Goal: Communication & Community: Answer question/provide support

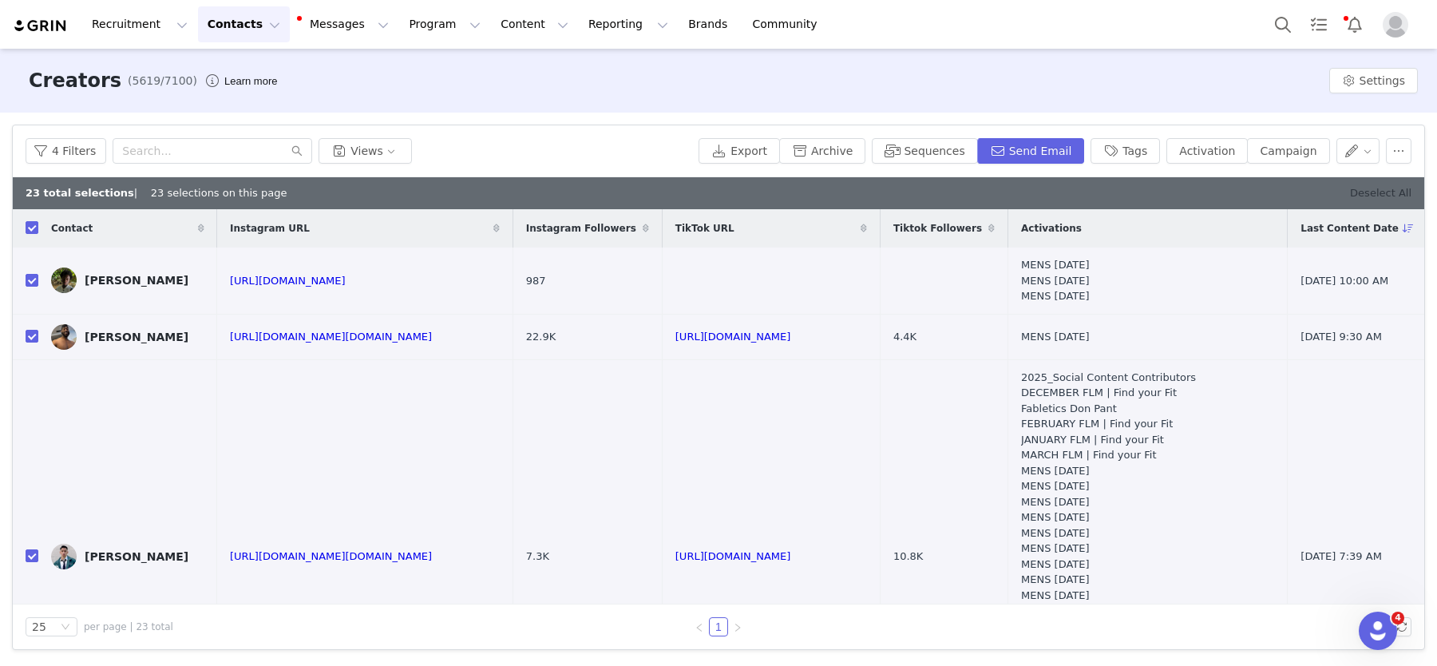
click at [1398, 196] on link "Deselect All" at bounding box center [1380, 193] width 61 height 12
checkbox input "false"
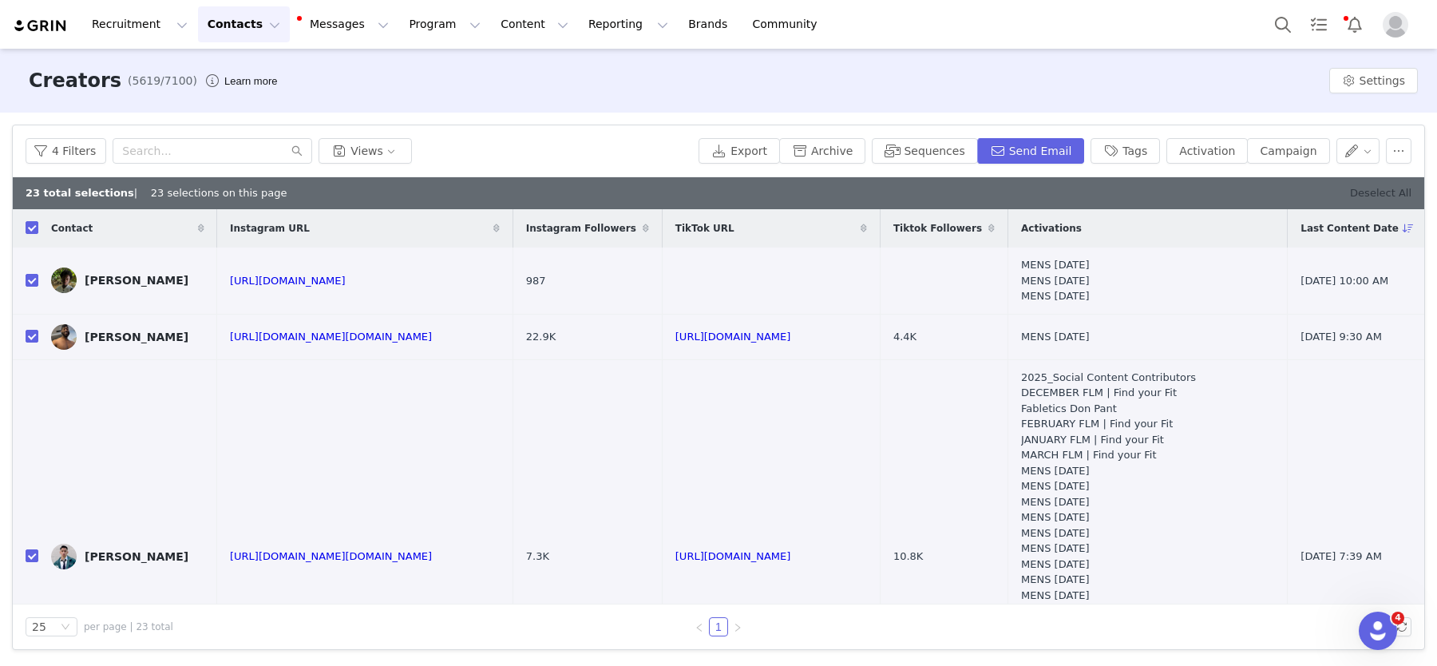
checkbox input "false"
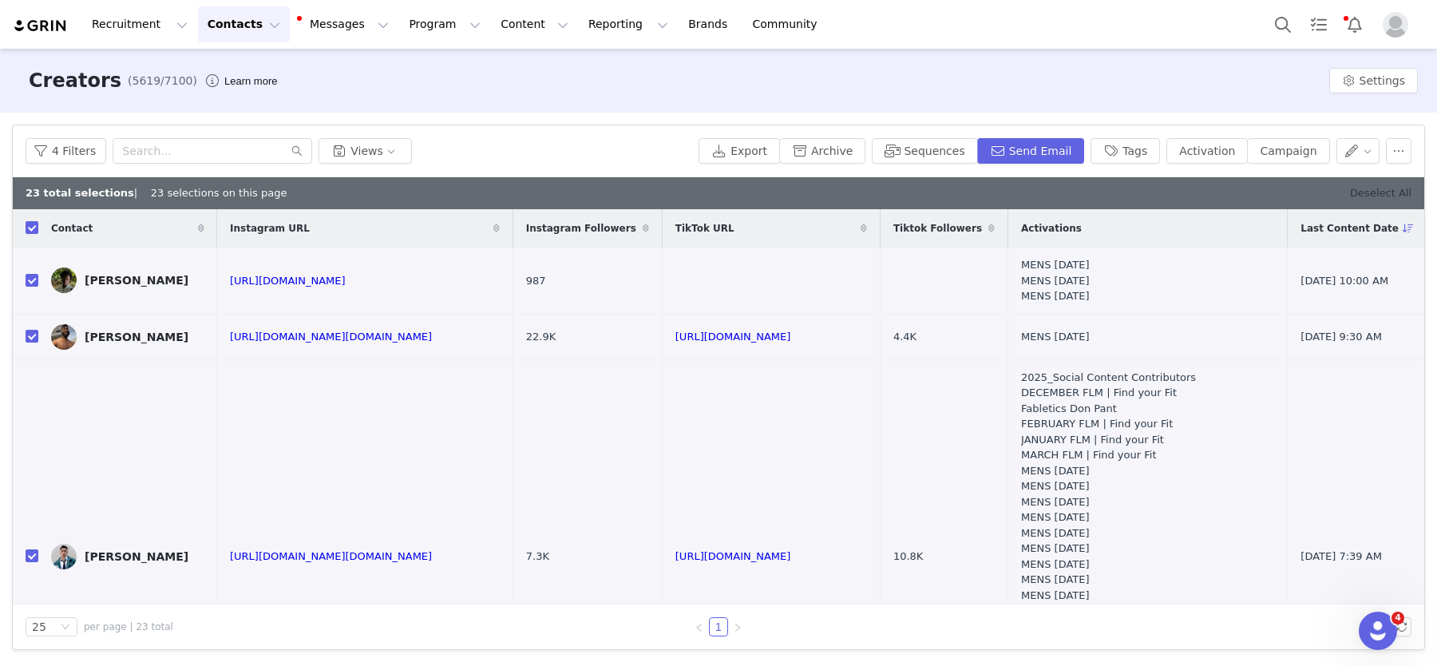
checkbox input "false"
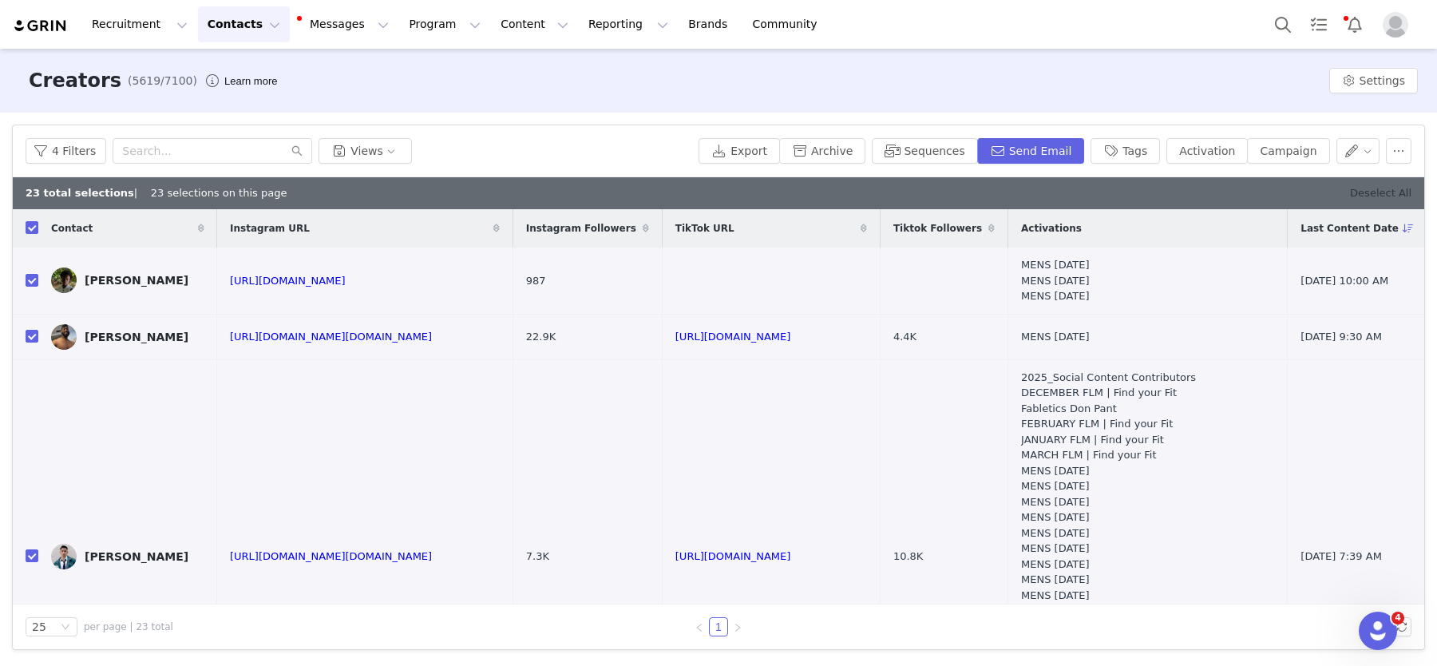
checkbox input "false"
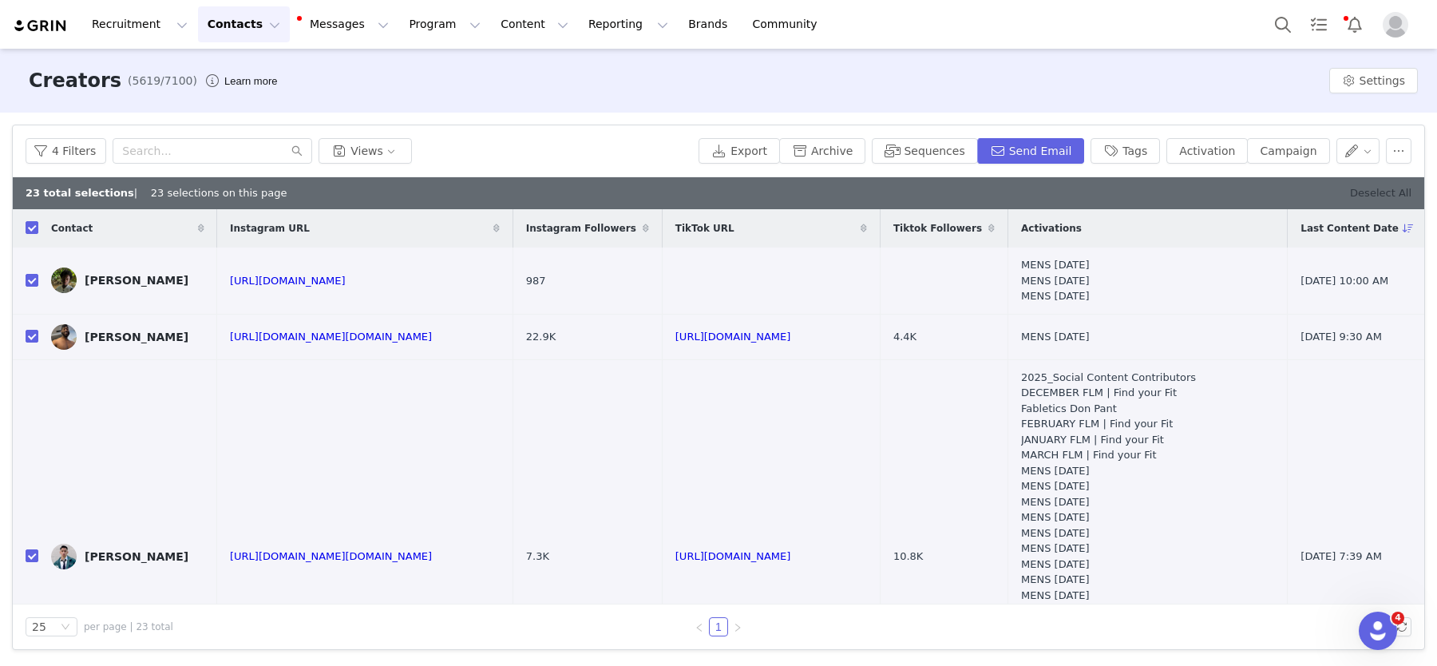
checkbox input "false"
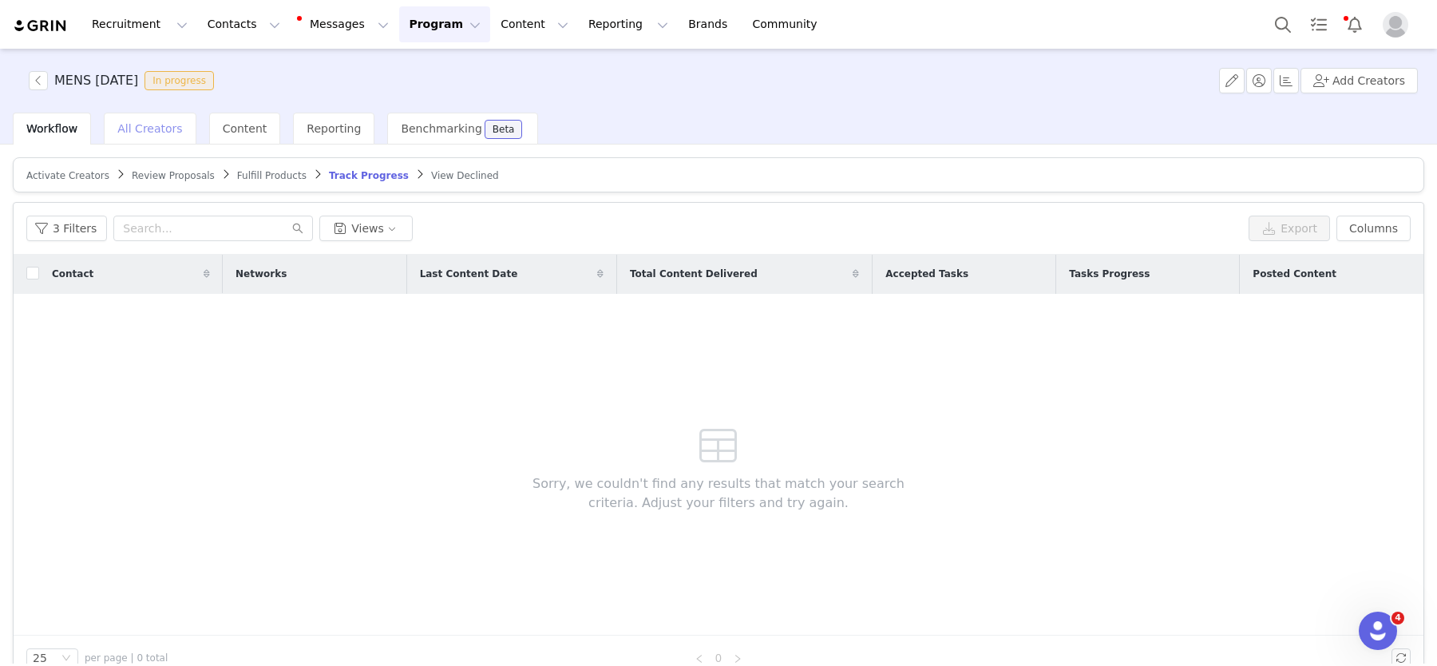
click at [145, 132] on span "All Creators" at bounding box center [149, 128] width 65 height 13
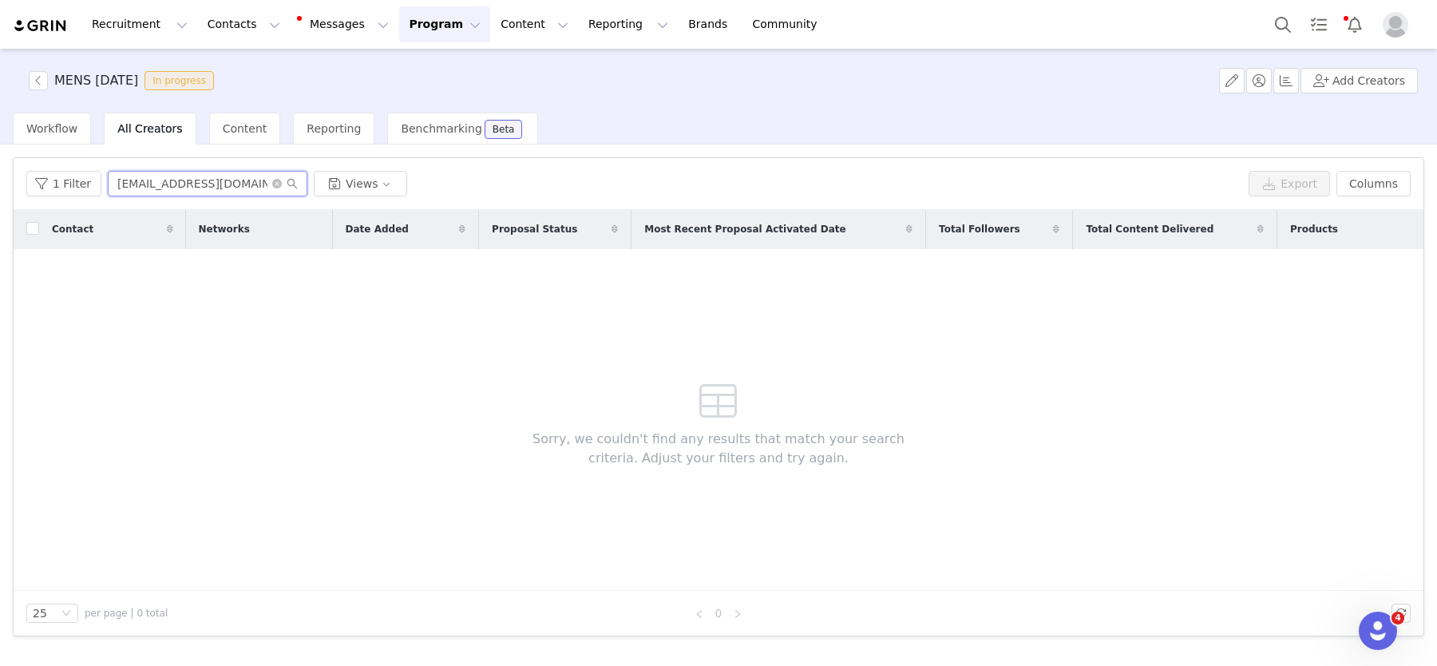
drag, startPoint x: 169, startPoint y: 184, endPoint x: 212, endPoint y: 180, distance: 42.4
click at [170, 183] on input "joseveee@hotmail.com" at bounding box center [208, 184] width 200 height 26
drag, startPoint x: 236, startPoint y: 181, endPoint x: 0, endPoint y: 158, distance: 236.7
click at [0, 159] on div "Filters Filter Logic And Or Date Added ~ Proposal Status Select Owner Select Co…" at bounding box center [718, 404] width 1437 height 519
paste input "alantimoteov@g"
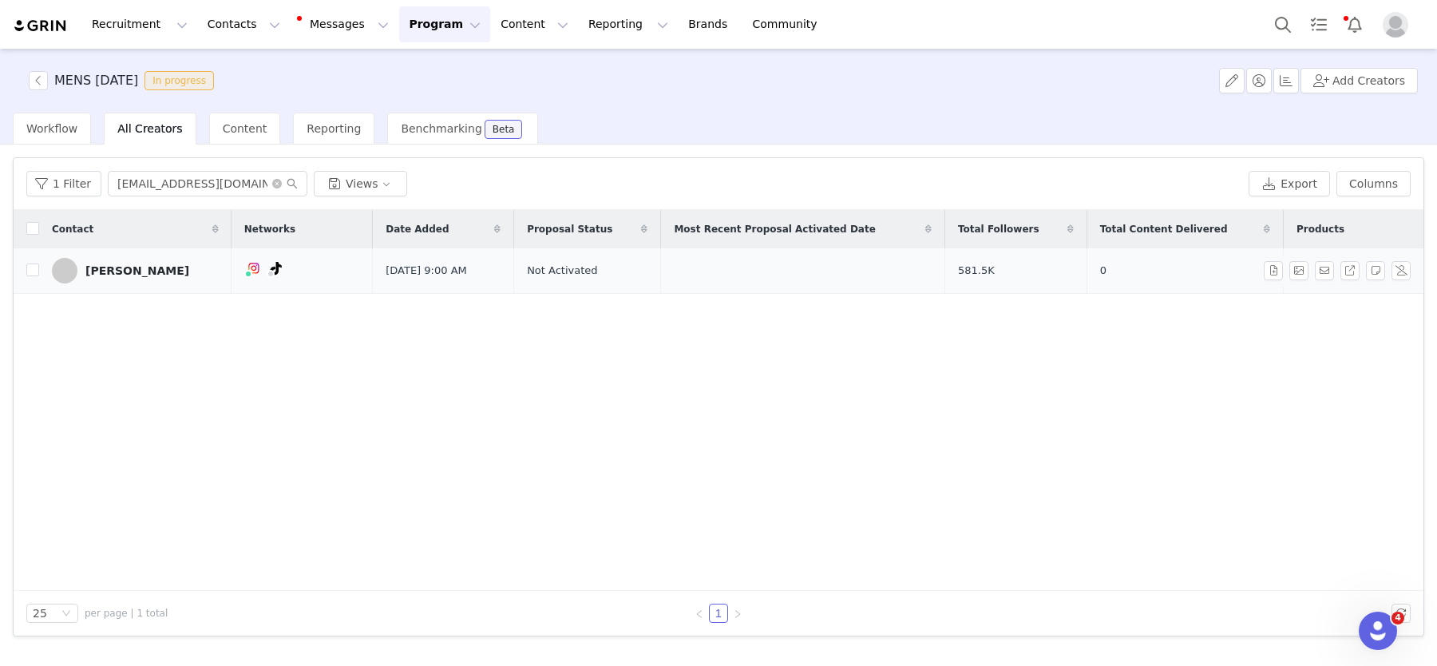
click at [137, 264] on div "[PERSON_NAME]" at bounding box center [137, 270] width 104 height 13
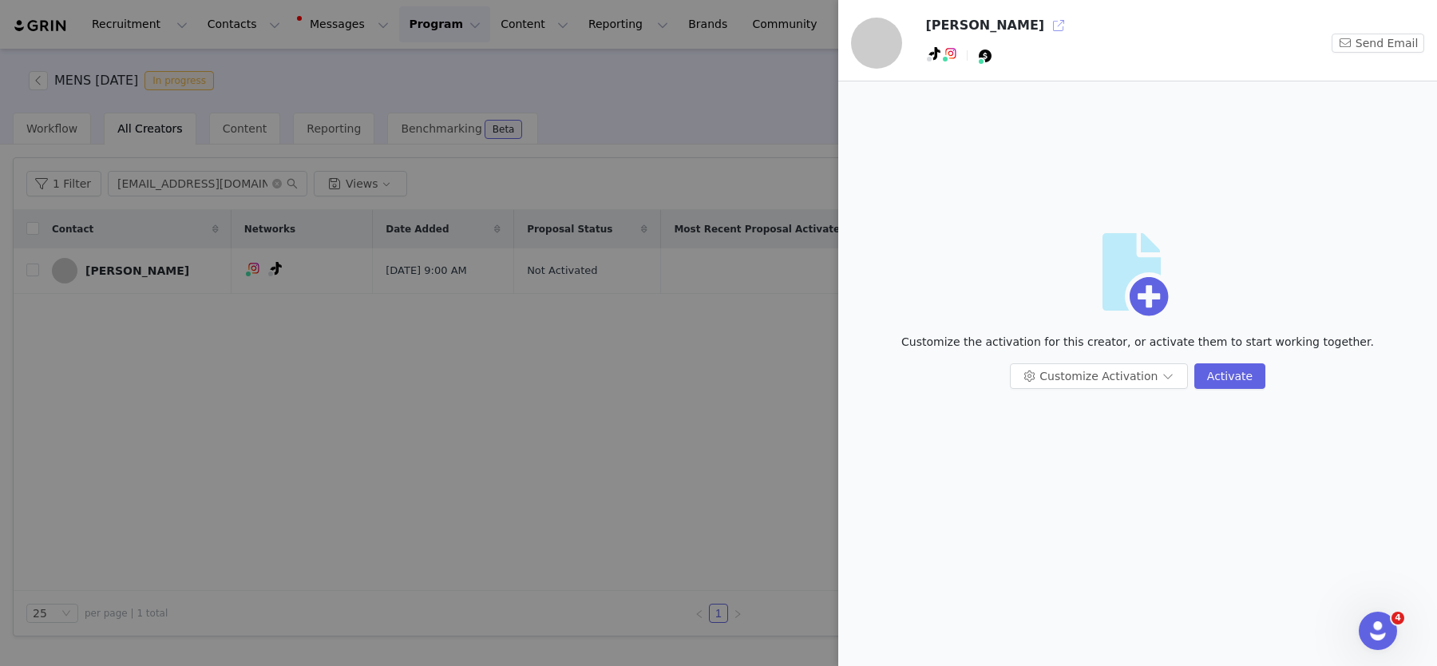
click at [1055, 22] on button "button" at bounding box center [1059, 26] width 26 height 26
click at [667, 132] on div at bounding box center [718, 333] width 1437 height 666
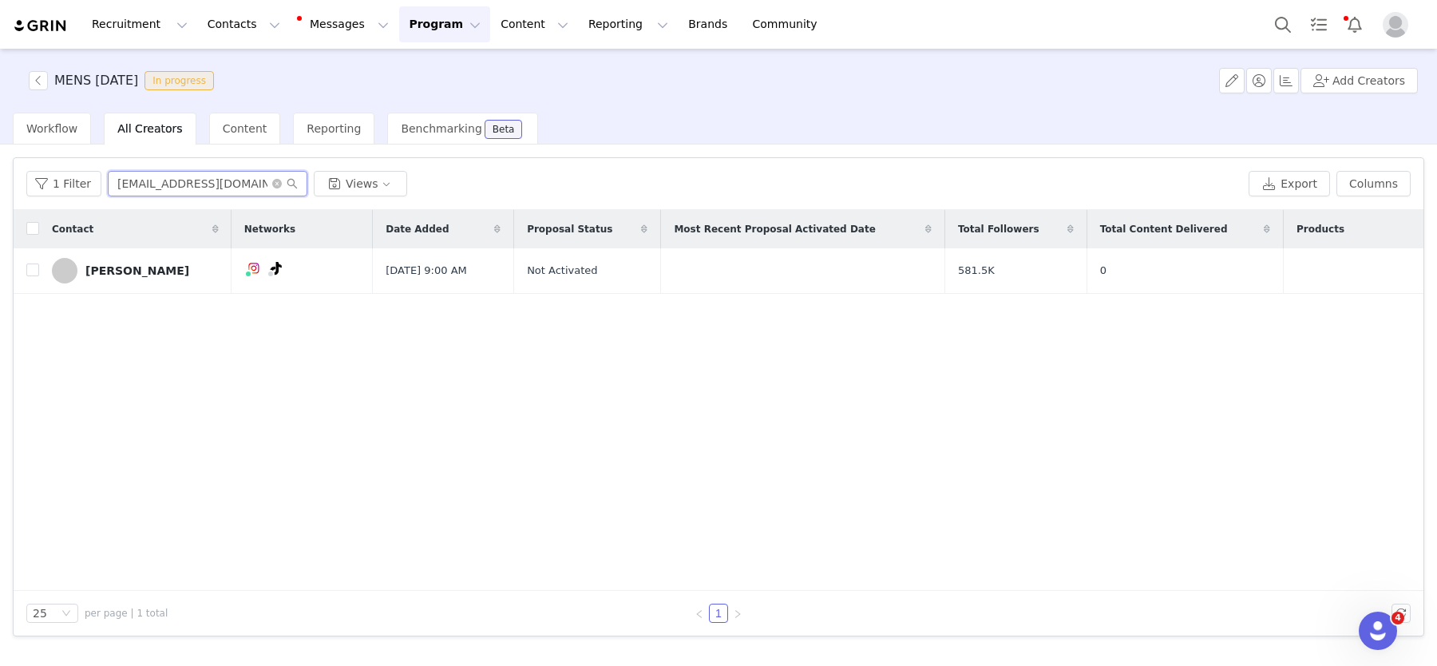
click at [232, 190] on input "alantimoteov@gmail.com" at bounding box center [208, 184] width 200 height 26
paste input ">"
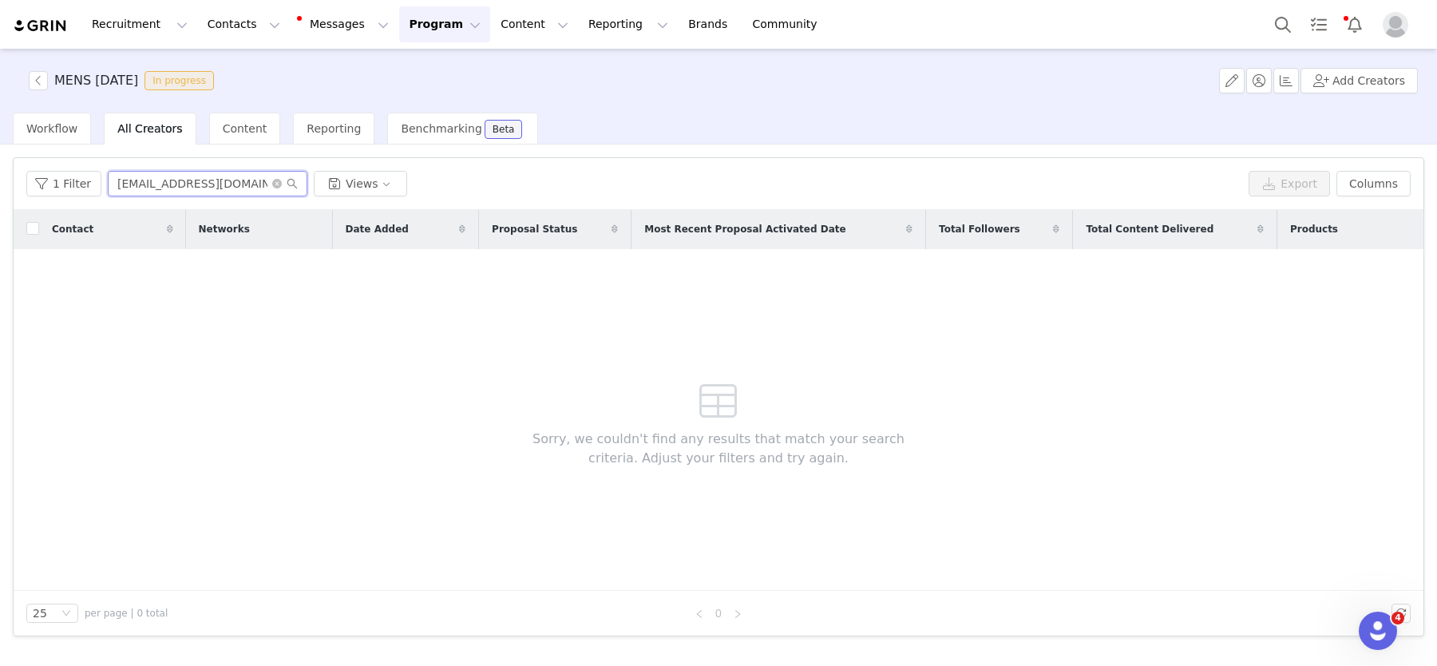
click at [256, 181] on input "alantimoteov@gmail.com>" at bounding box center [208, 184] width 200 height 26
type input "alantimoteov@gmail.com"
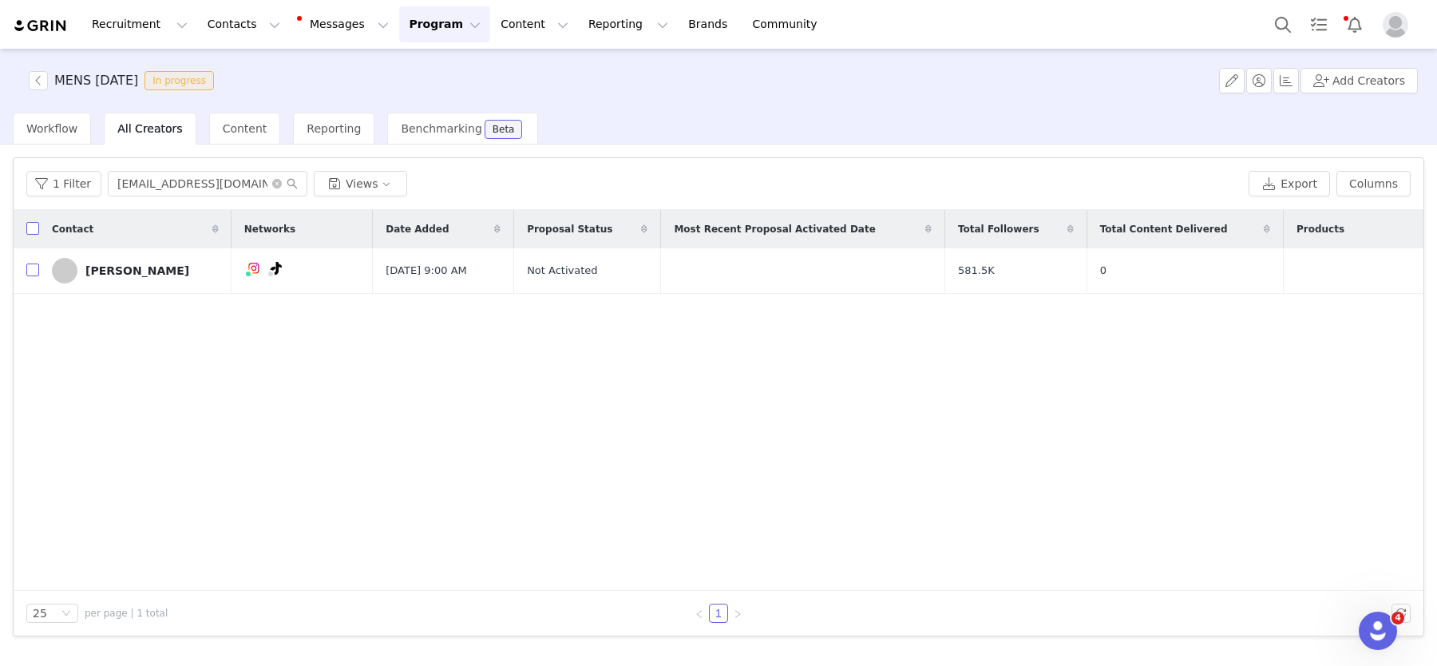
click at [29, 267] on input "checkbox" at bounding box center [32, 270] width 13 height 13
checkbox input "true"
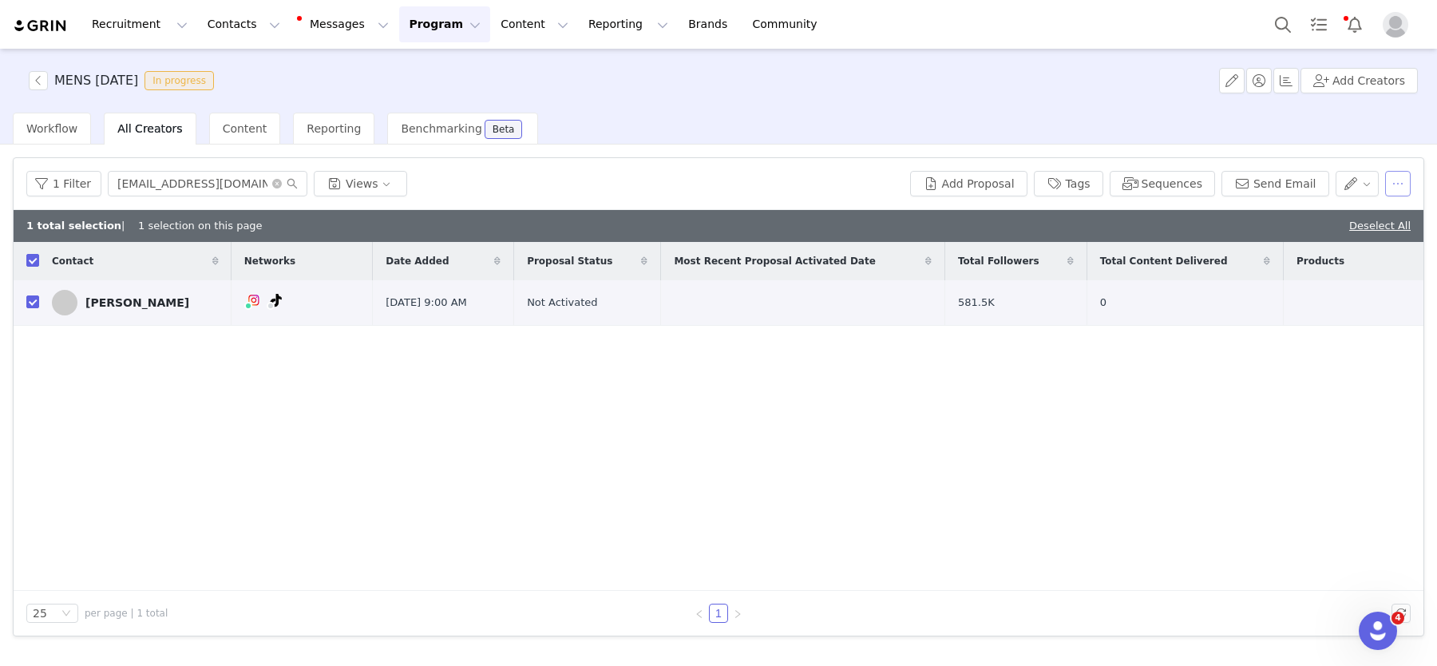
click at [1393, 176] on button "button" at bounding box center [1399, 184] width 26 height 26
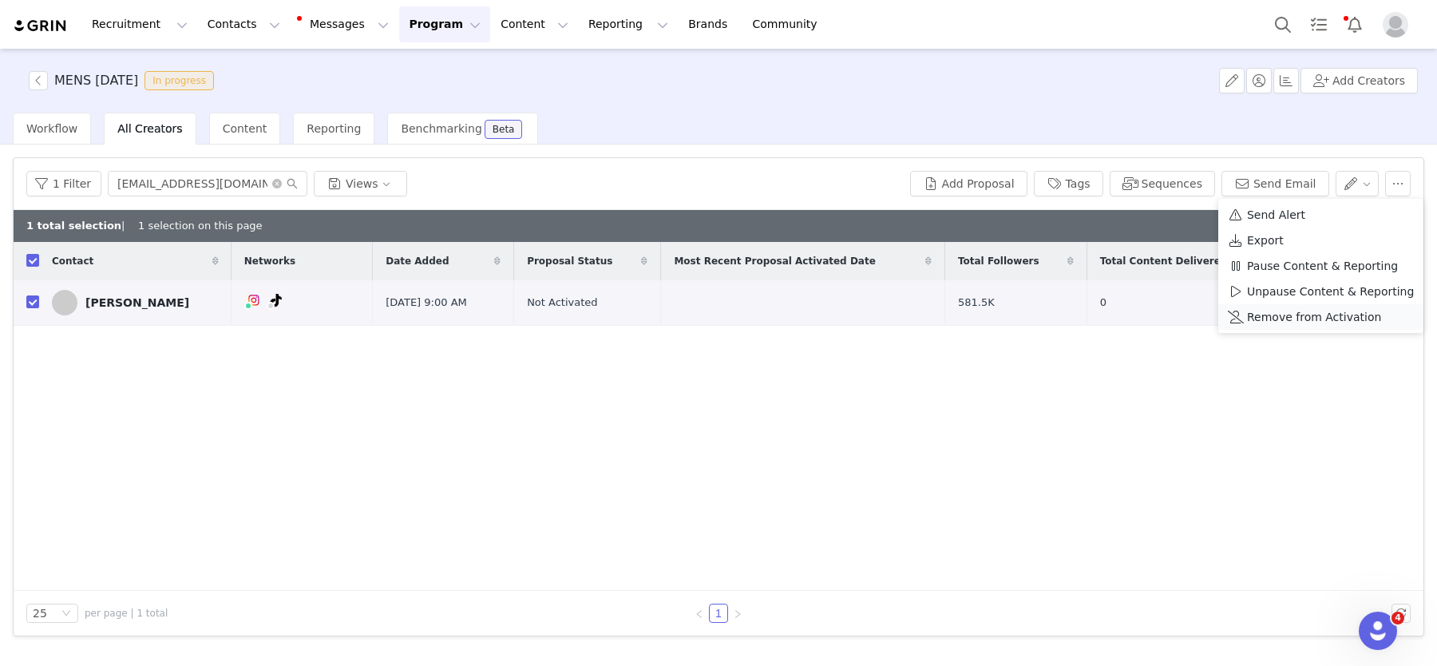
click at [1293, 320] on span "Remove from Activation" at bounding box center [1314, 317] width 134 height 18
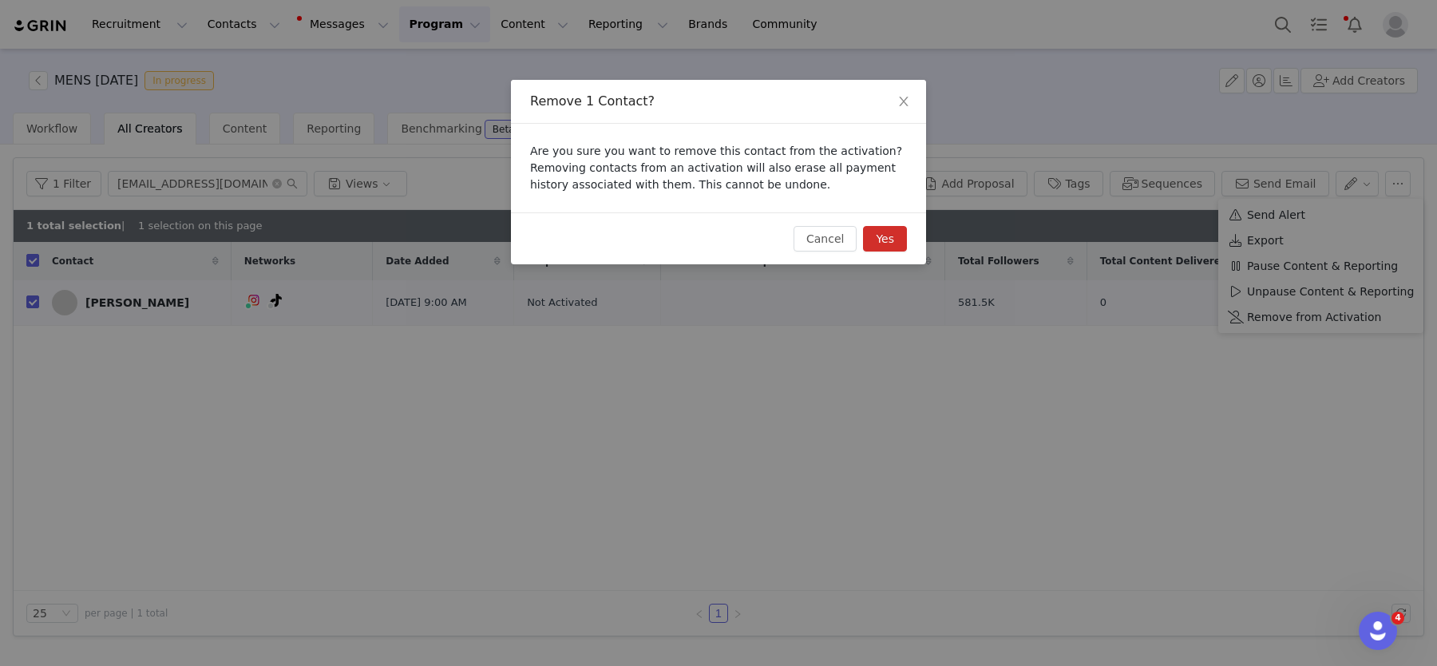
click at [884, 243] on button "Yes" at bounding box center [885, 239] width 44 height 26
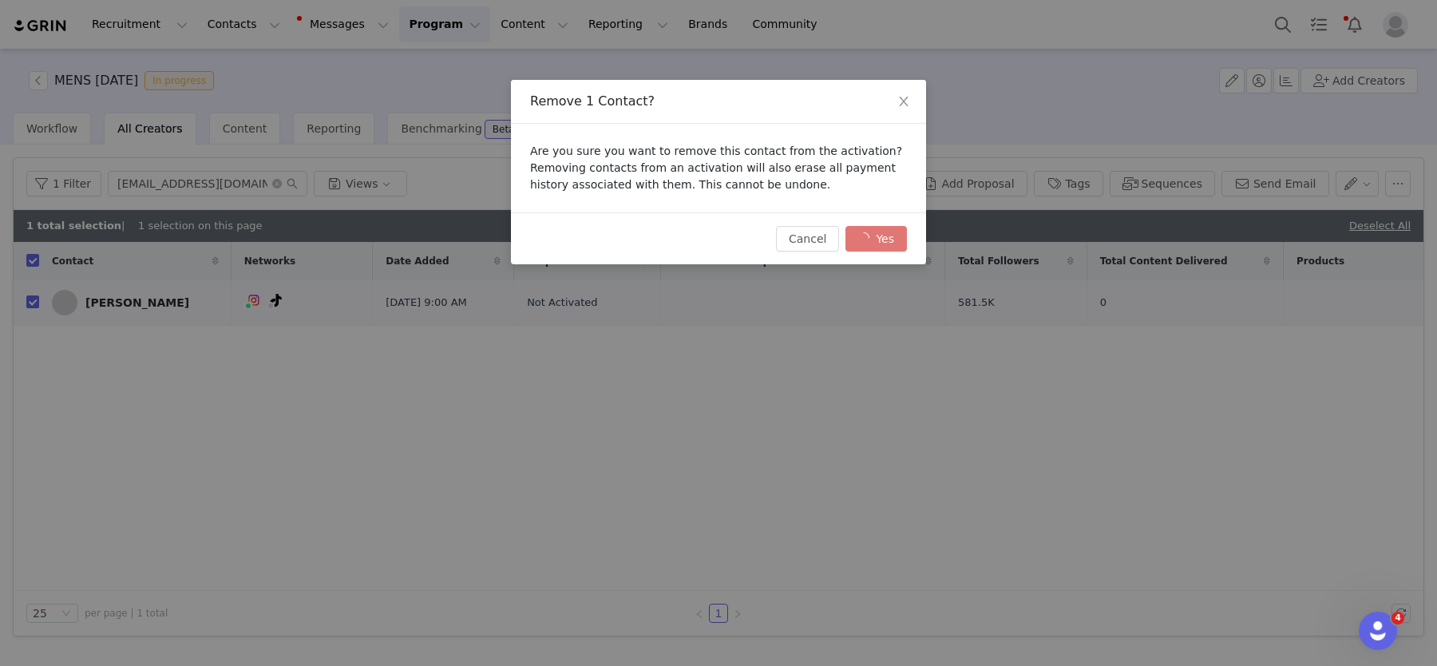
checkbox input "false"
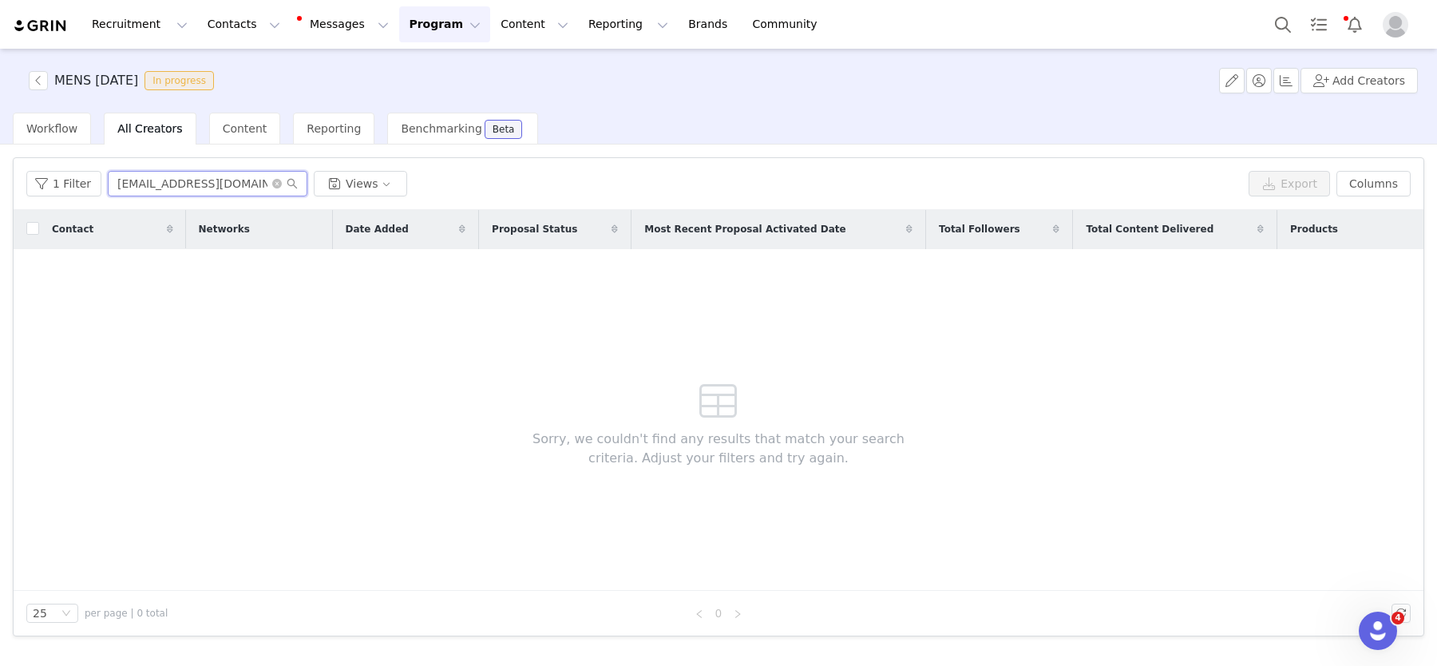
click at [263, 181] on input "alantimoteov@gmail.com" at bounding box center [208, 184] width 200 height 26
click at [272, 183] on icon "icon: close-circle" at bounding box center [277, 184] width 10 height 10
click at [34, 126] on span "Workflow" at bounding box center [51, 128] width 51 height 13
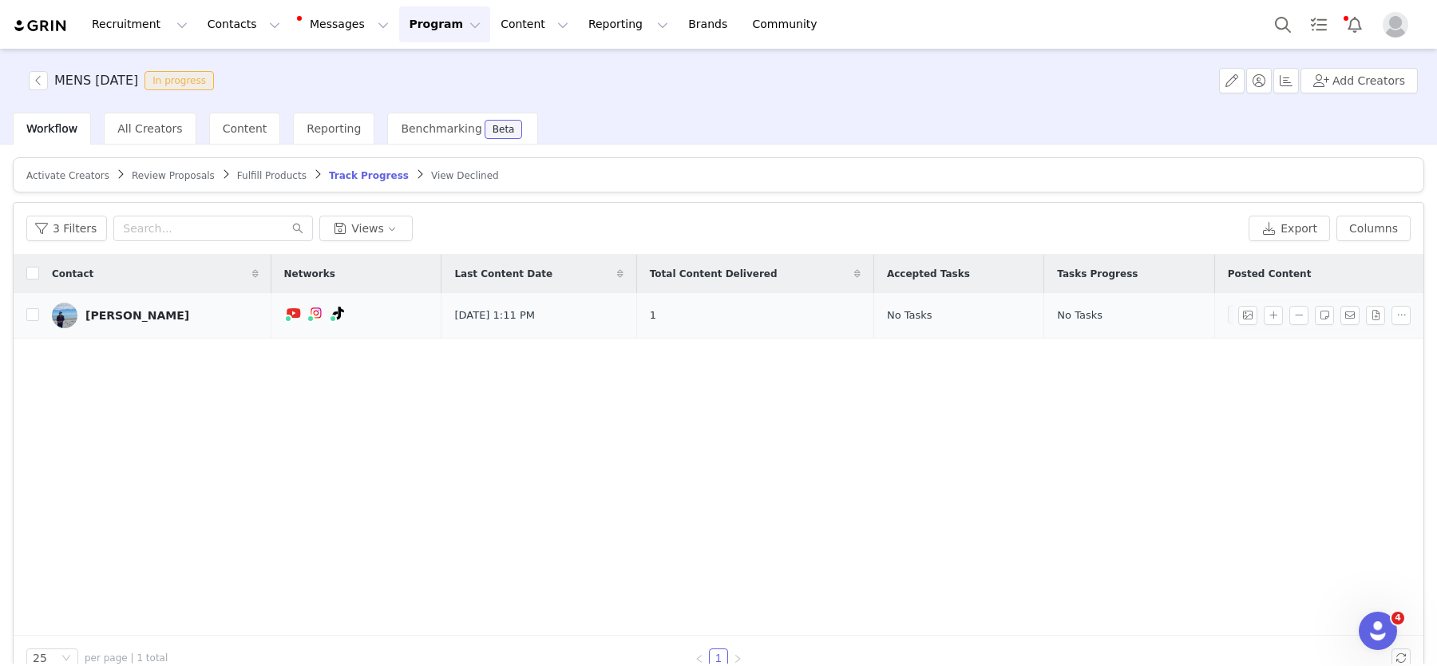
click at [127, 317] on div "Soner Ozdemir" at bounding box center [137, 315] width 104 height 13
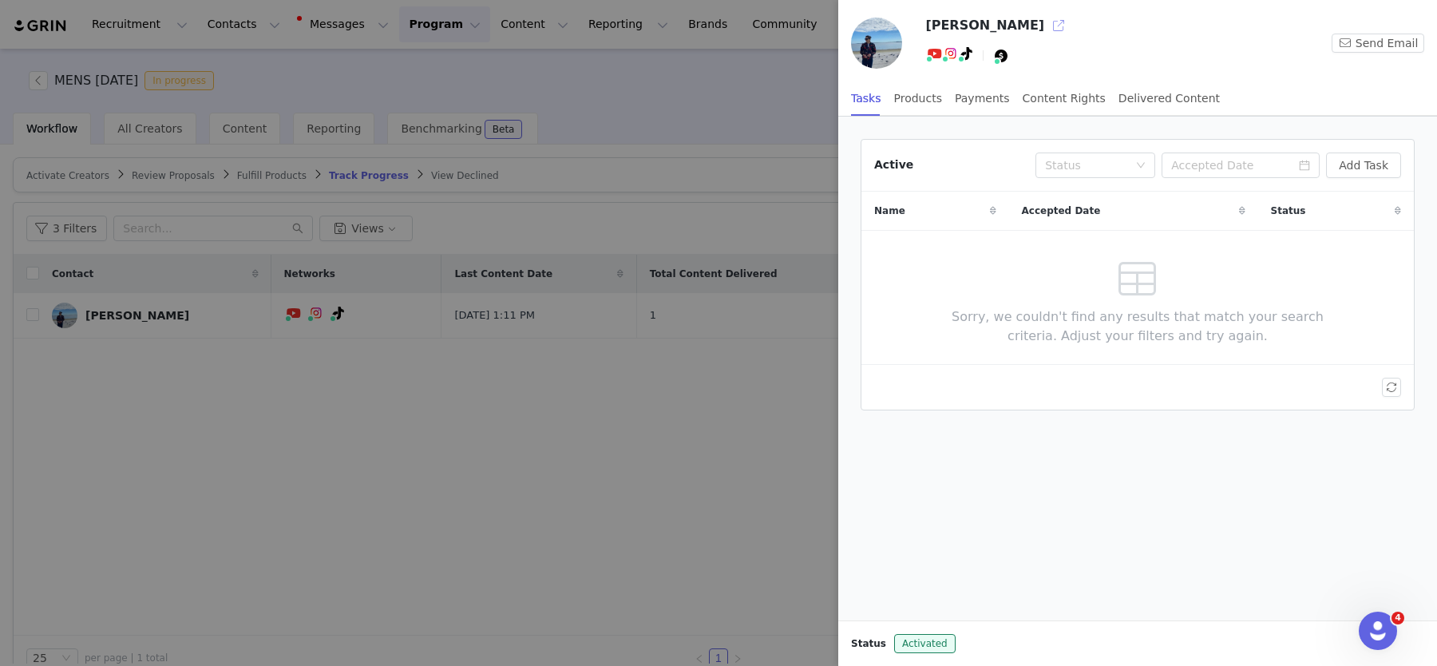
click at [1046, 21] on button "button" at bounding box center [1059, 26] width 26 height 26
click at [700, 108] on div at bounding box center [718, 333] width 1437 height 666
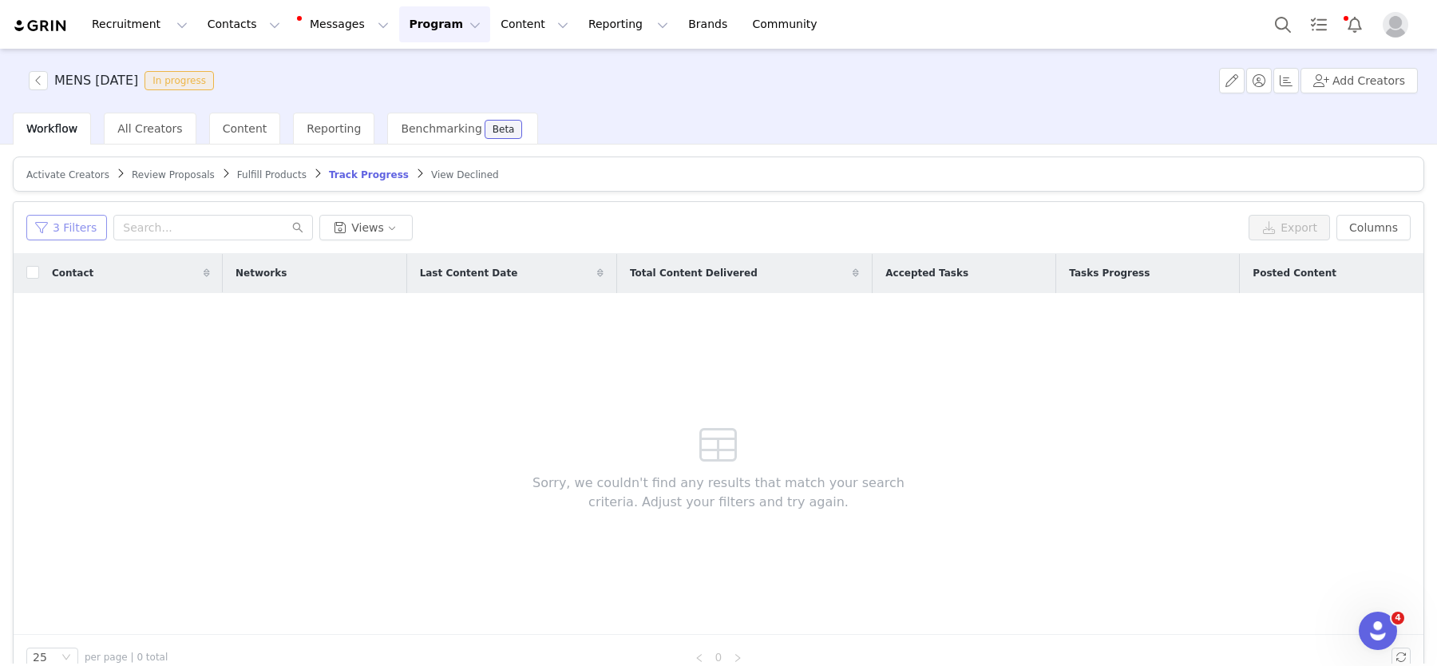
click at [61, 228] on button "3 Filters" at bounding box center [66, 228] width 81 height 26
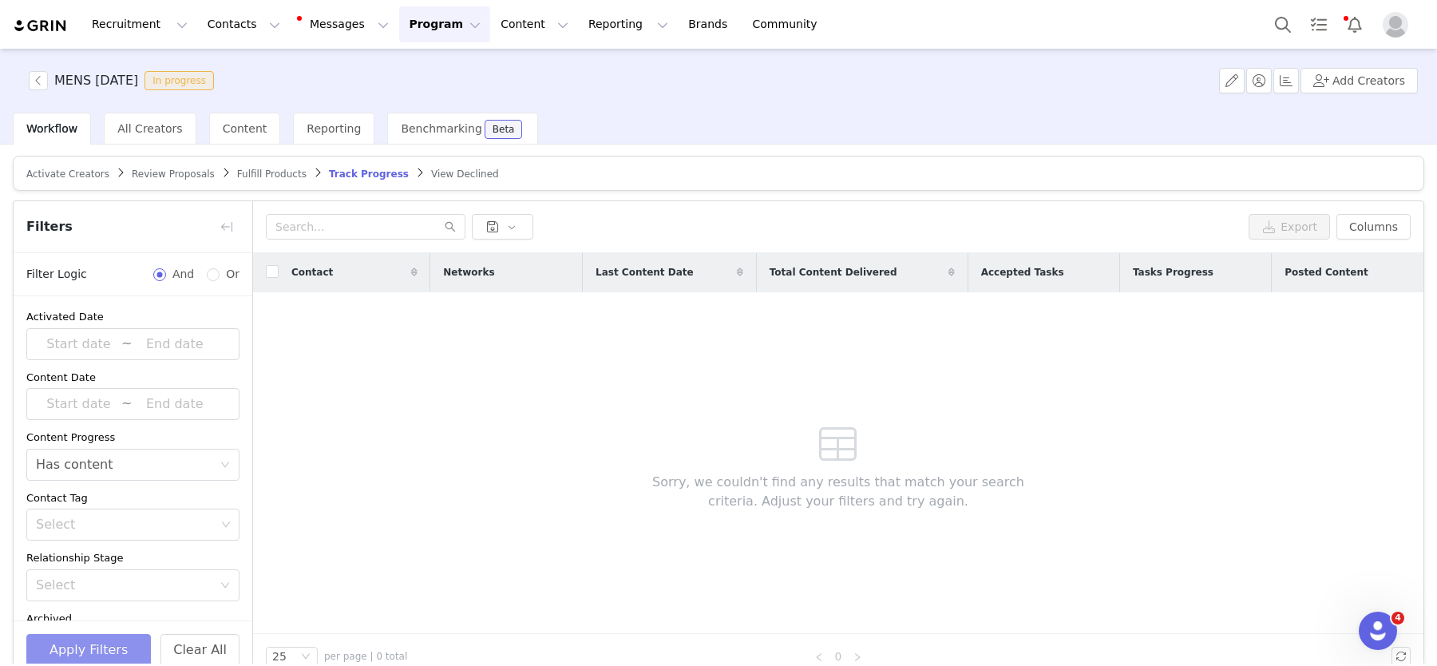
scroll to position [1, 0]
click at [107, 640] on button "Apply Filters" at bounding box center [88, 651] width 125 height 32
drag, startPoint x: 253, startPoint y: 125, endPoint x: 216, endPoint y: 121, distance: 37.7
click at [253, 125] on span "Content" at bounding box center [245, 128] width 45 height 13
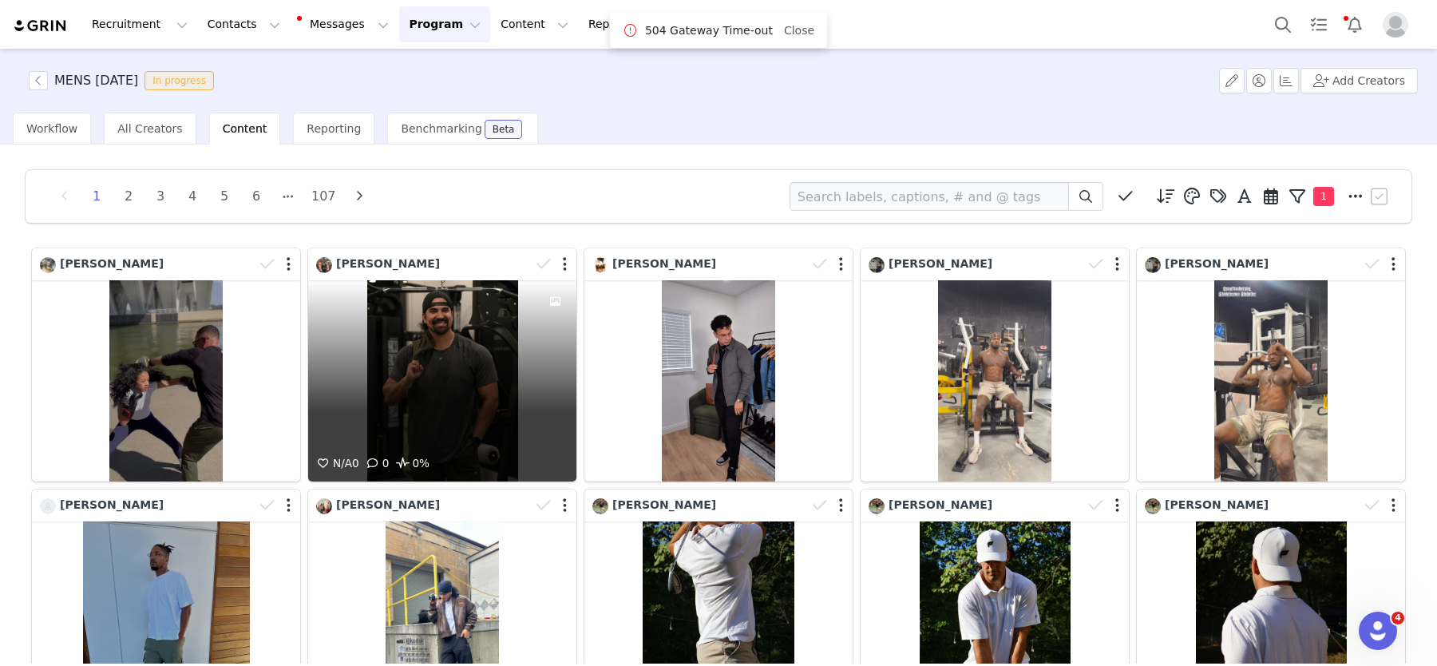
click at [552, 403] on div at bounding box center [554, 367] width 43 height 174
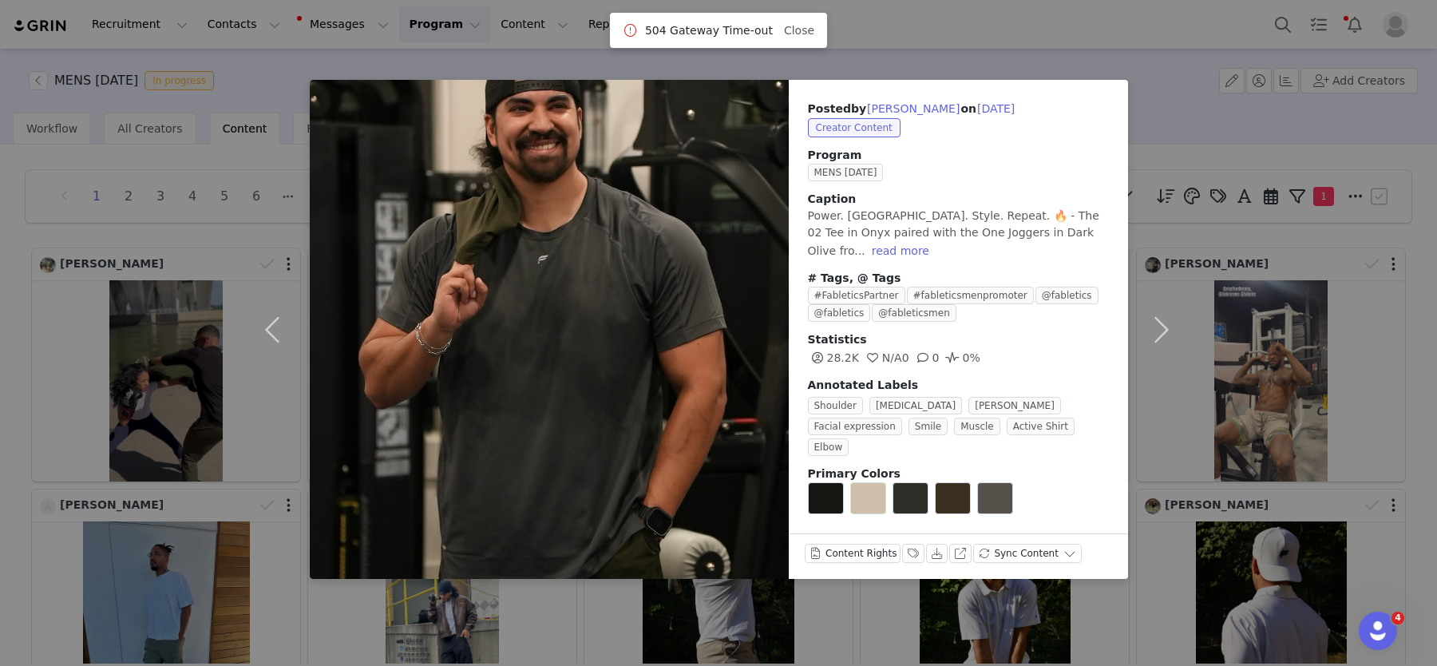
click at [180, 252] on div "Posted by Brandon Valdez on Sep 30, 2025 Creator Content Program MENS SEPTEMBER…" at bounding box center [718, 333] width 1437 height 666
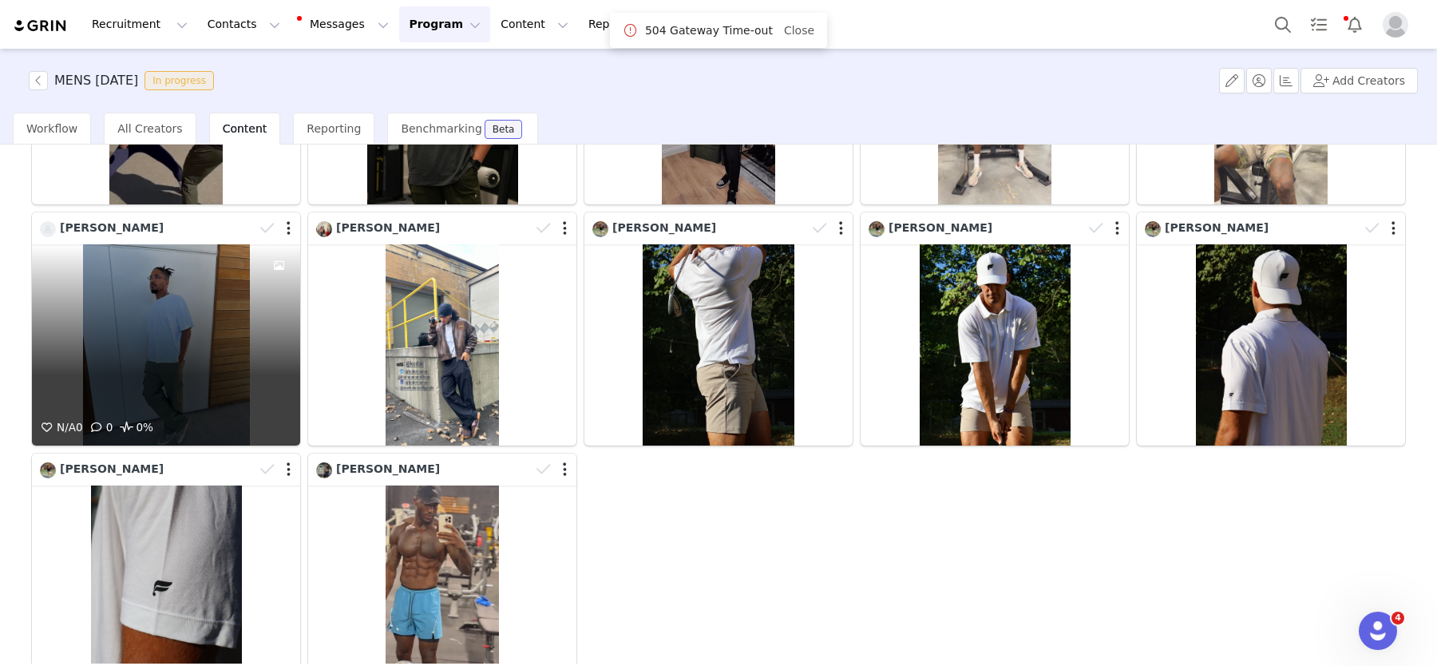
scroll to position [274, 0]
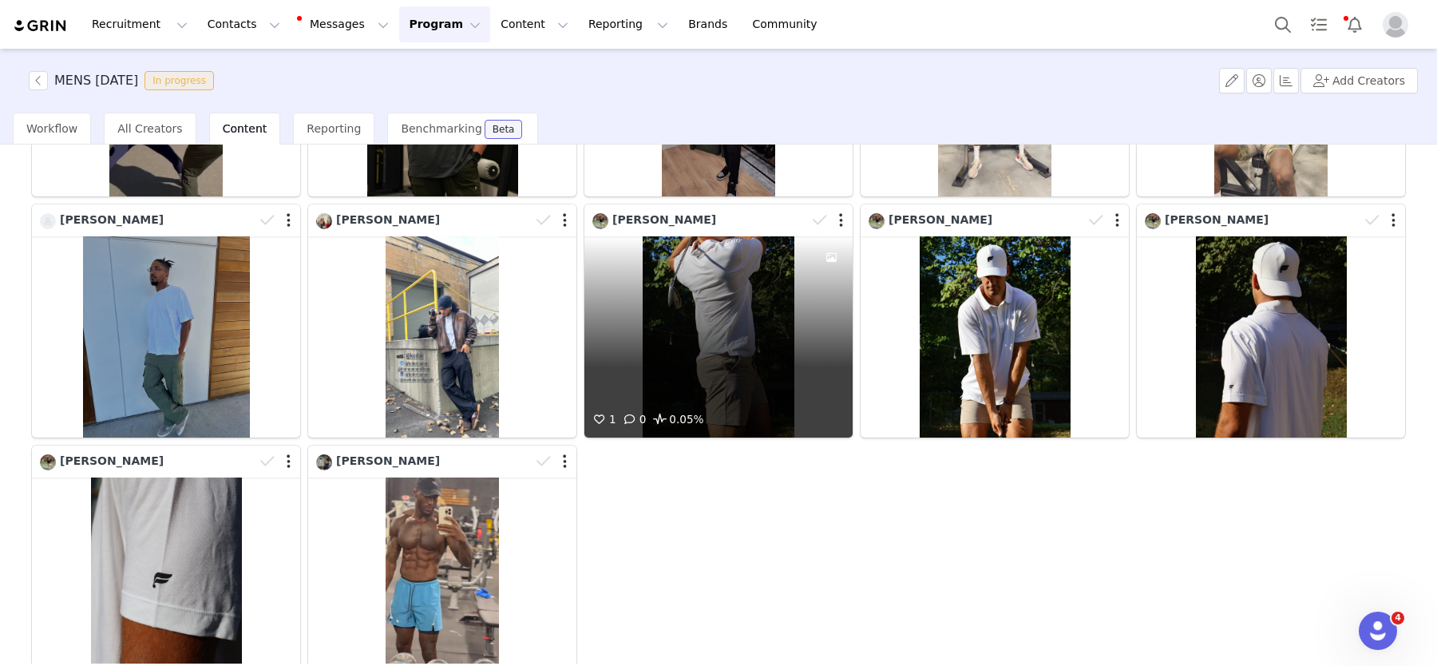
click at [737, 355] on div "1 0 0.05%" at bounding box center [719, 336] width 268 height 201
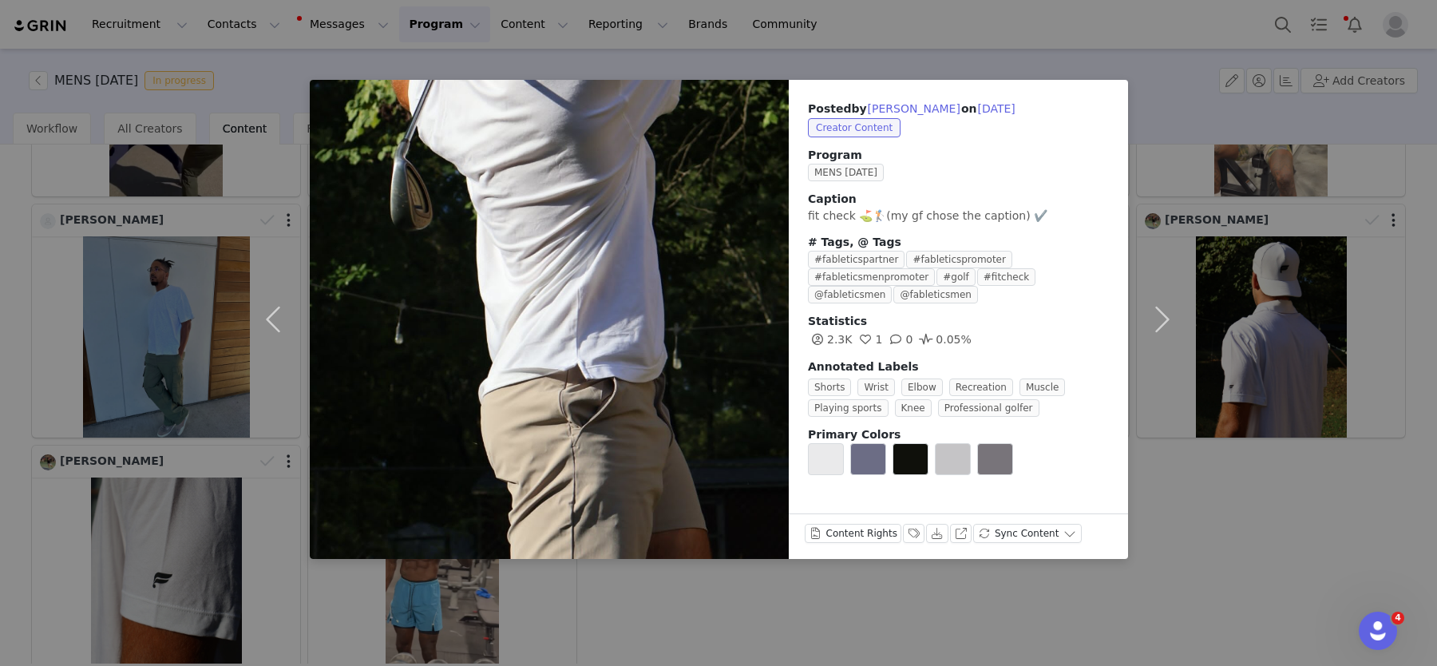
scroll to position [282, 0]
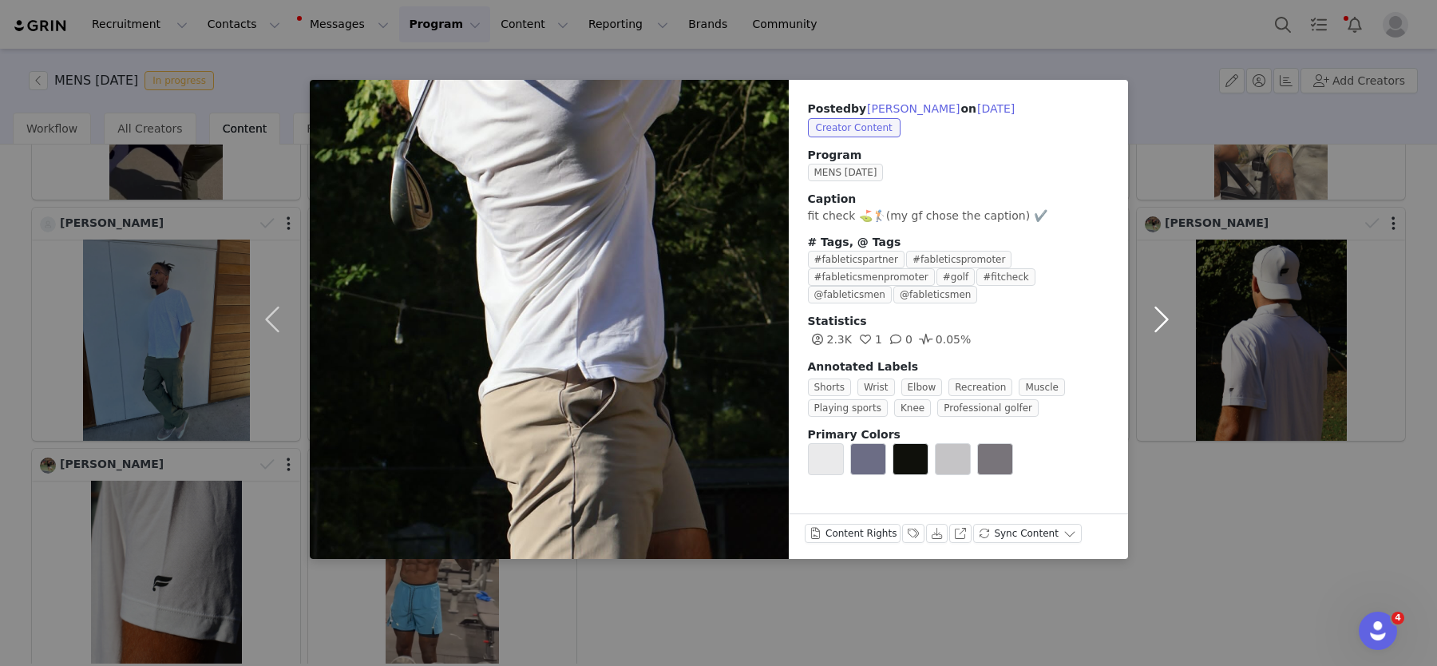
click at [1178, 321] on button "button" at bounding box center [1161, 319] width 67 height 479
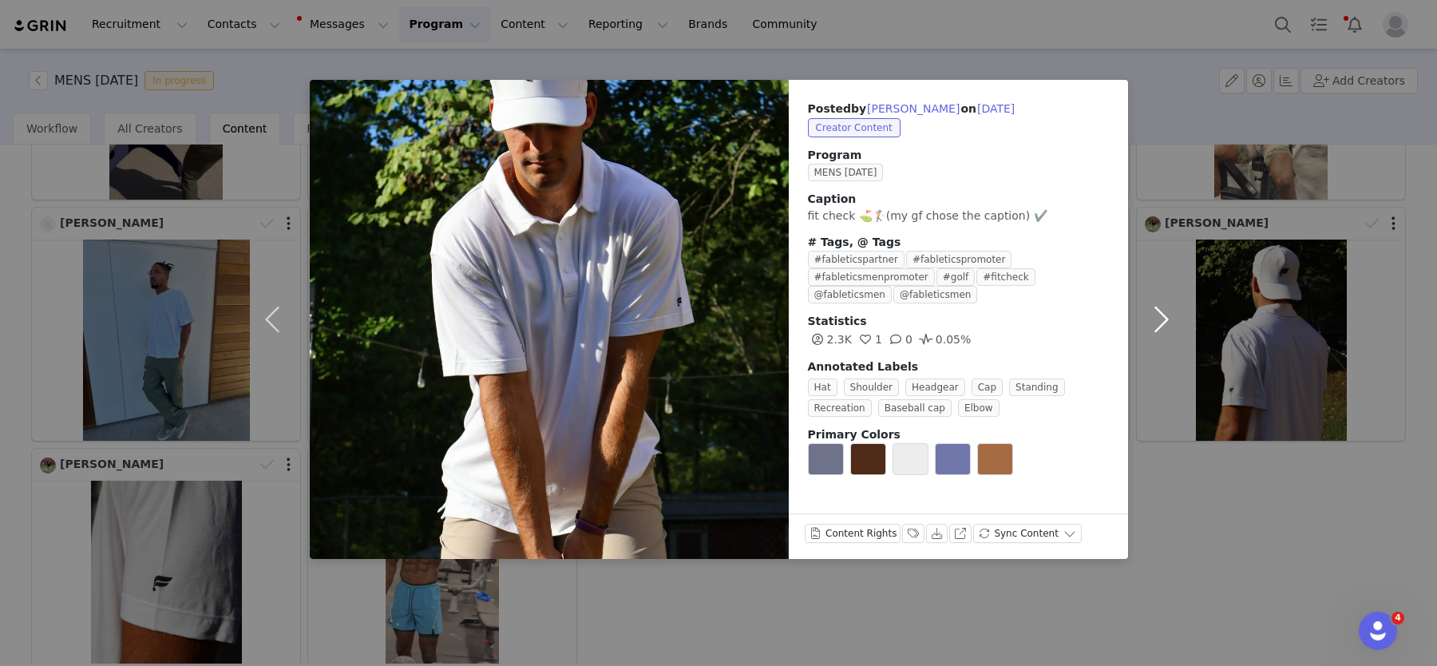
click at [1178, 321] on button "button" at bounding box center [1161, 319] width 67 height 479
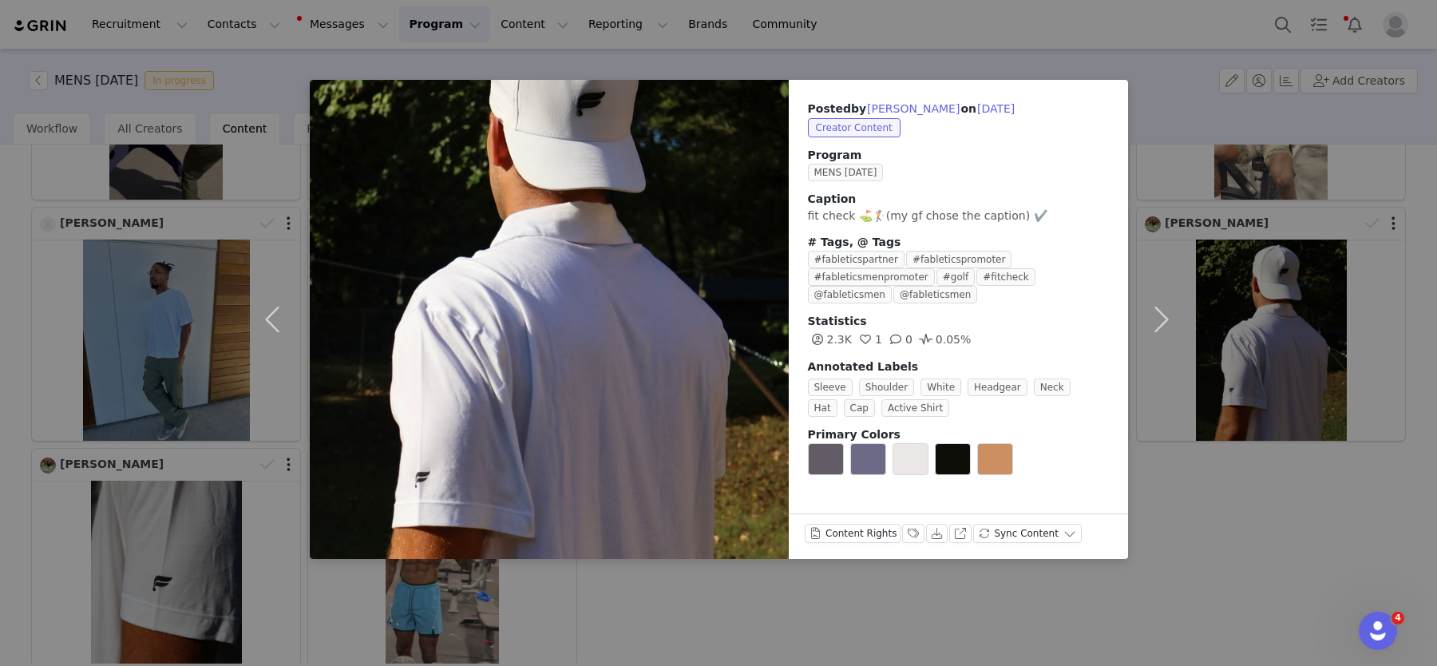
drag, startPoint x: 1268, startPoint y: 414, endPoint x: 1091, endPoint y: 402, distance: 177.6
click at [1267, 413] on div "Posted by Lucca Nesi on Sep 30, 2025 Creator Content Program MENS SEPTEMBER 202…" at bounding box center [718, 333] width 1437 height 666
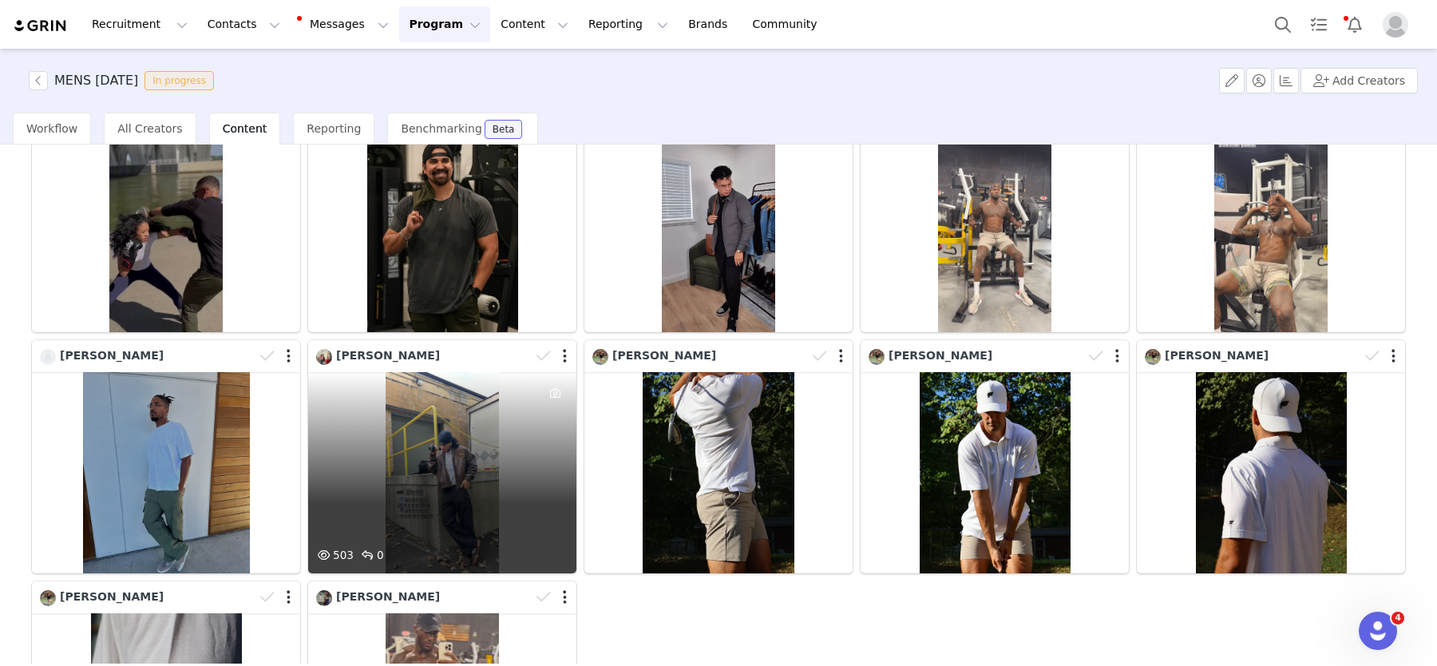
scroll to position [168, 0]
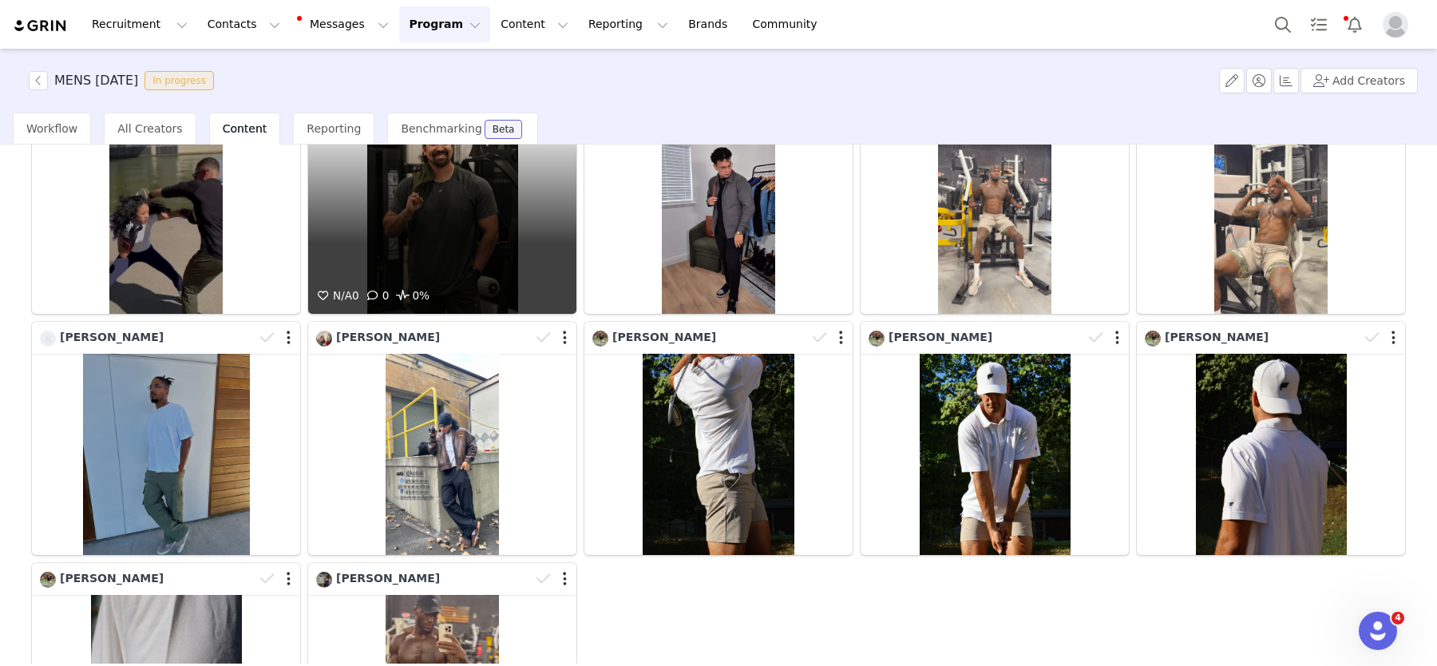
click at [500, 240] on div "N/A 0 0 0%" at bounding box center [442, 213] width 268 height 201
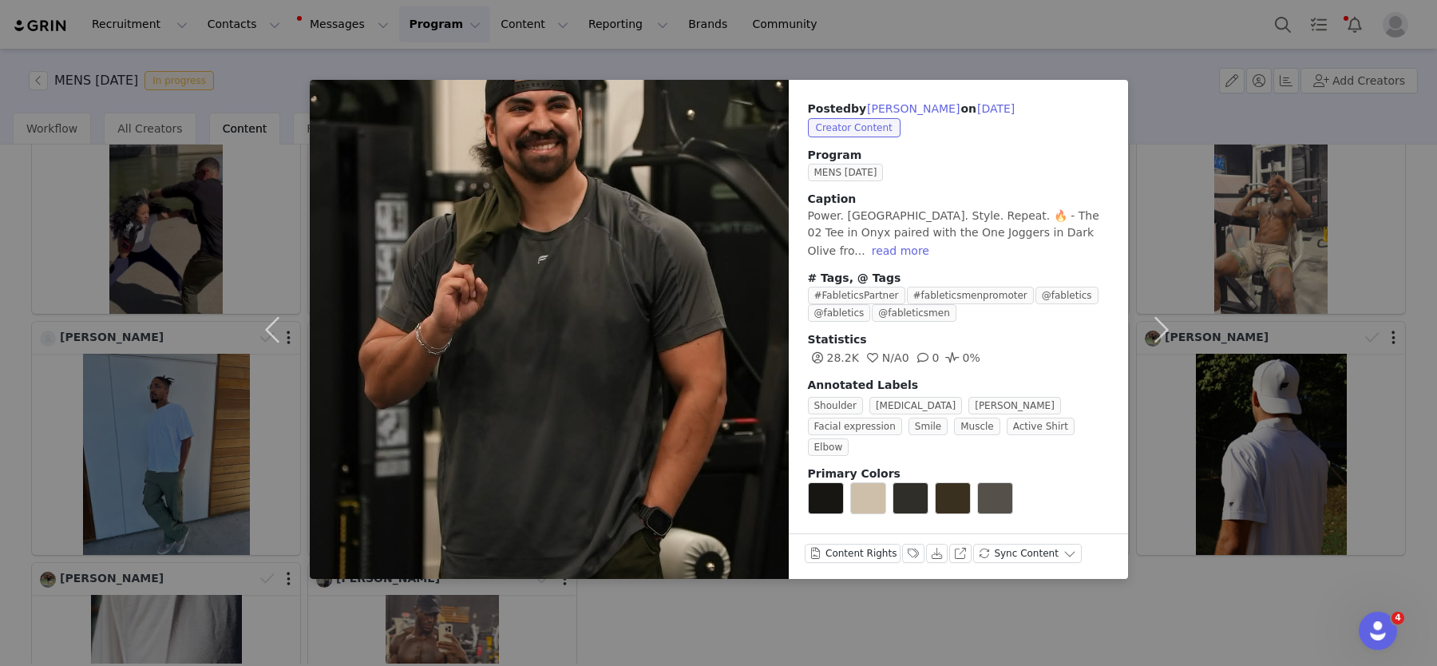
click at [1309, 422] on div "Posted by Brandon Valdez on Sep 30, 2025 Creator Content Program MENS SEPTEMBER…" at bounding box center [718, 333] width 1437 height 666
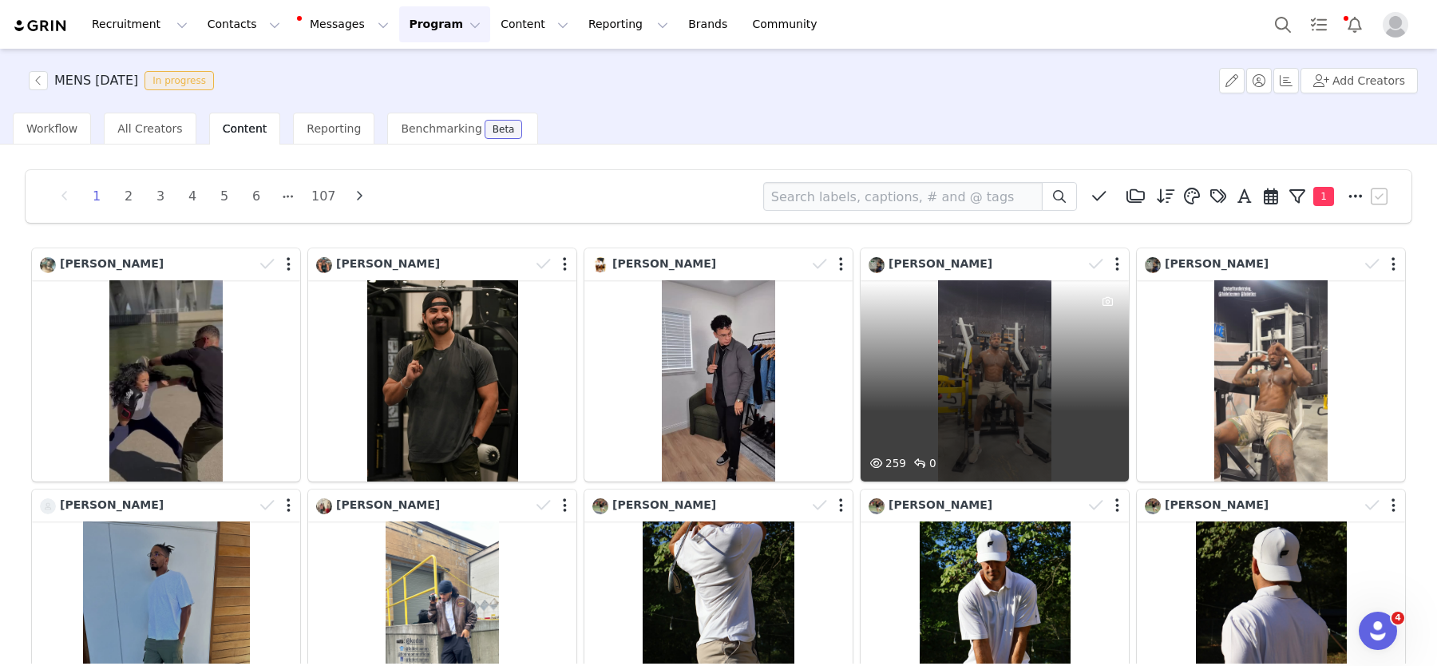
scroll to position [1, 0]
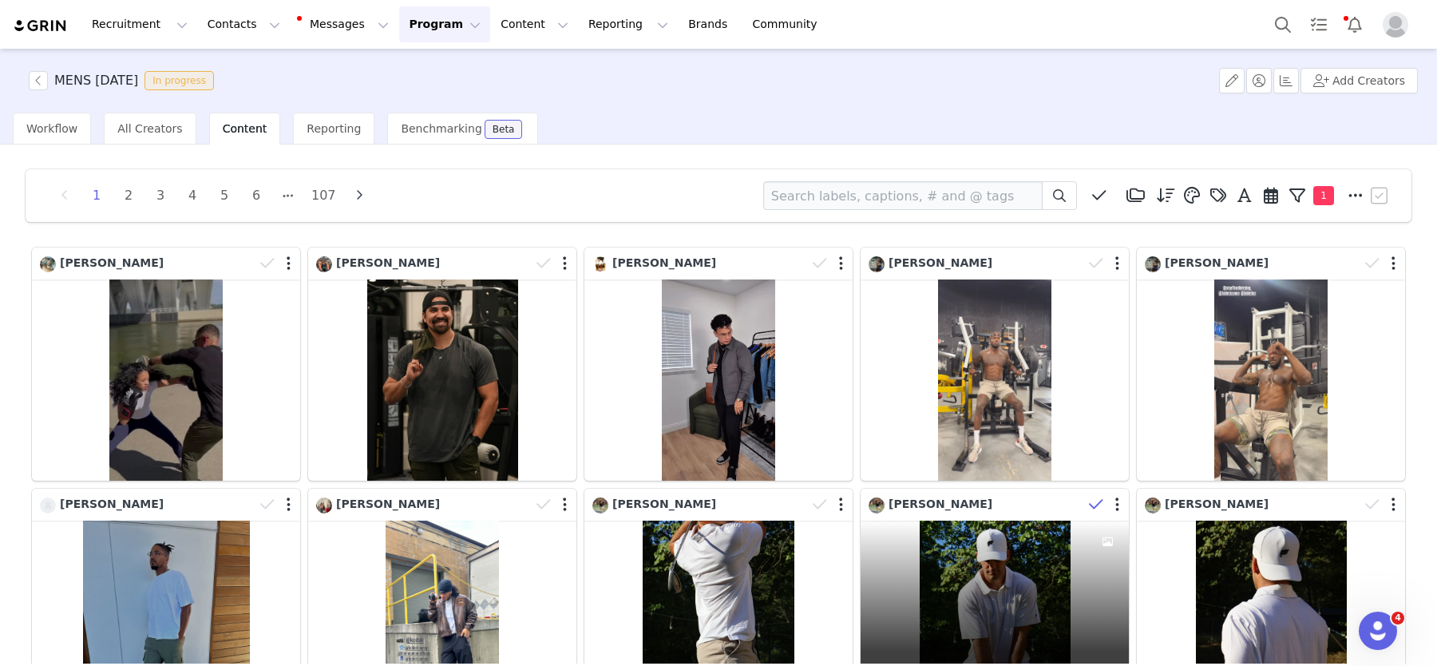
click at [1092, 502] on icon at bounding box center [1096, 505] width 14 height 16
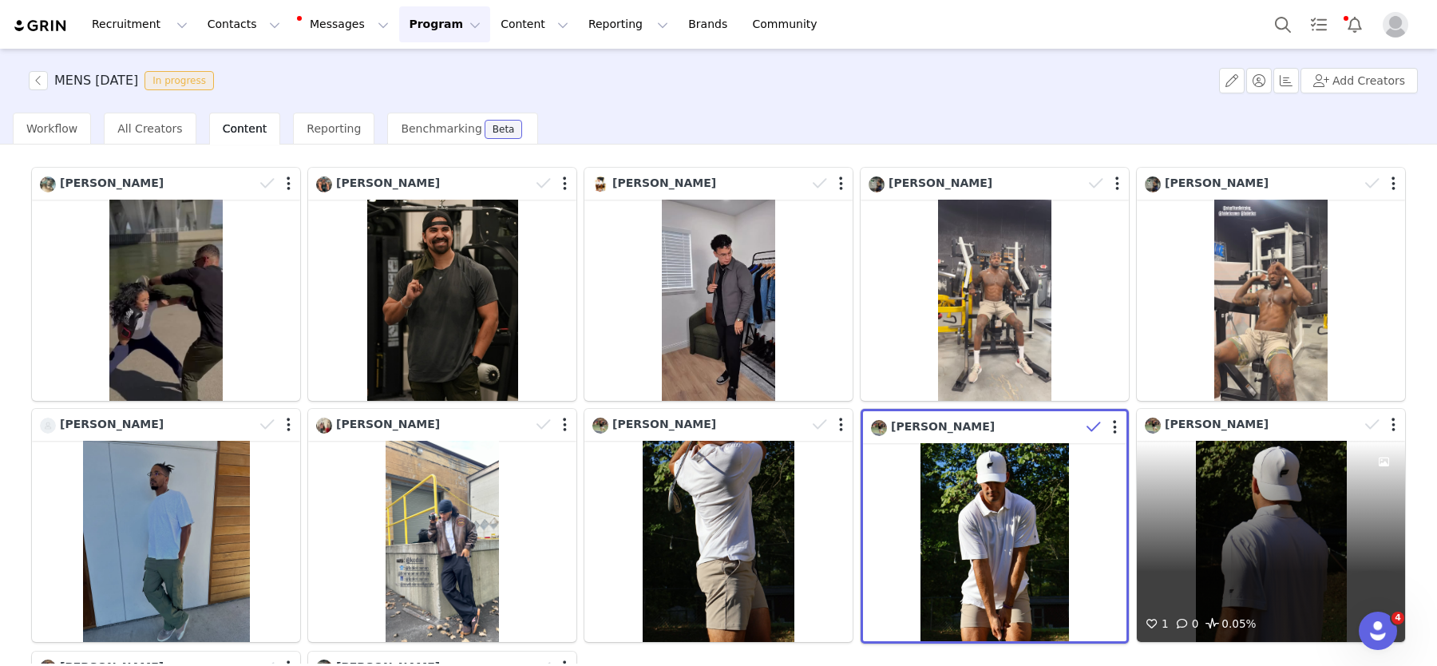
scroll to position [85, 0]
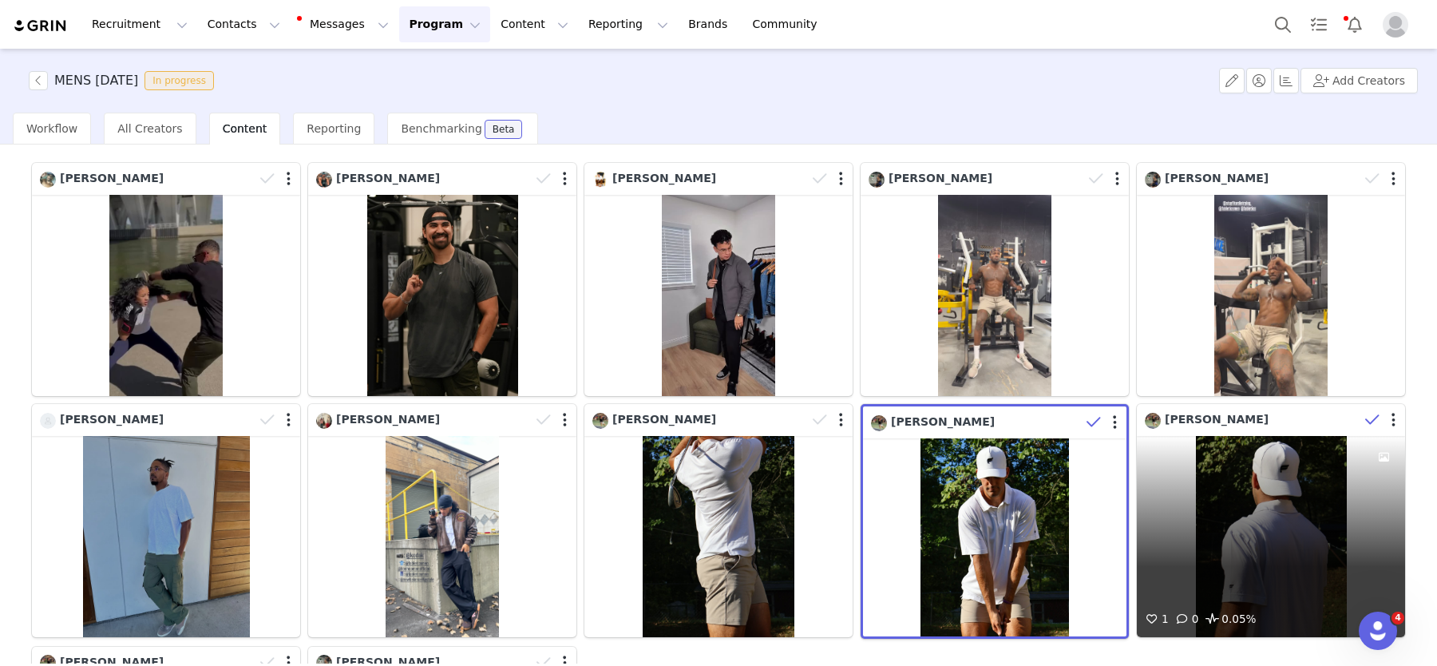
click at [1366, 419] on icon at bounding box center [1373, 420] width 14 height 16
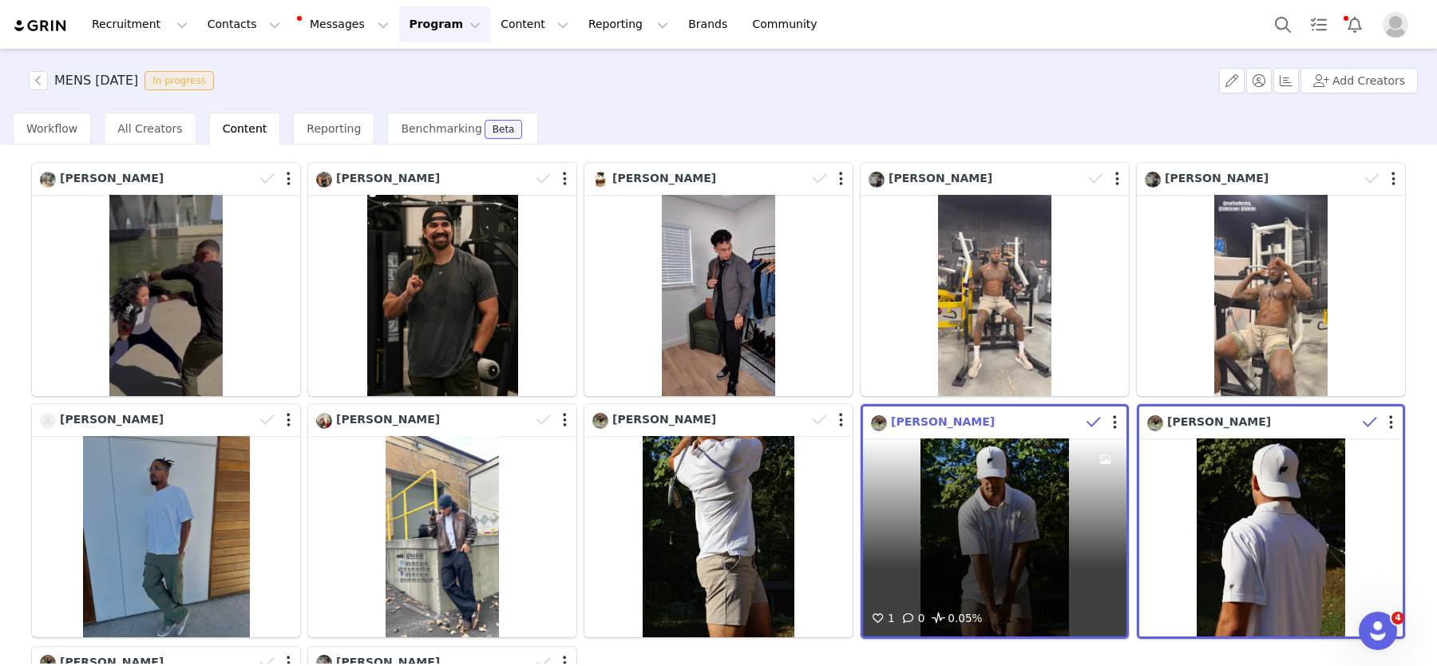
scroll to position [402, 0]
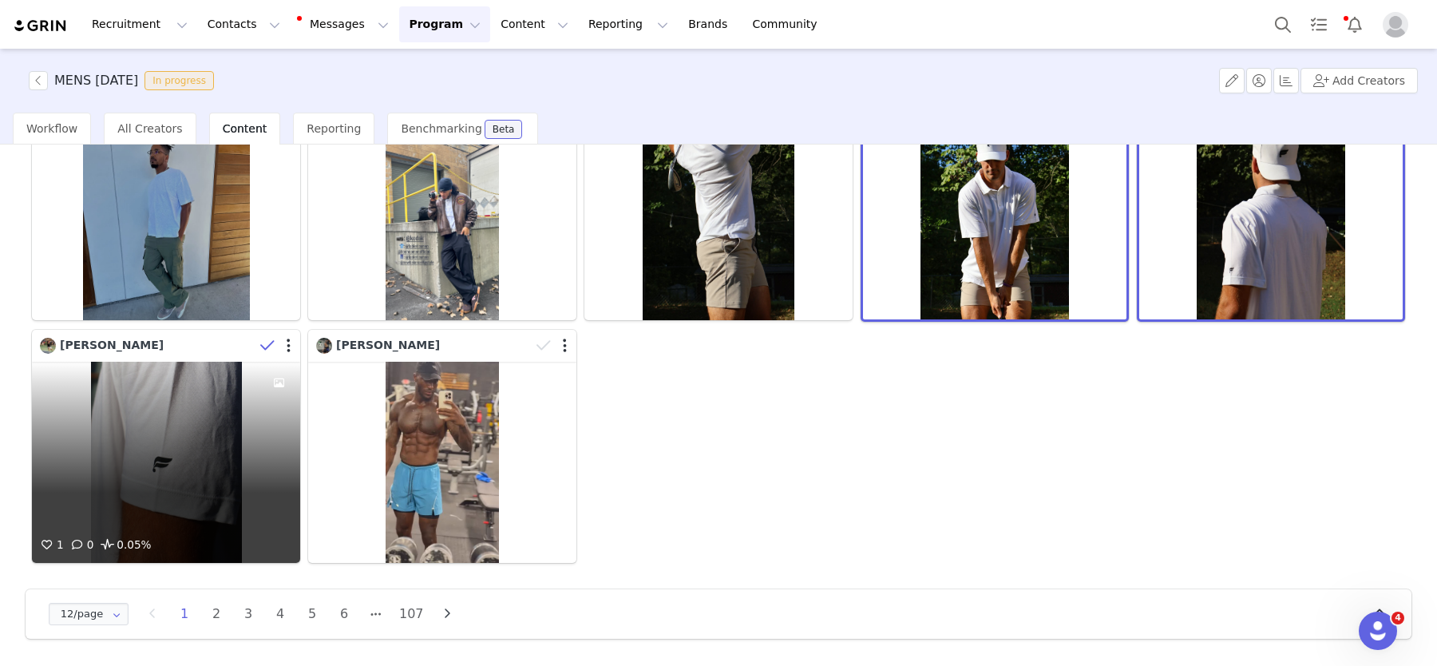
click at [259, 338] on span at bounding box center [268, 346] width 24 height 24
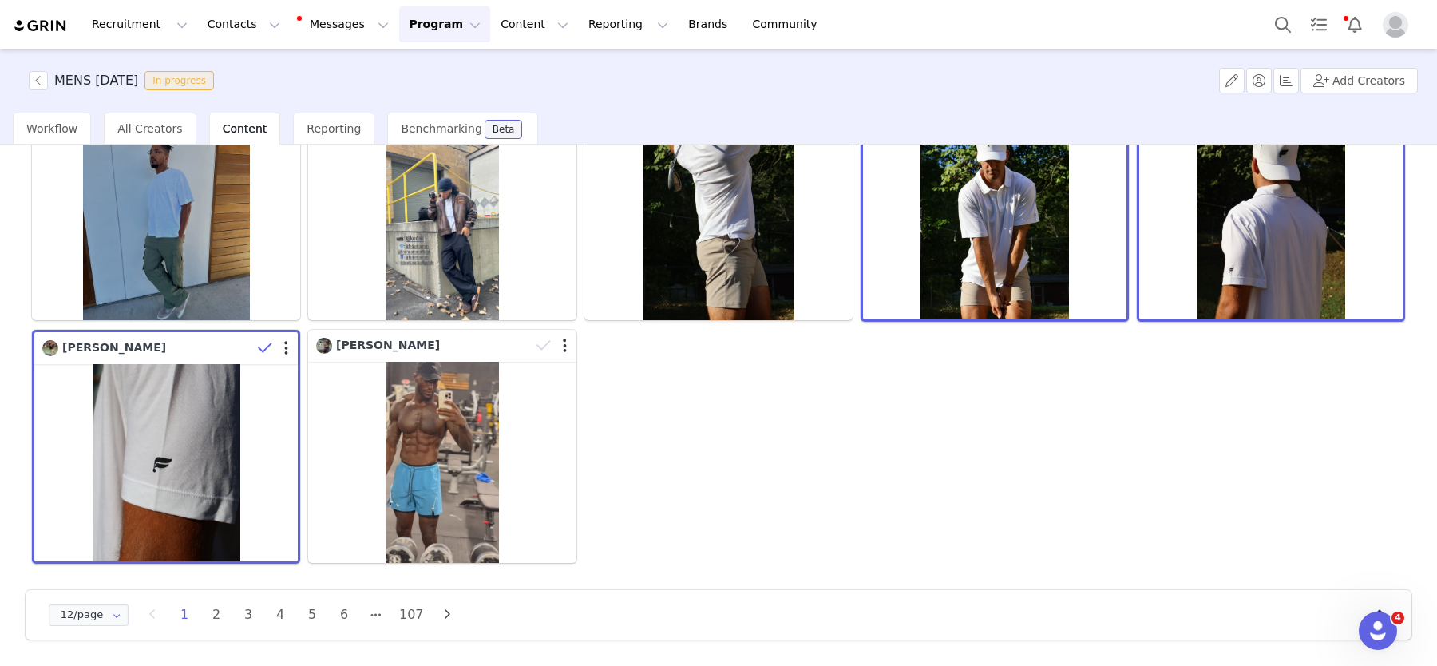
scroll to position [0, 0]
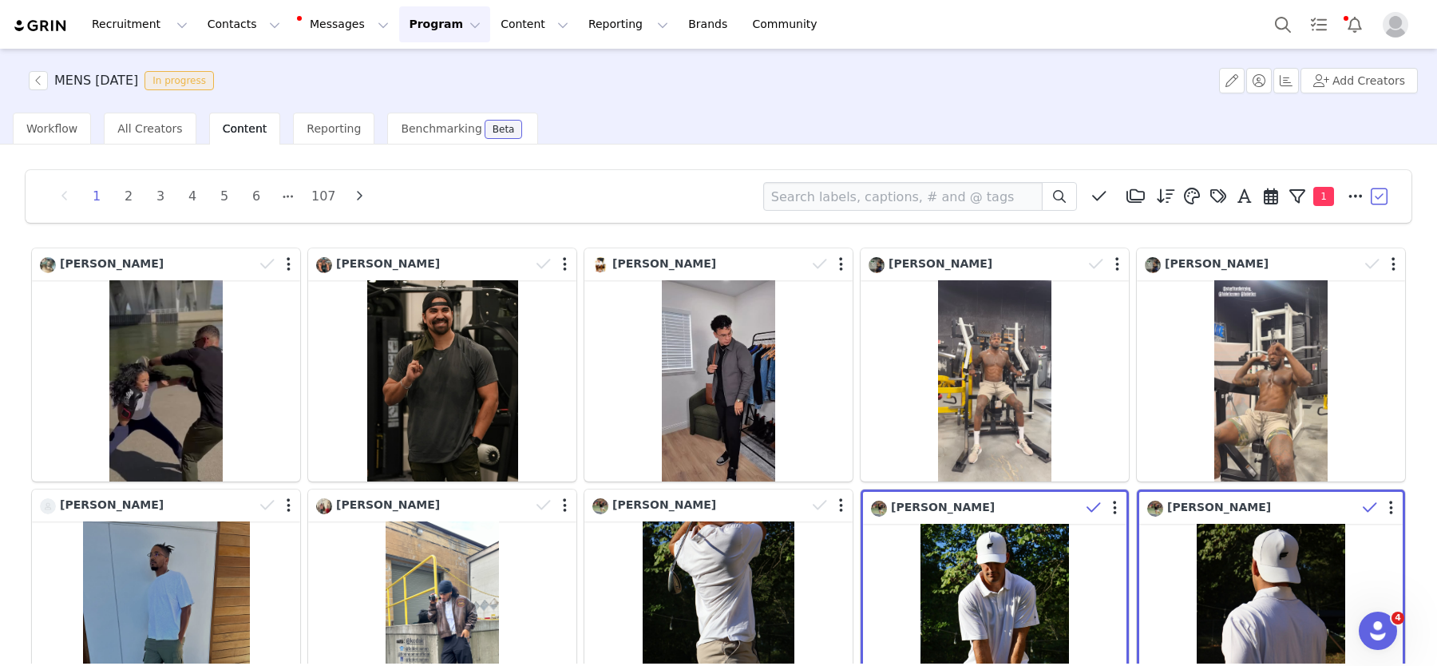
click at [1382, 194] on button "button" at bounding box center [1381, 196] width 24 height 24
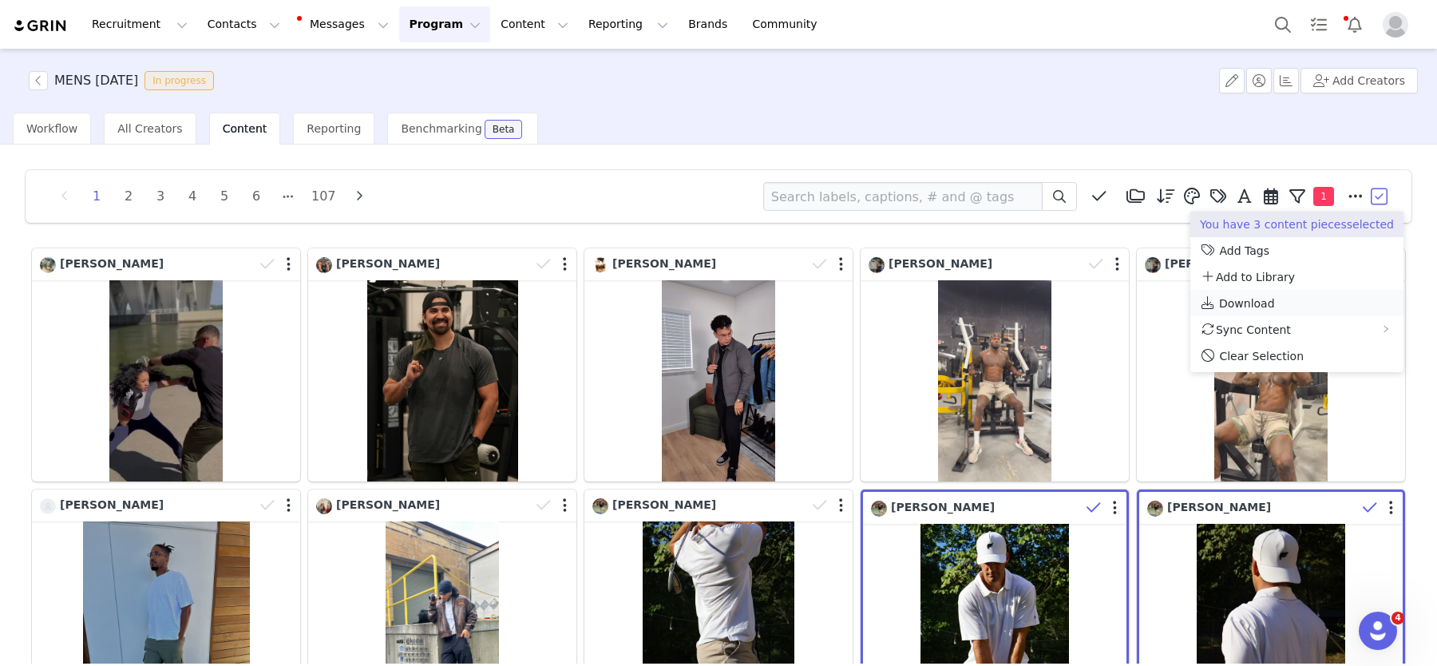
click at [1252, 300] on span "Download" at bounding box center [1247, 303] width 56 height 13
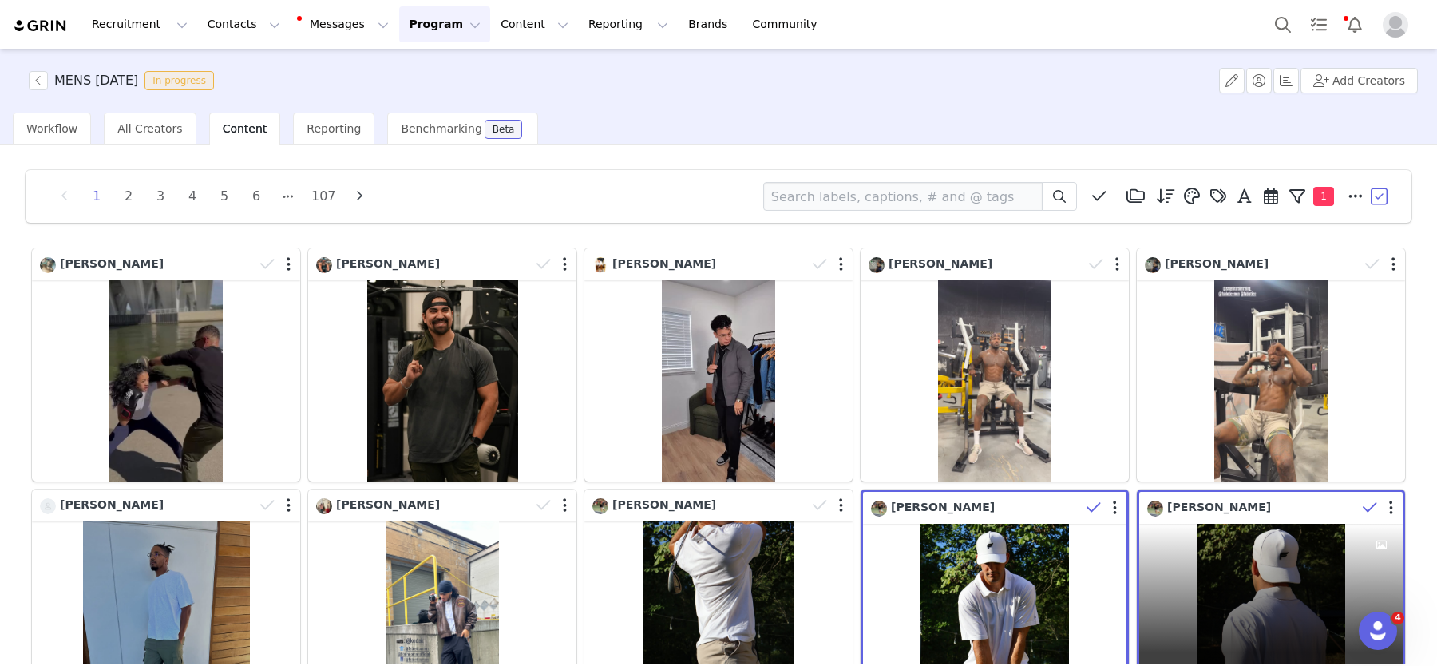
click at [1362, 506] on span at bounding box center [1370, 508] width 24 height 24
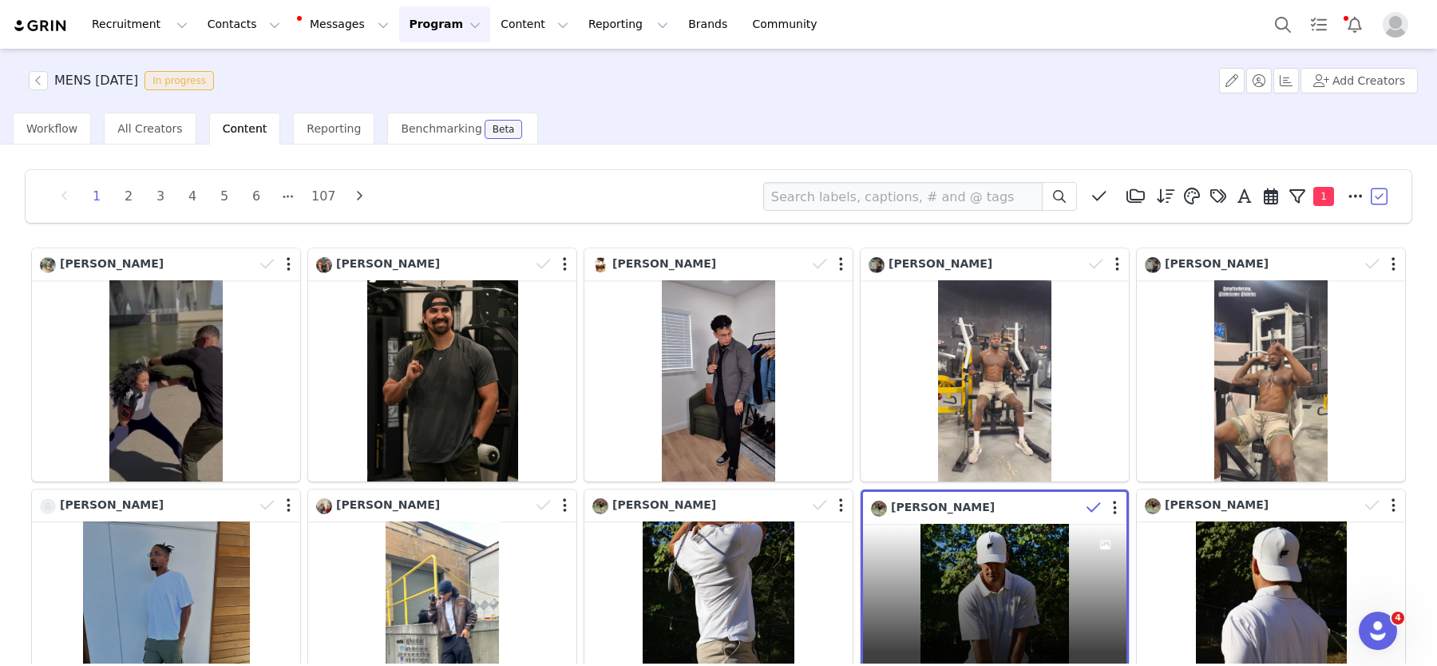
drag, startPoint x: 1092, startPoint y: 503, endPoint x: 1037, endPoint y: 509, distance: 55.4
click at [1088, 502] on icon at bounding box center [1094, 508] width 14 height 16
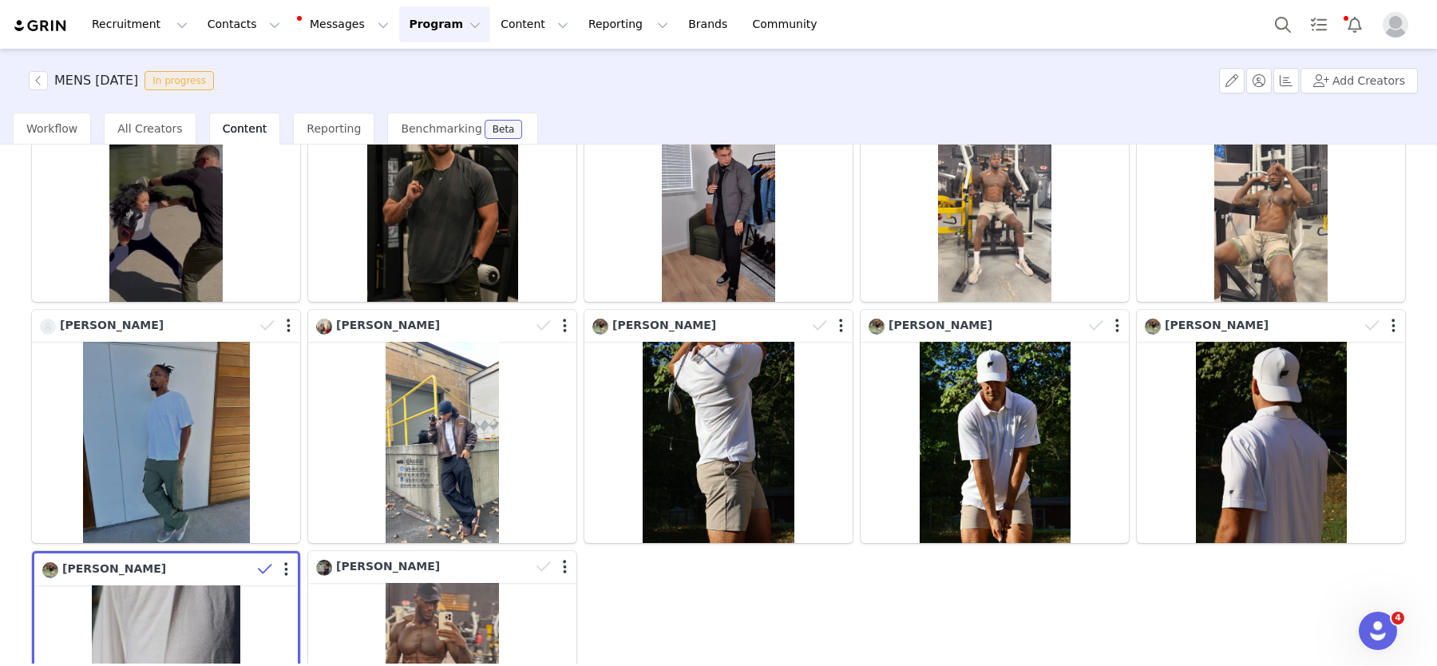
scroll to position [402, 0]
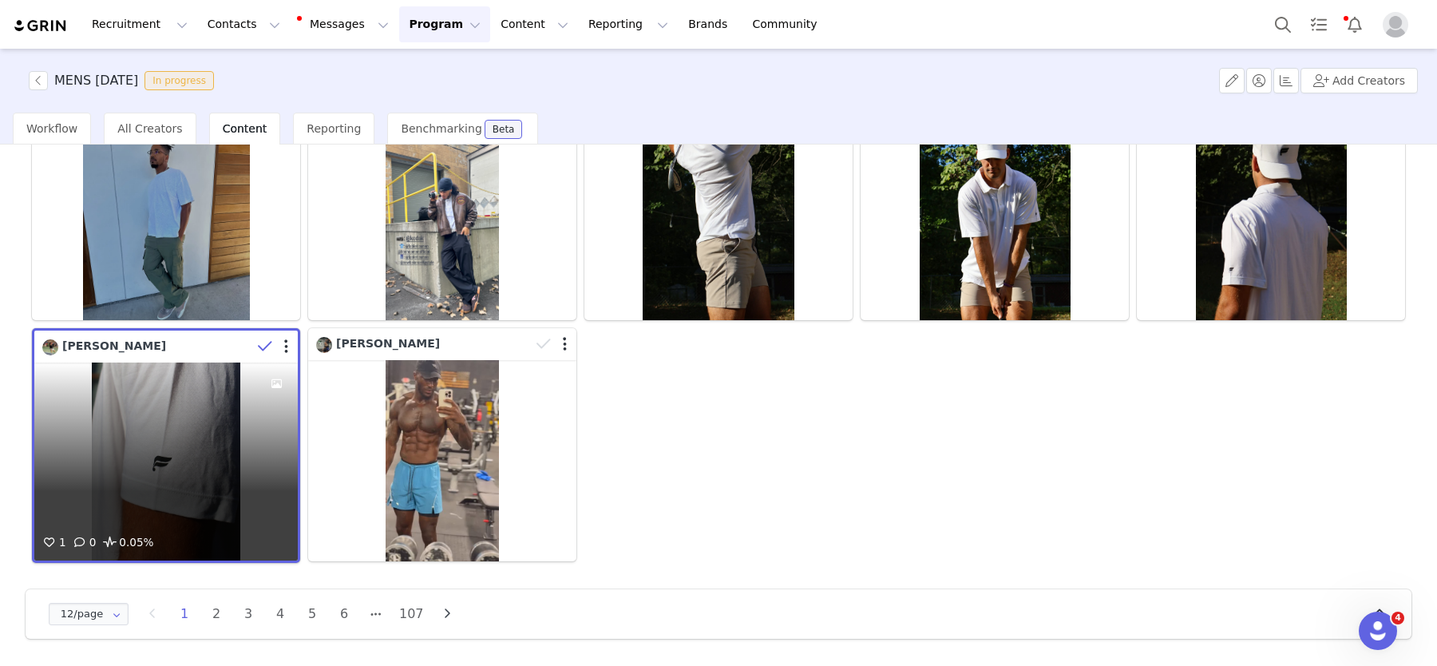
click at [265, 345] on icon at bounding box center [265, 347] width 14 height 16
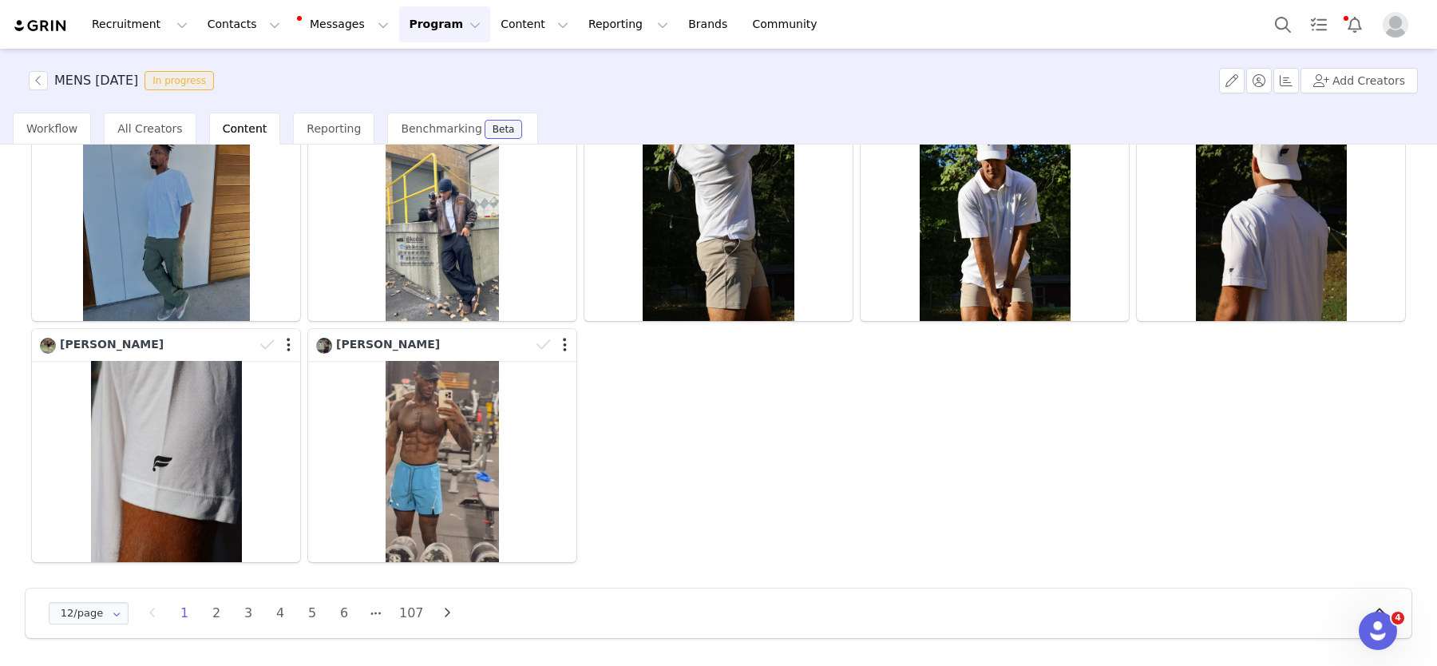
scroll to position [0, 0]
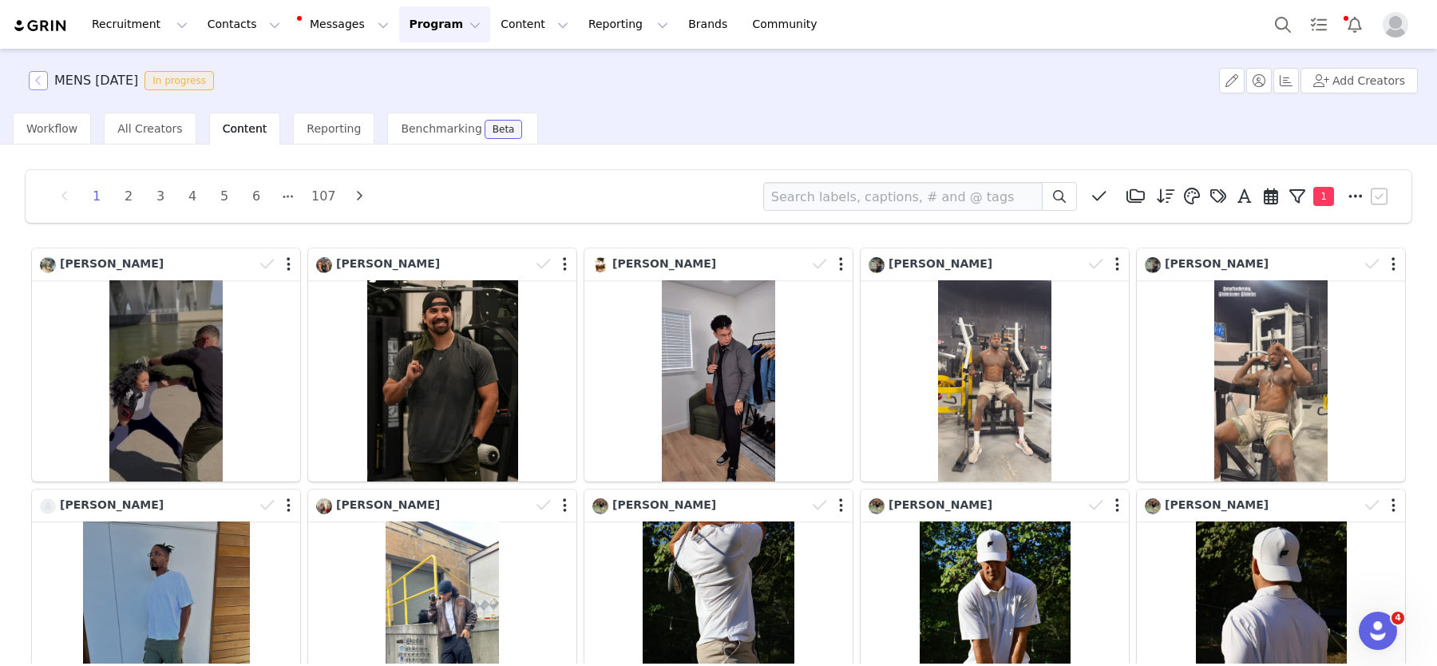
click at [41, 75] on button "button" at bounding box center [38, 80] width 19 height 19
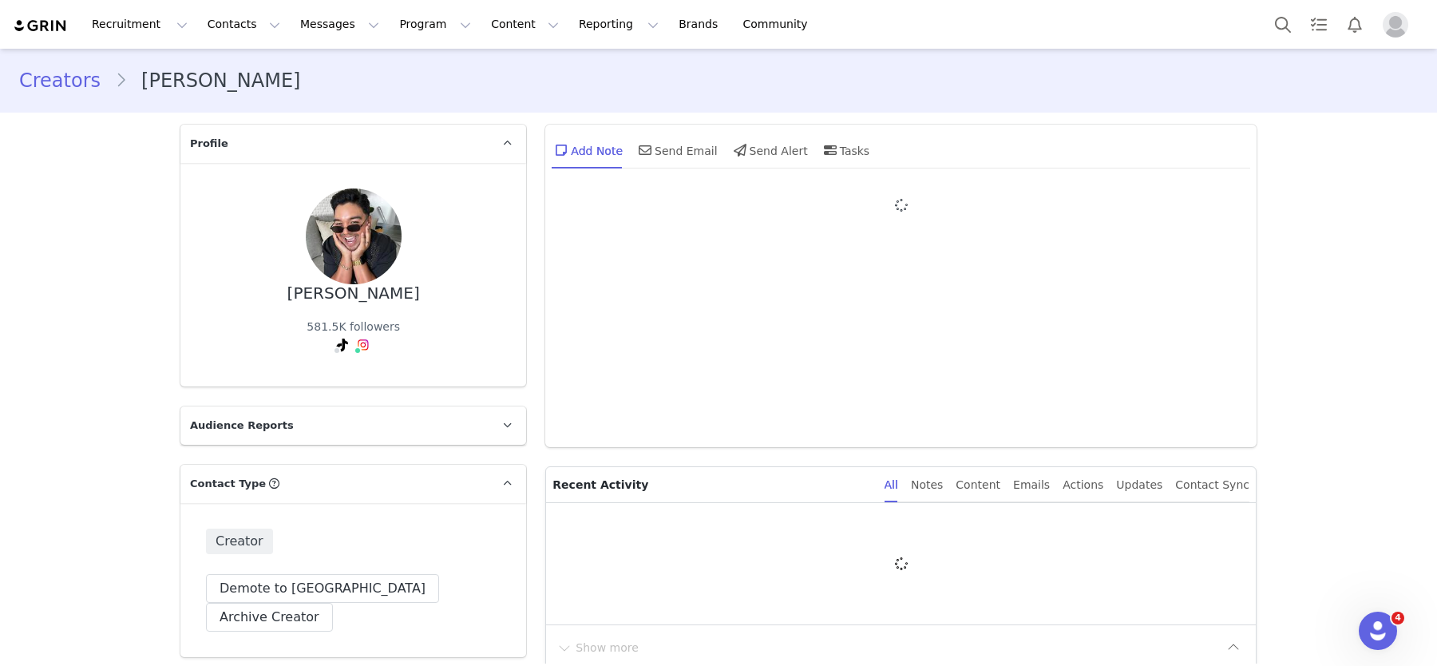
type input "+1 ([GEOGRAPHIC_DATA])"
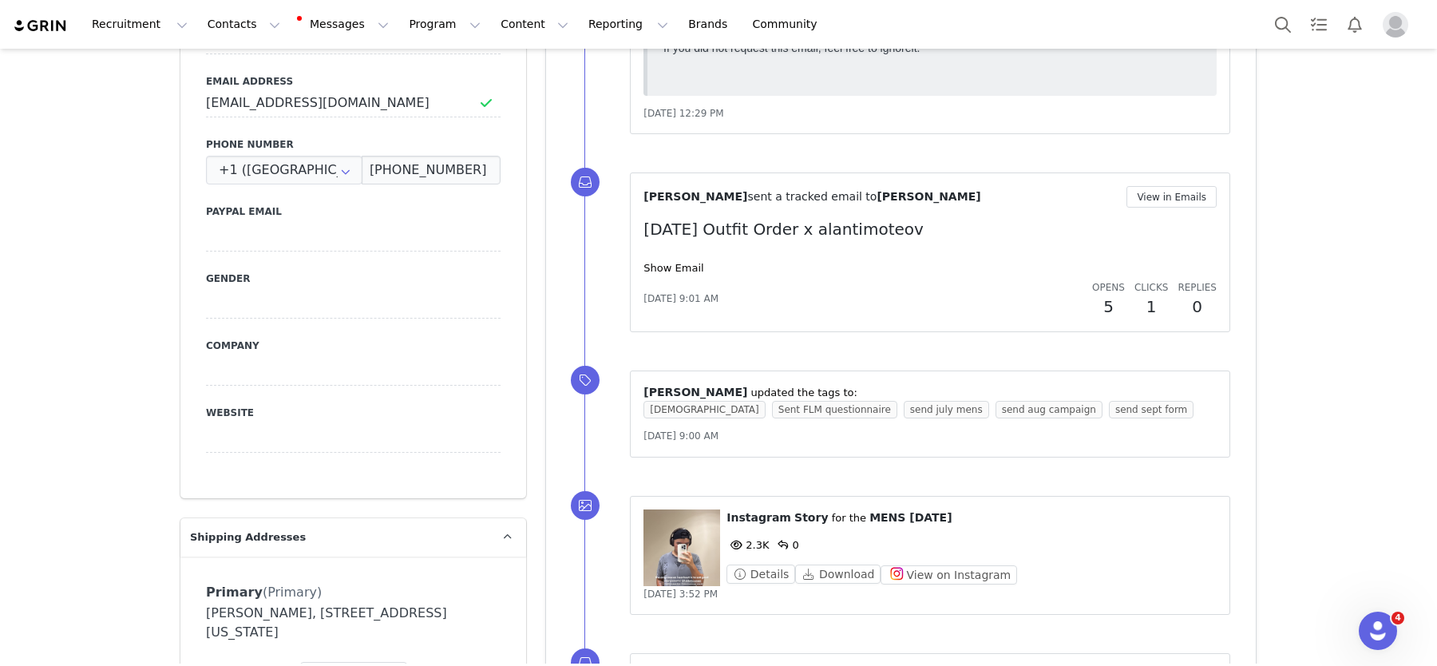
scroll to position [840, 0]
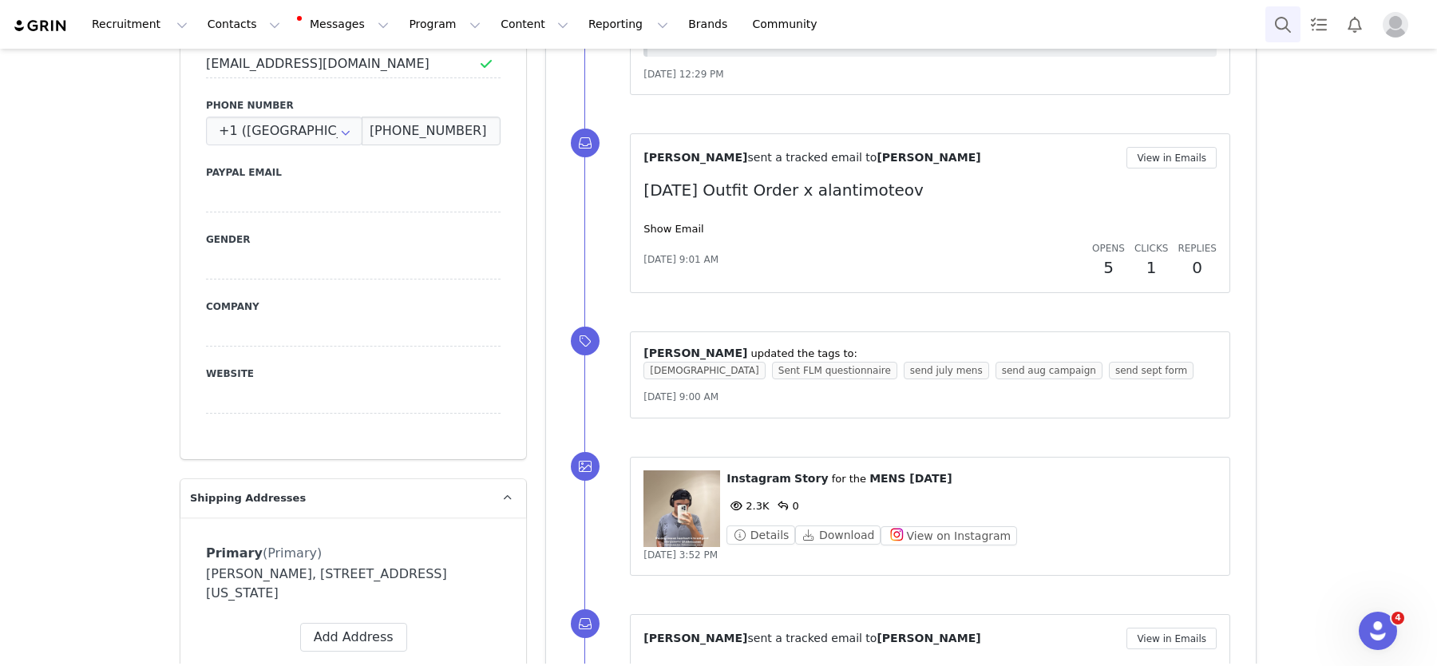
click at [1278, 27] on button "Search" at bounding box center [1283, 24] width 35 height 36
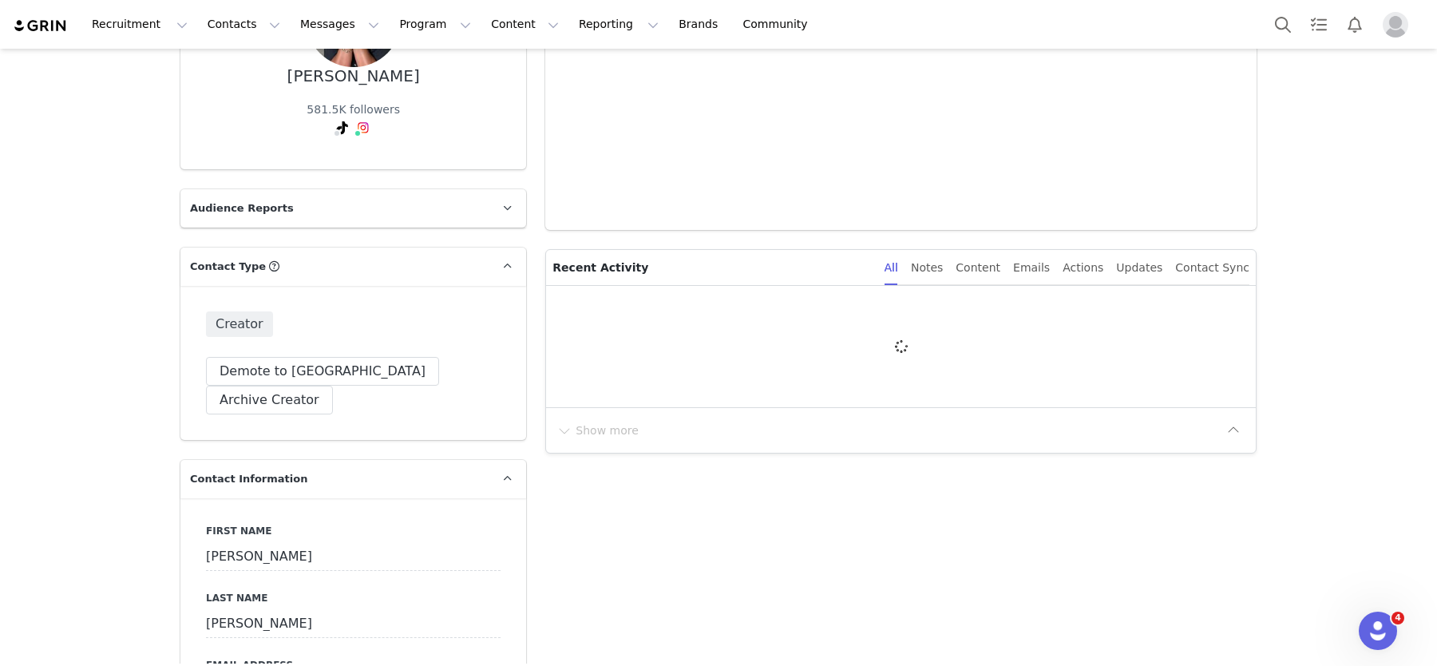
type input "+1 ([GEOGRAPHIC_DATA])"
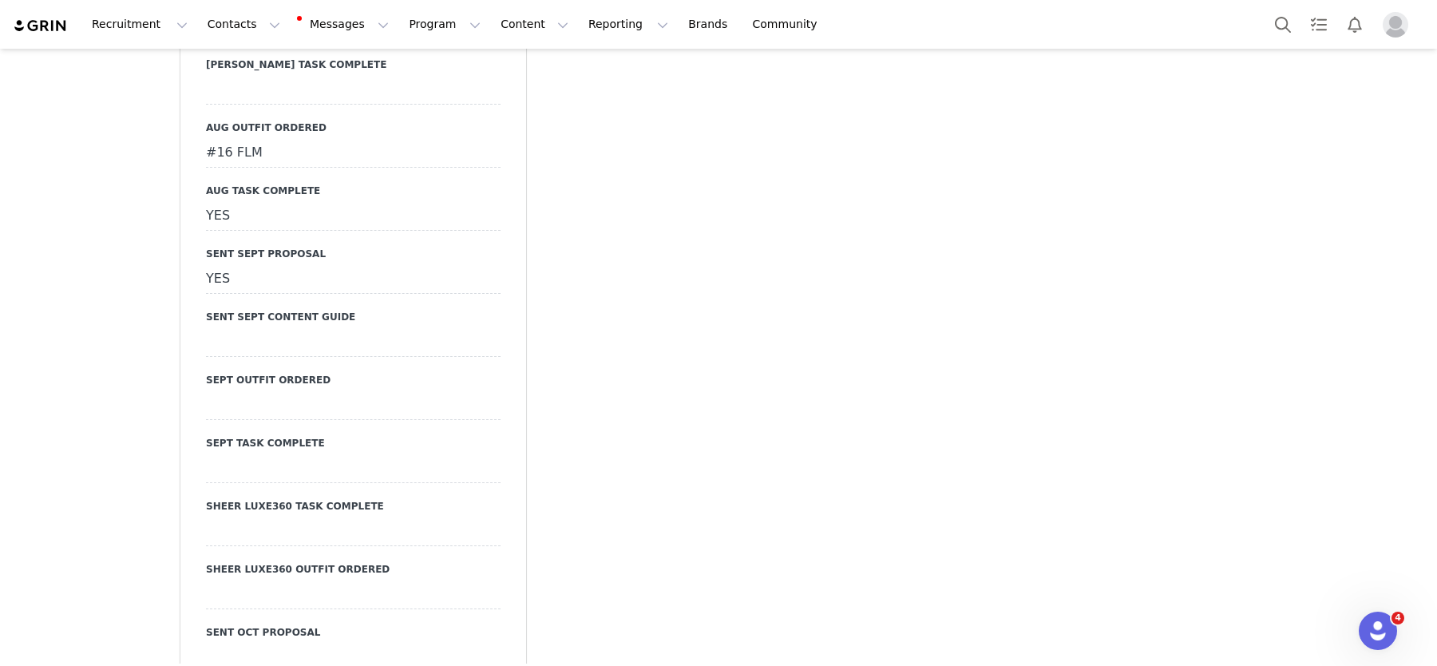
scroll to position [3289, 0]
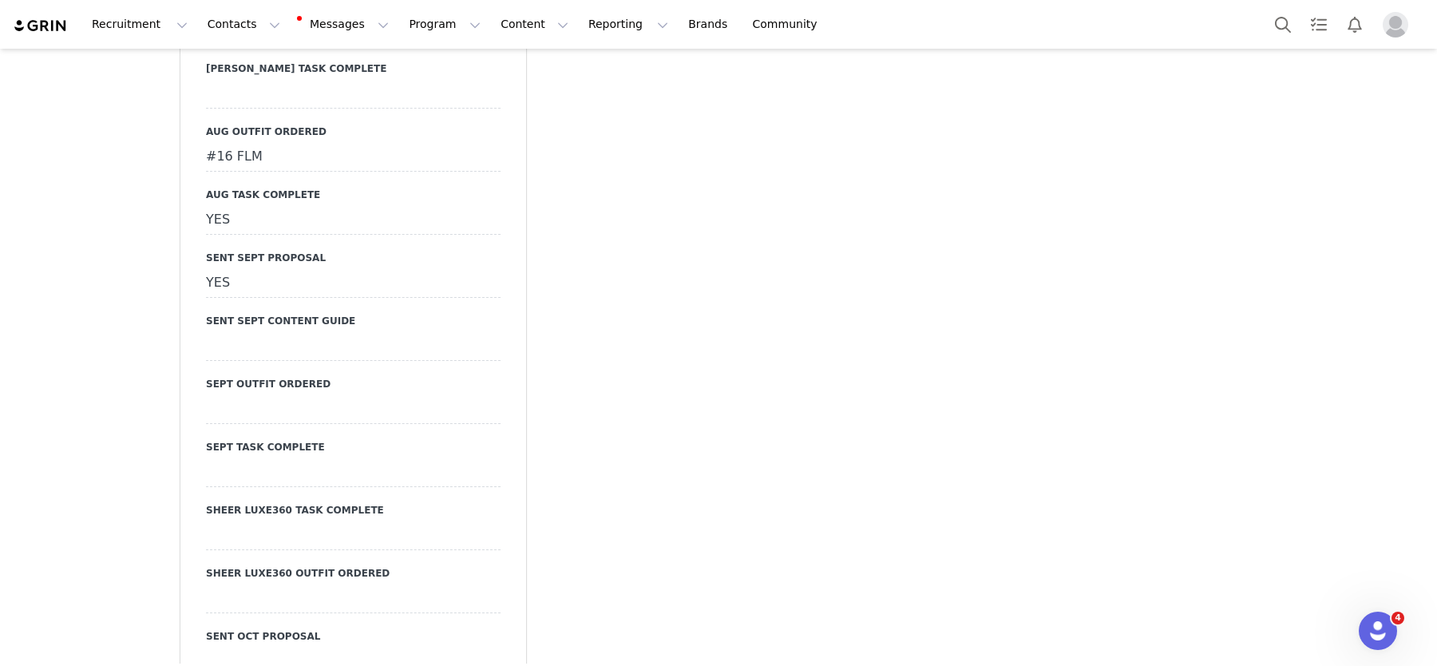
click at [227, 332] on div at bounding box center [353, 346] width 295 height 29
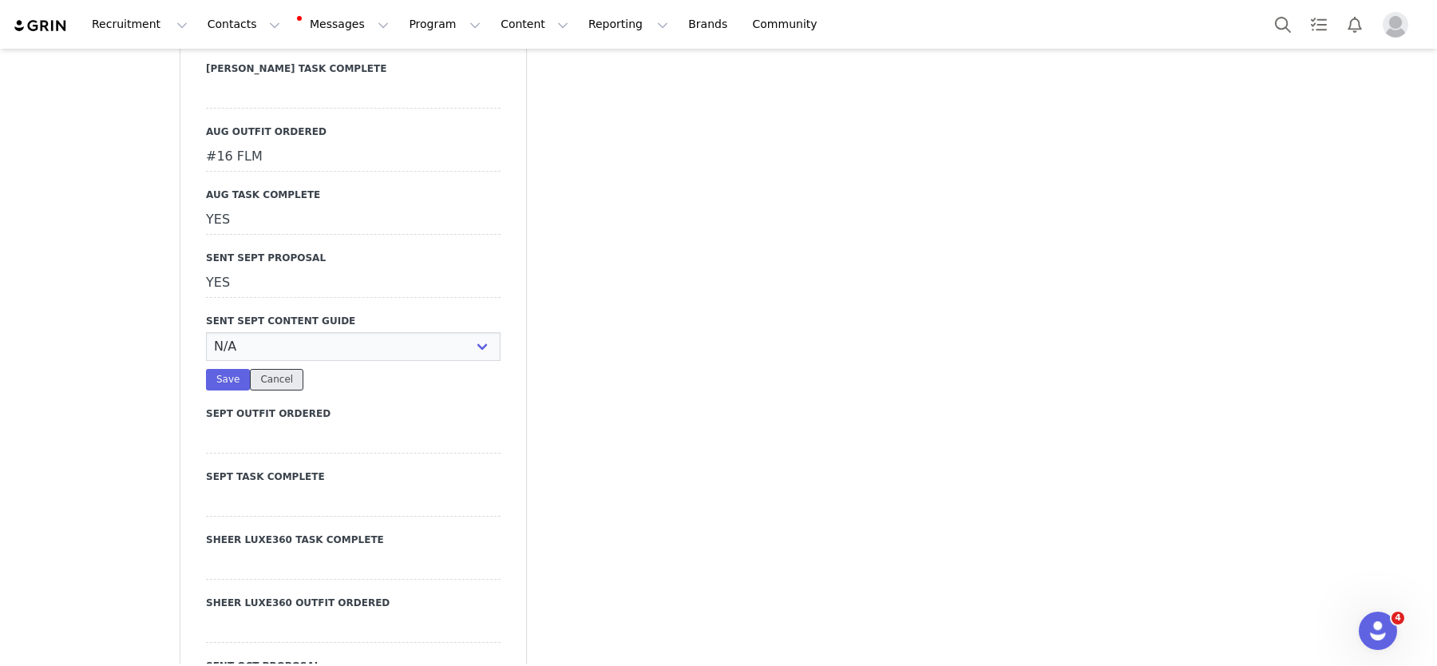
click at [276, 369] on button "Cancel" at bounding box center [277, 380] width 54 height 22
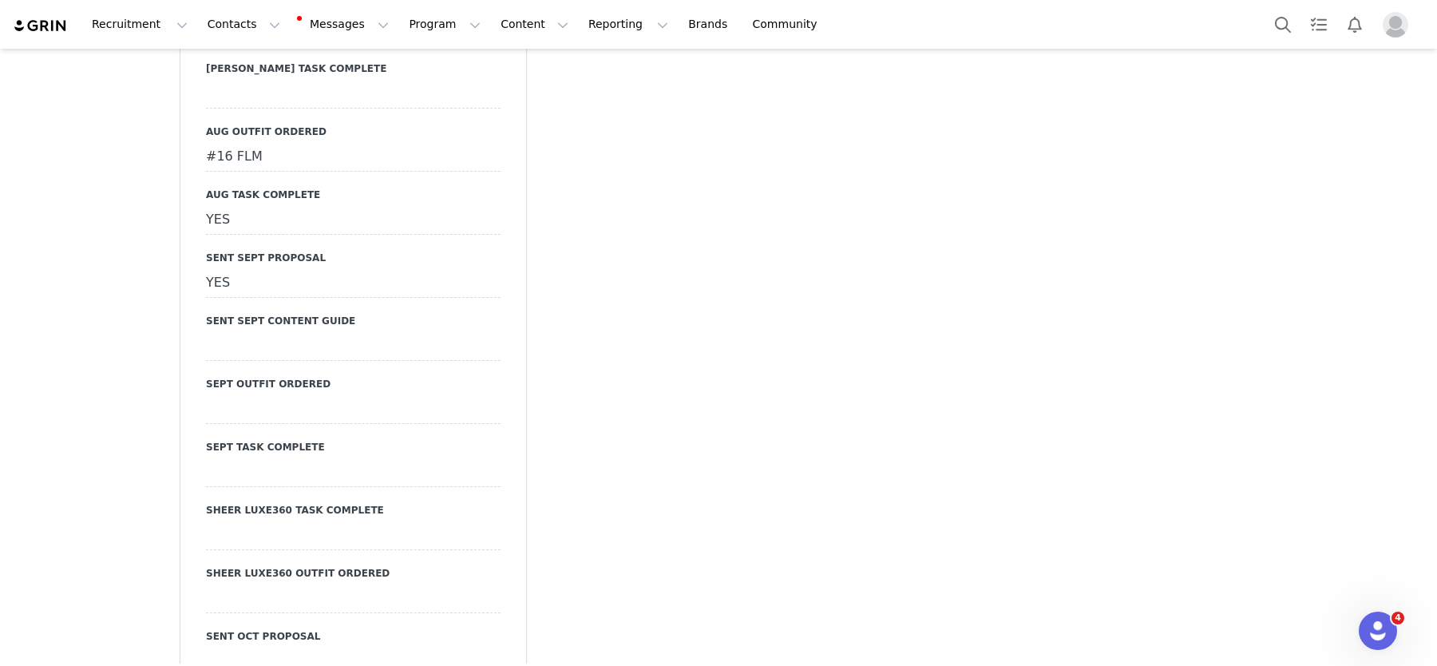
click at [235, 395] on div at bounding box center [353, 409] width 295 height 29
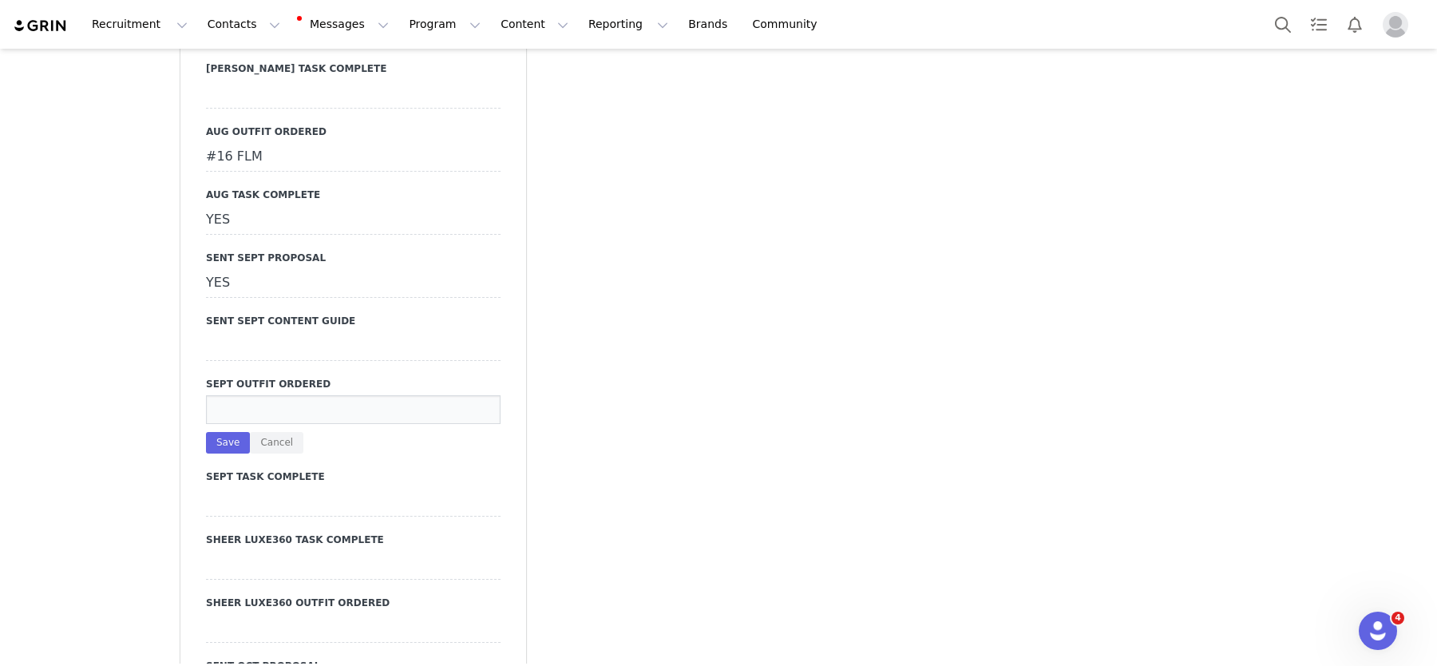
click at [235, 395] on input at bounding box center [353, 409] width 295 height 29
click at [275, 432] on button "Cancel" at bounding box center [277, 443] width 54 height 22
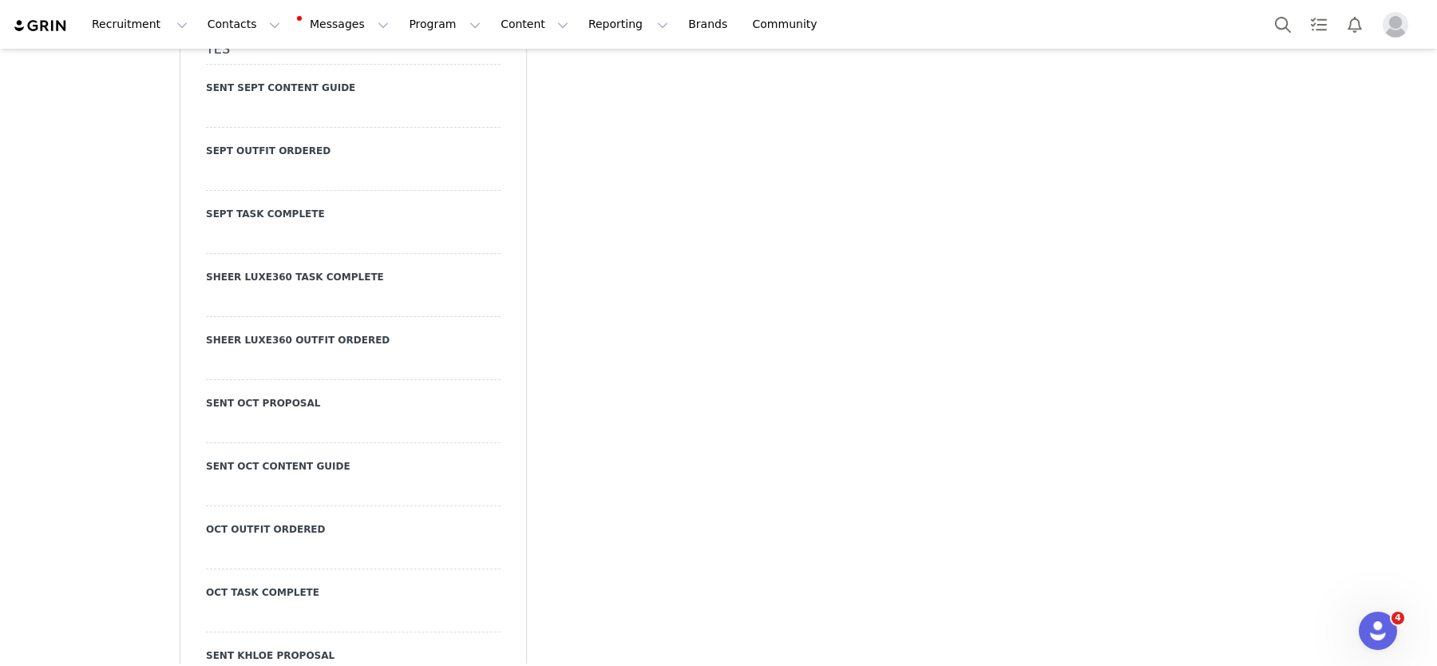
scroll to position [3719, 0]
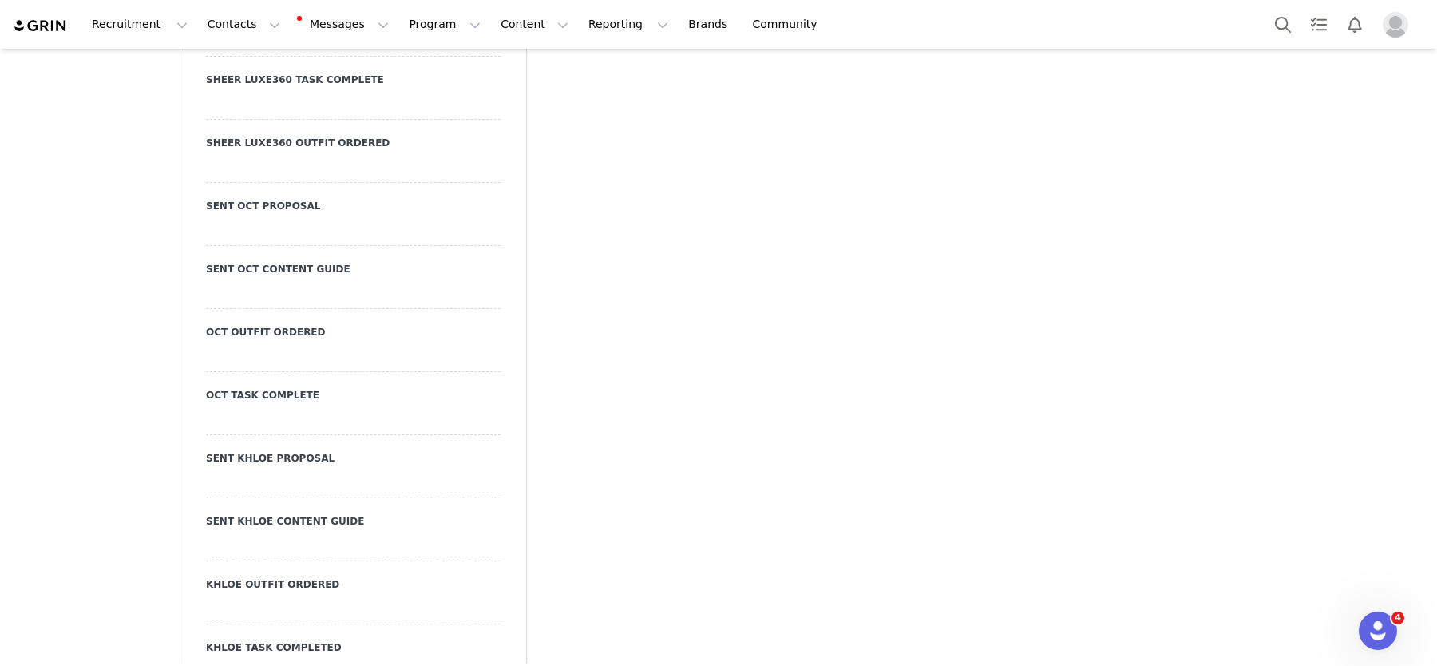
click at [228, 217] on div at bounding box center [353, 231] width 295 height 29
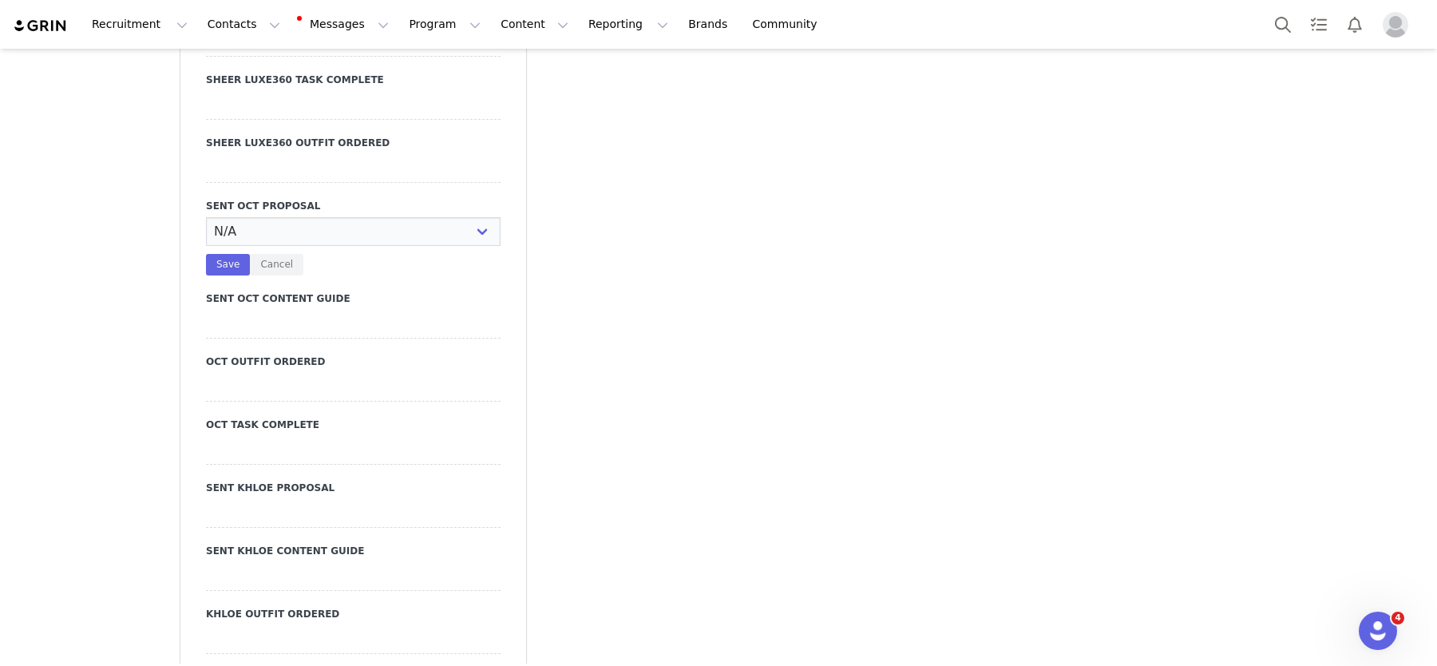
select select "YES"
click at [206, 217] on select "N/A YES" at bounding box center [353, 231] width 295 height 29
click at [221, 254] on button "Save" at bounding box center [228, 265] width 44 height 22
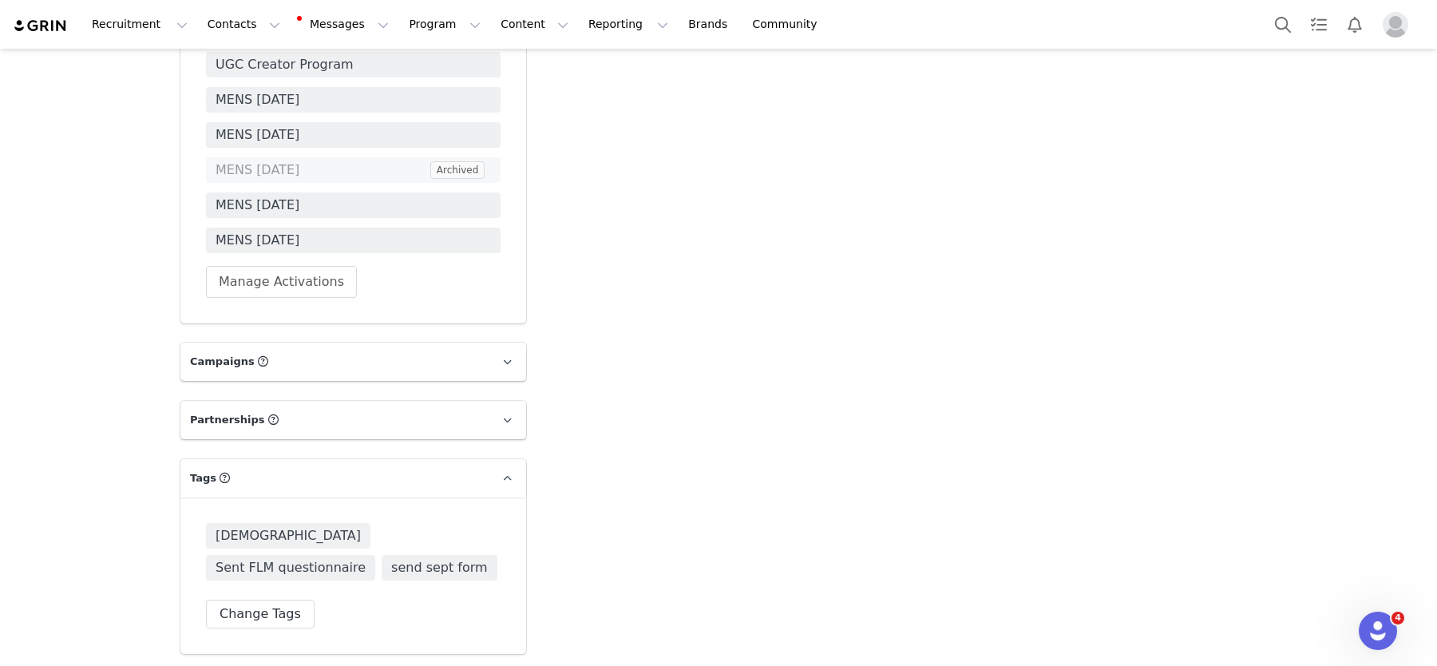
scroll to position [5681, 0]
click at [295, 148] on div "MENS JUNE 2025 UGC Creator Program MENS JULY 2025 MENS MAY 2025 MENS MARCH 2025…" at bounding box center [353, 154] width 295 height 281
drag, startPoint x: 295, startPoint y: 152, endPoint x: 314, endPoint y: 203, distance: 54.6
click at [299, 264] on button "Manage Activations" at bounding box center [281, 280] width 151 height 32
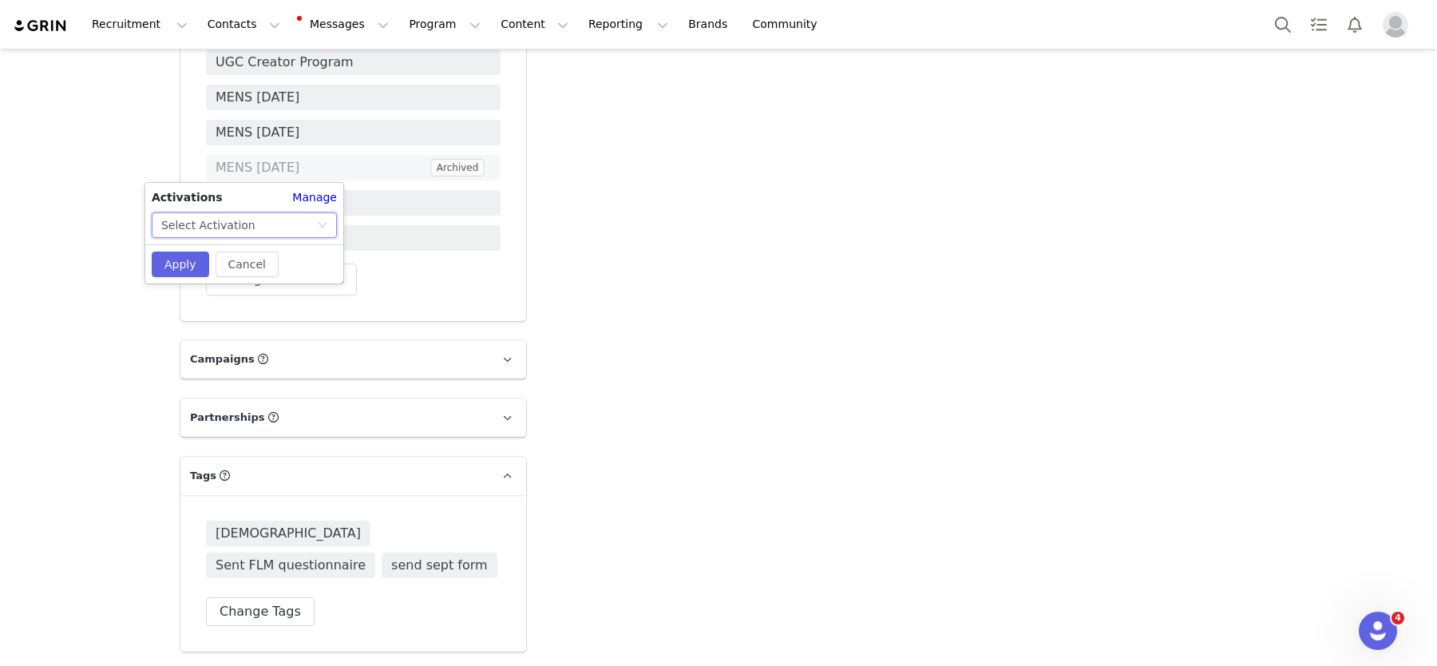
click at [250, 237] on div "Select Activation" at bounding box center [244, 225] width 185 height 26
drag, startPoint x: 249, startPoint y: 225, endPoint x: 256, endPoint y: 229, distance: 8.2
click at [252, 227] on div "Select Activation" at bounding box center [239, 225] width 156 height 24
click at [250, 242] on div "Activations Manage Select Activation Cancel Apply" at bounding box center [244, 233] width 198 height 101
click at [284, 229] on div "Select Activation" at bounding box center [239, 225] width 156 height 24
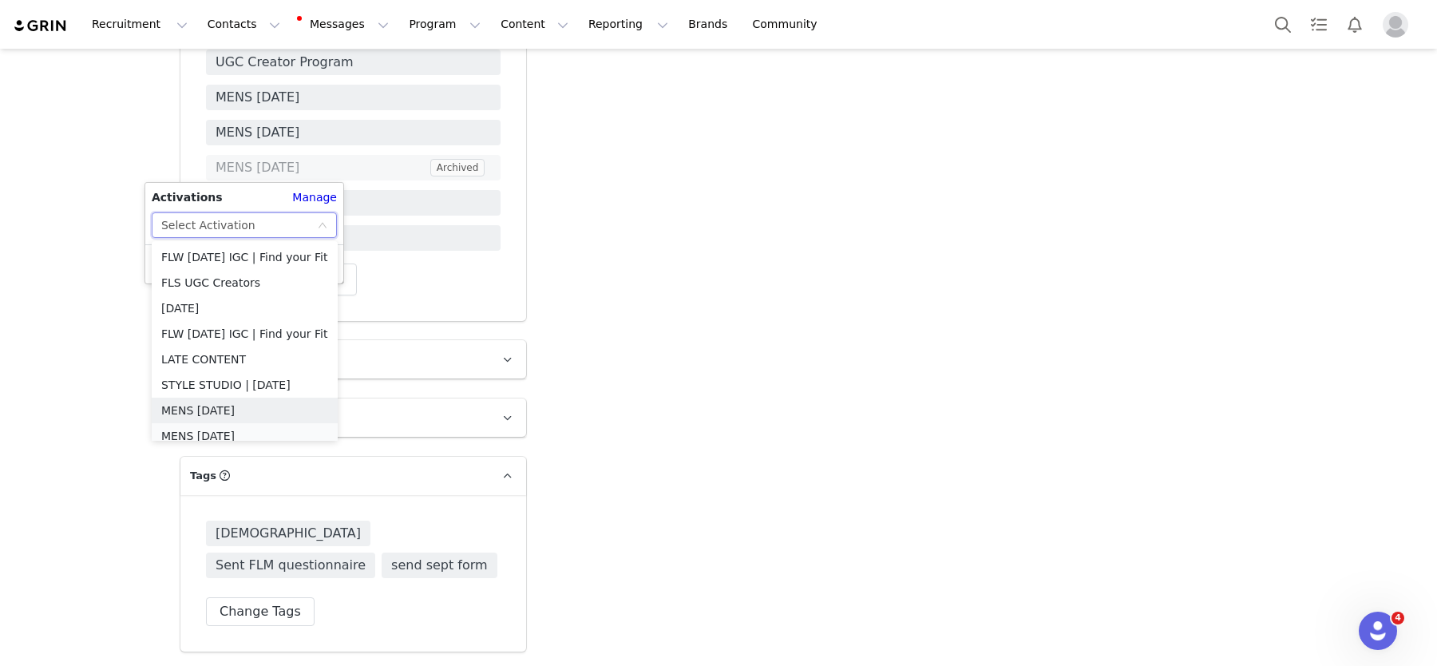
scroll to position [8, 0]
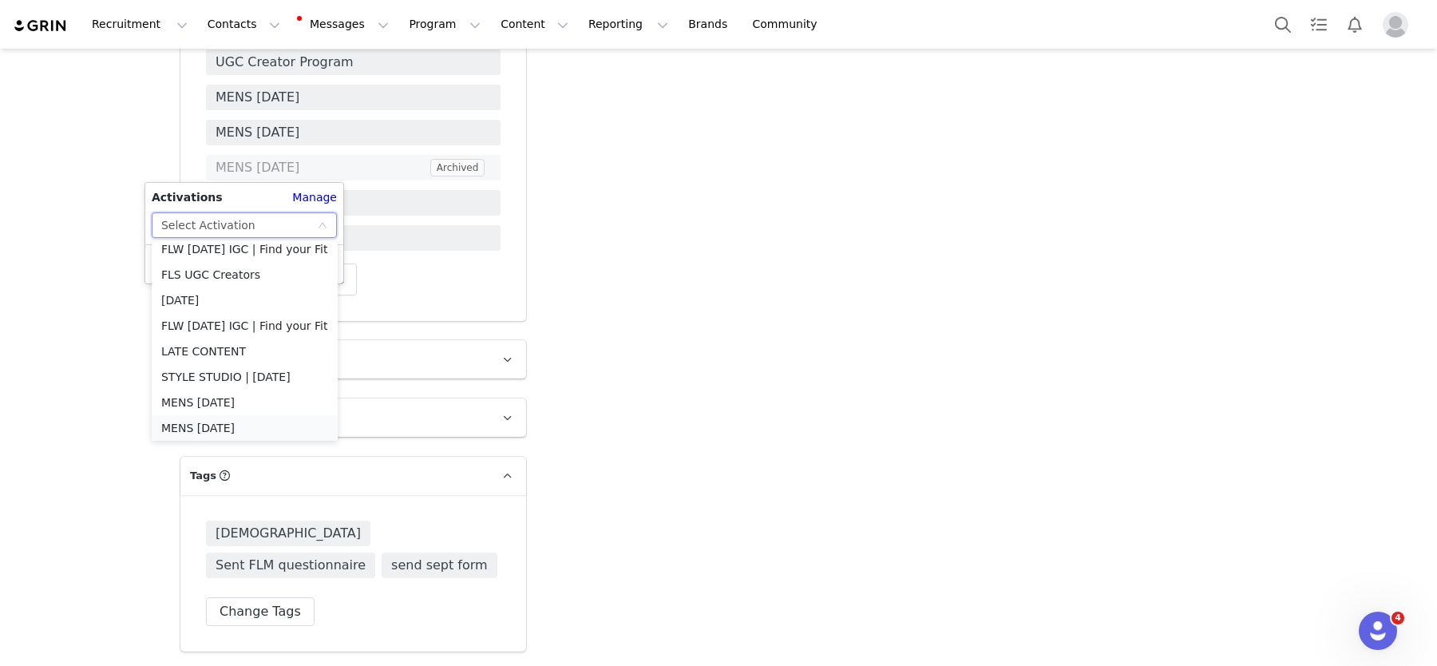
click at [219, 421] on li "MENS [DATE]" at bounding box center [245, 428] width 186 height 26
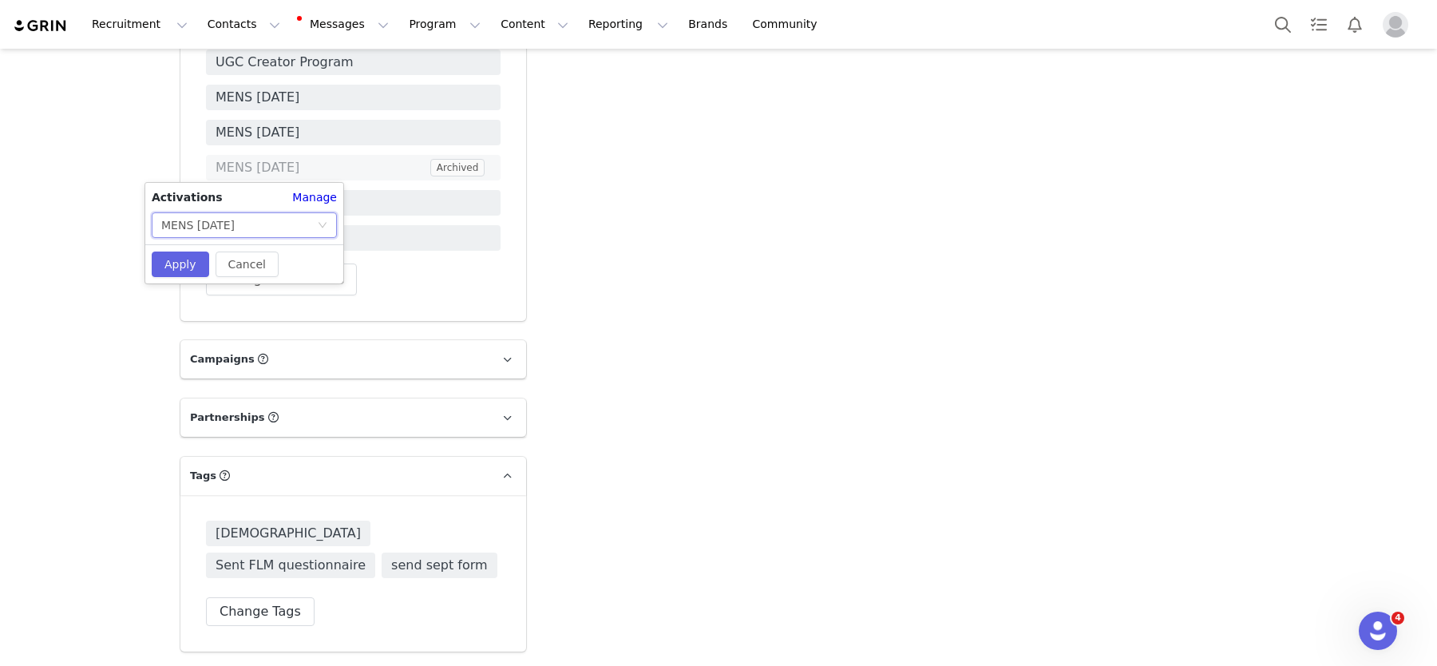
click at [208, 231] on div "MENS [DATE]" at bounding box center [197, 225] width 73 height 24
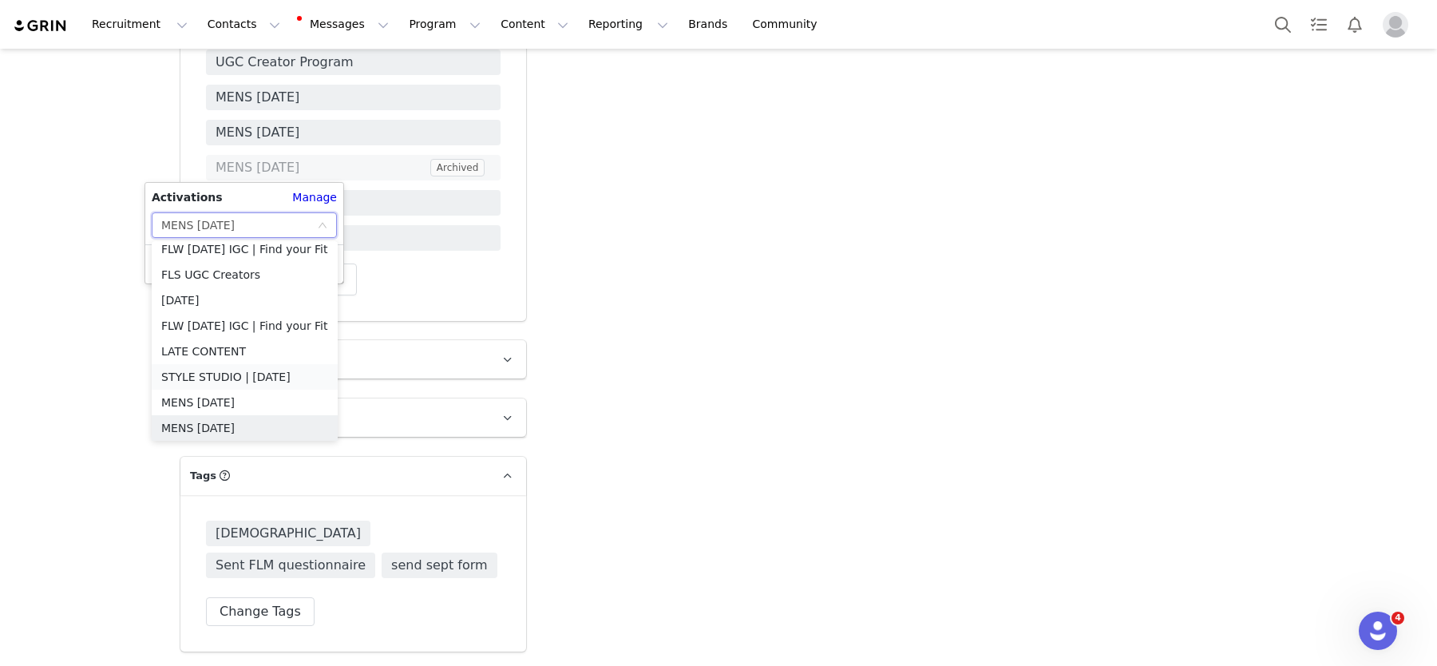
scroll to position [3, 0]
click at [228, 397] on li "MENS [DATE]" at bounding box center [245, 408] width 186 height 26
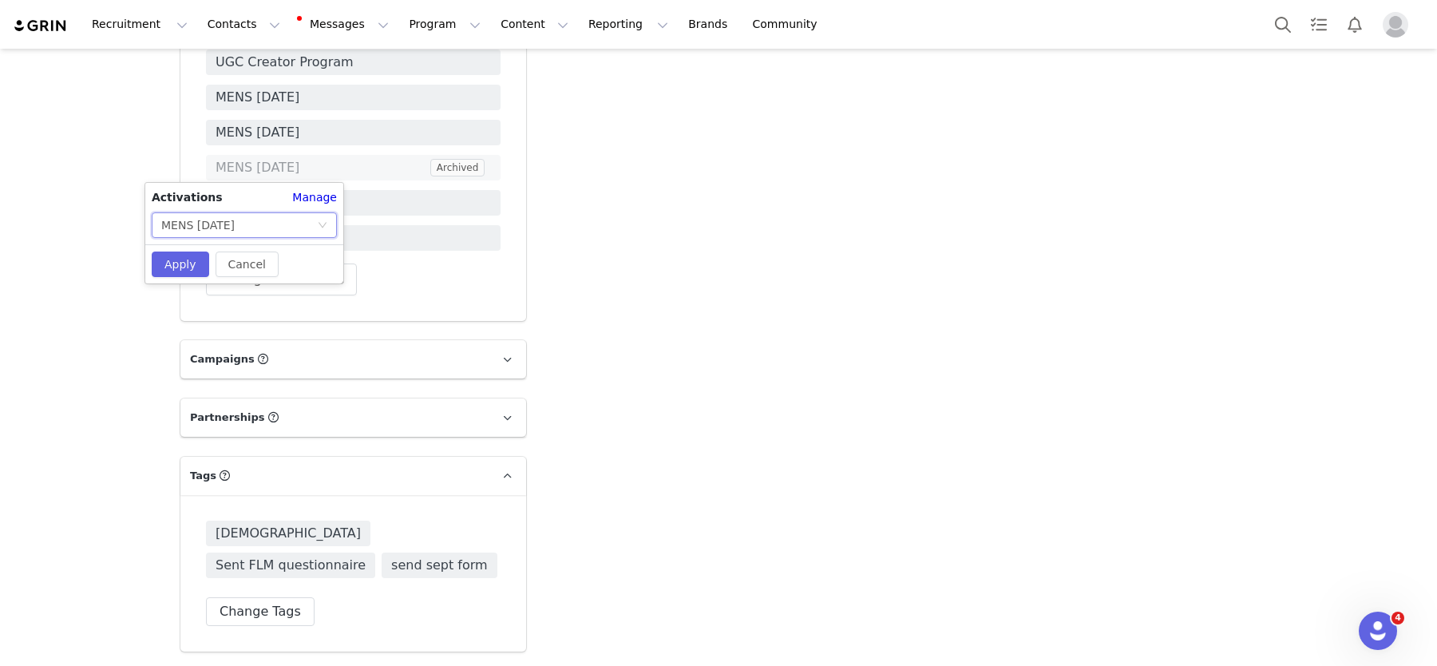
click at [170, 247] on div "Cancel Apply" at bounding box center [244, 263] width 198 height 39
click at [170, 259] on button "Apply" at bounding box center [180, 265] width 57 height 26
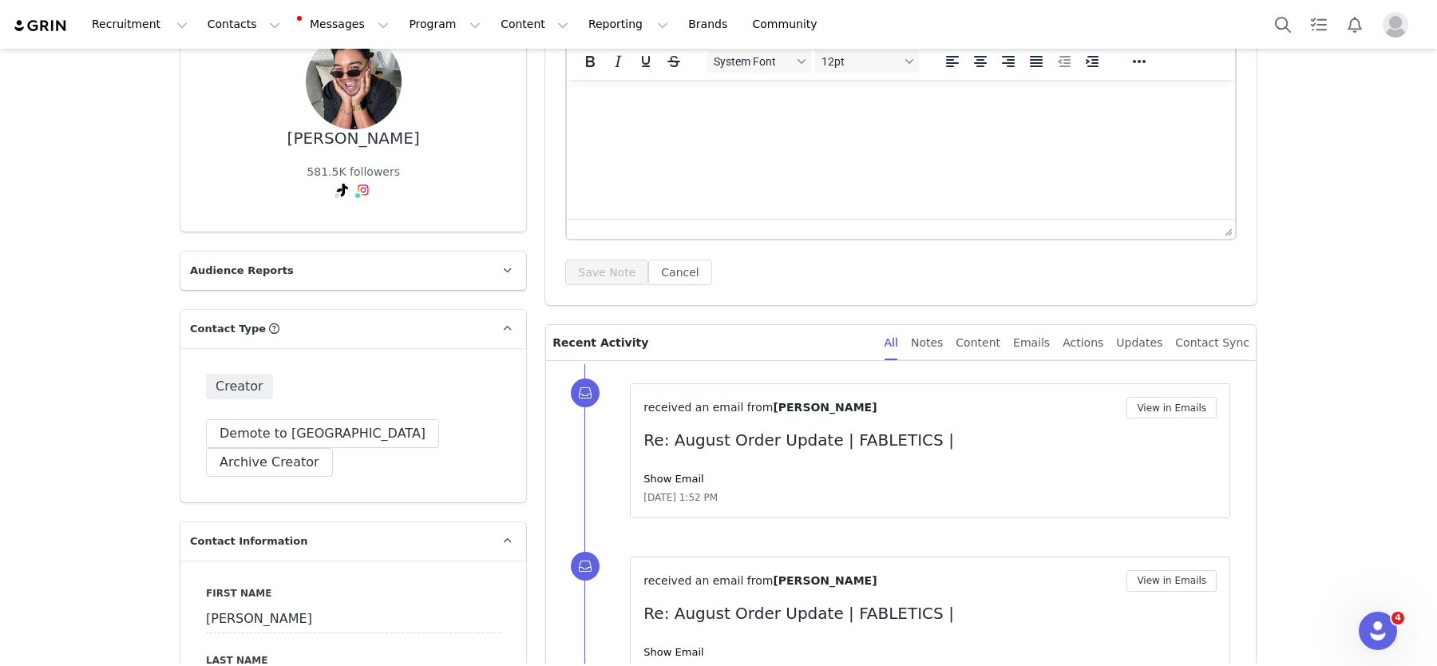
scroll to position [0, 0]
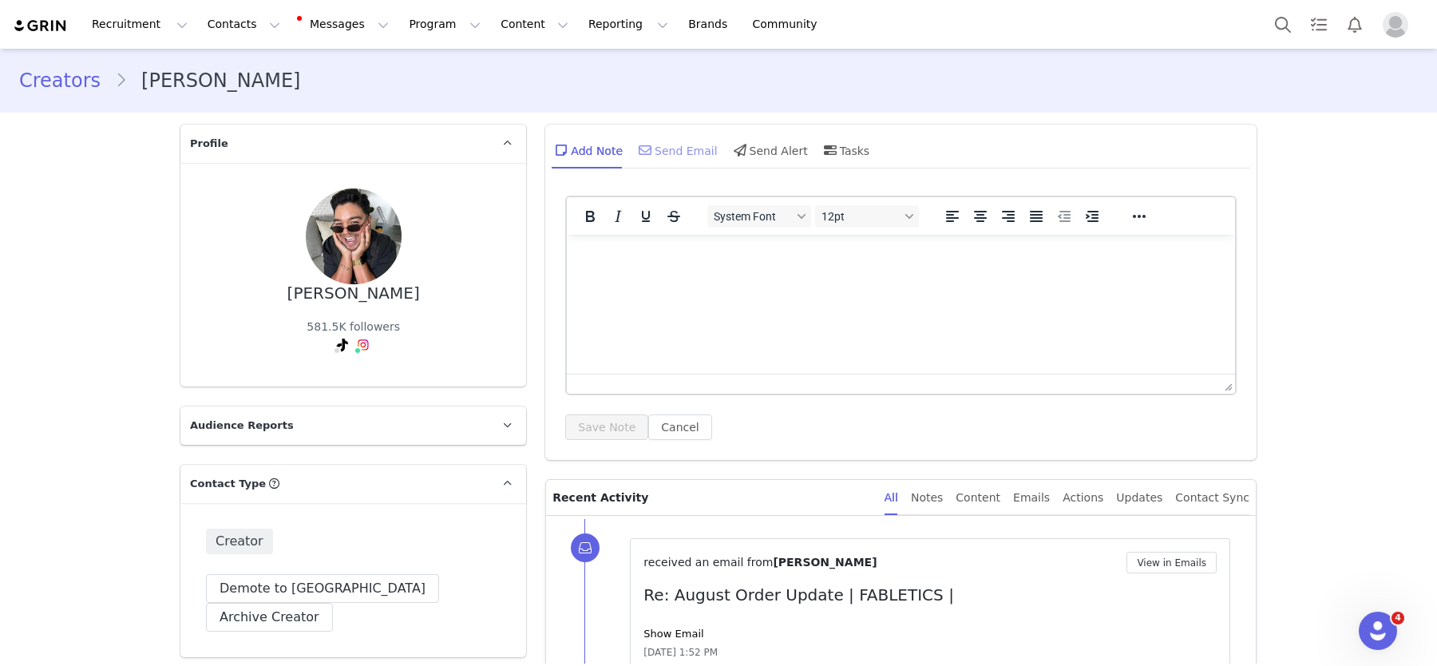
click at [682, 154] on div "Send Email" at bounding box center [677, 150] width 82 height 38
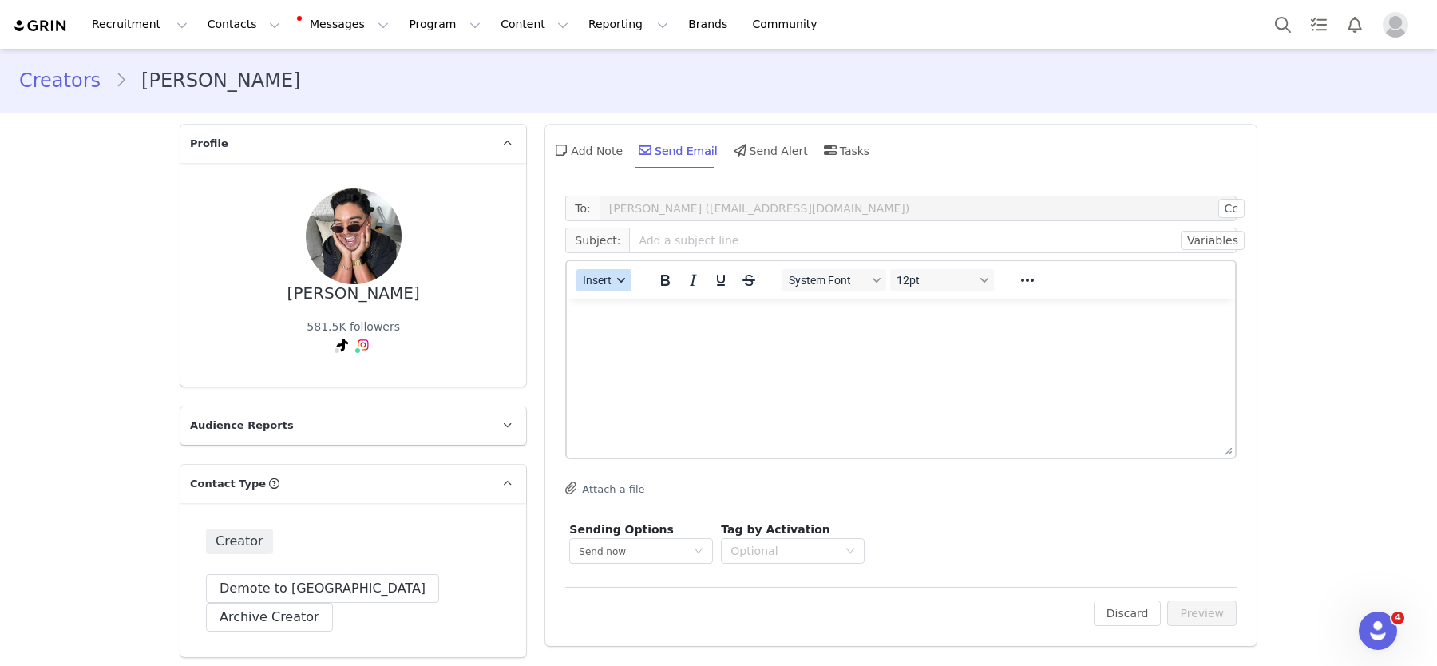
drag, startPoint x: 602, startPoint y: 276, endPoint x: 627, endPoint y: 286, distance: 26.8
click at [603, 276] on span "Insert" at bounding box center [598, 280] width 29 height 13
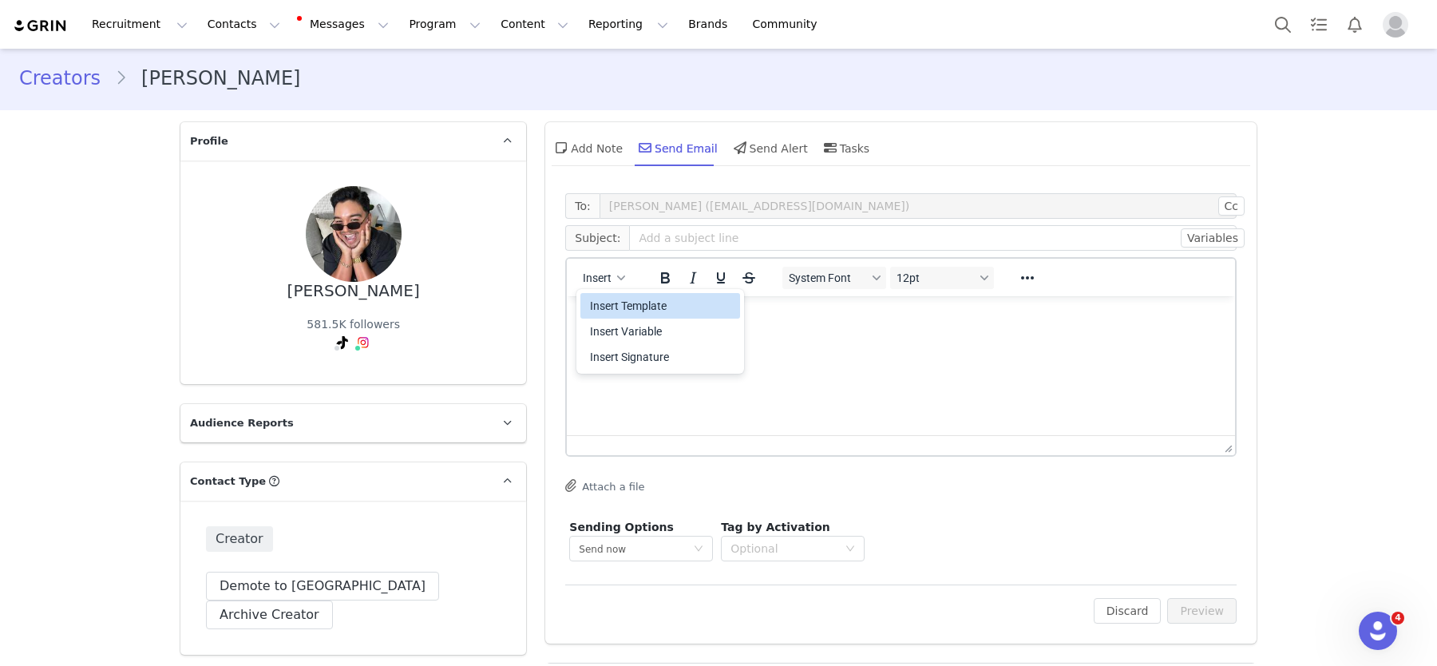
click at [644, 299] on div "Insert Template" at bounding box center [662, 305] width 144 height 19
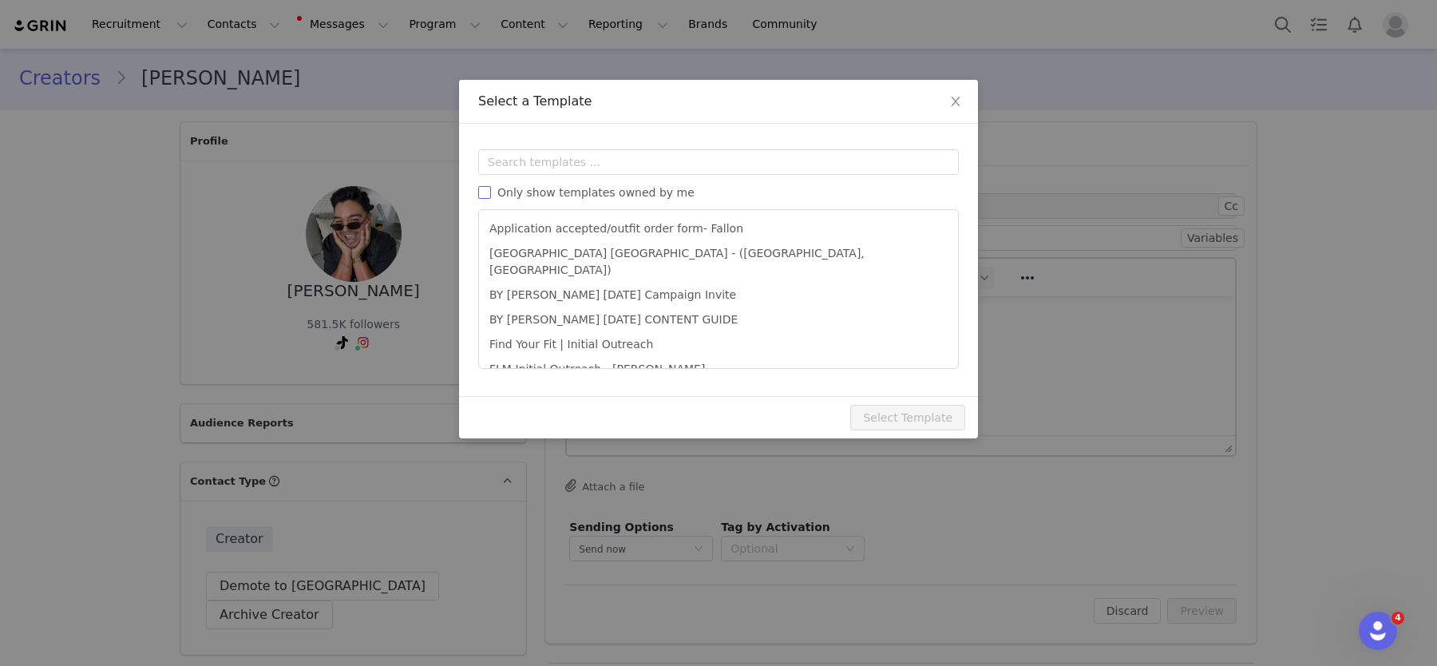
scroll to position [0, 0]
click at [604, 194] on span "Only show templates owned by me" at bounding box center [596, 192] width 210 height 13
click at [491, 194] on input "Only show templates owned by me" at bounding box center [484, 192] width 13 height 13
checkbox input "true"
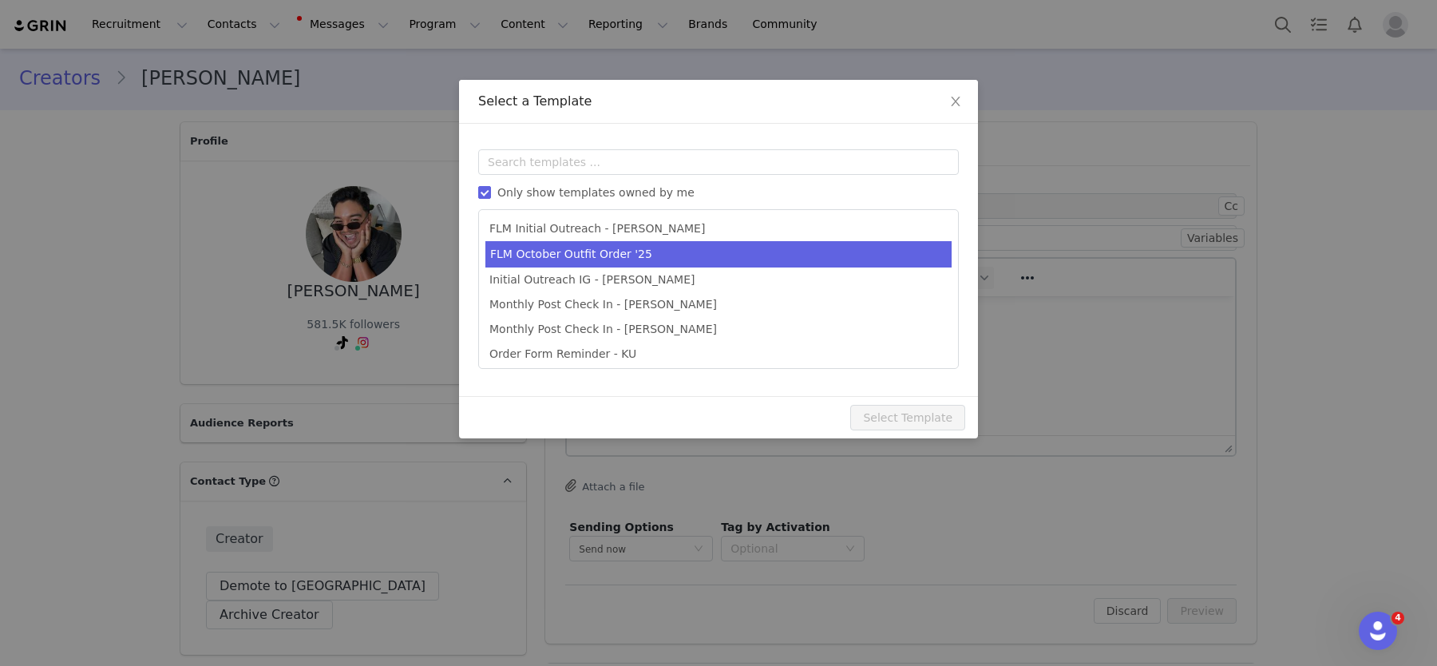
click at [622, 249] on li "FLM October Outfit Order '25" at bounding box center [719, 254] width 466 height 26
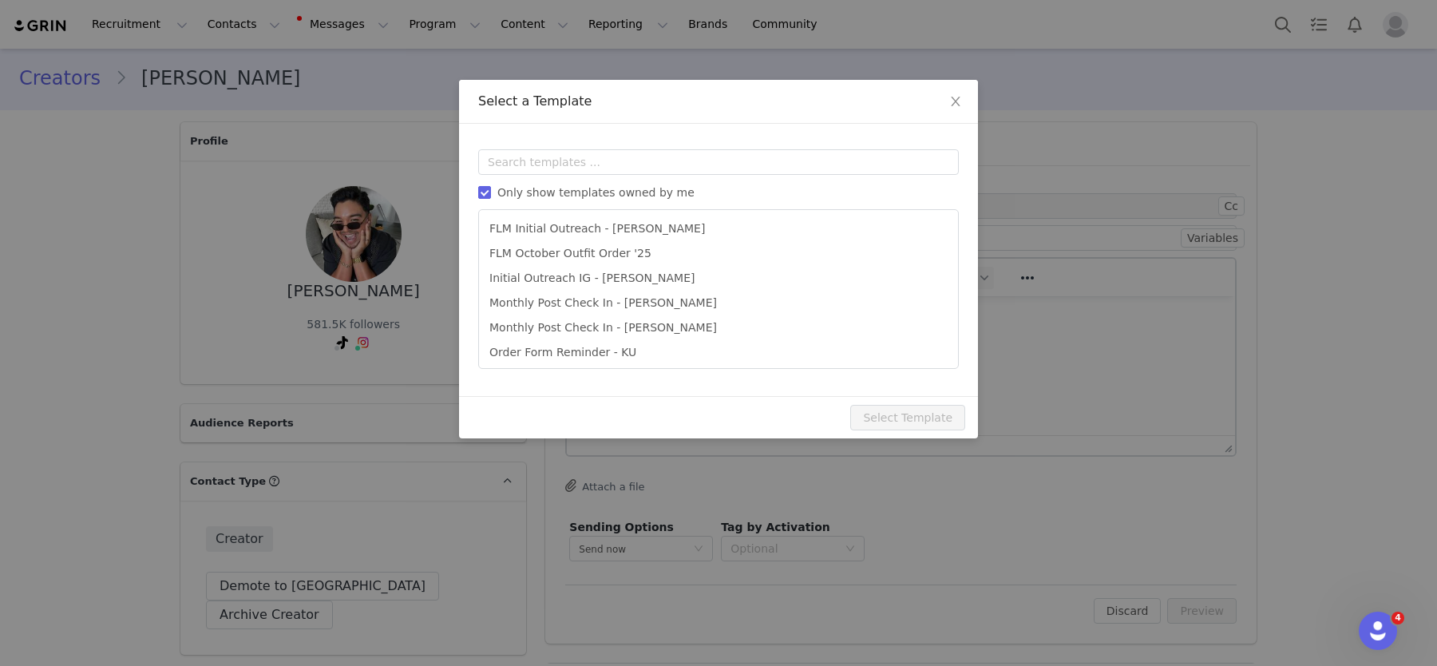
type input "[DATE] Outfit Order x [instagram_username] + Affiliate Opportunity"
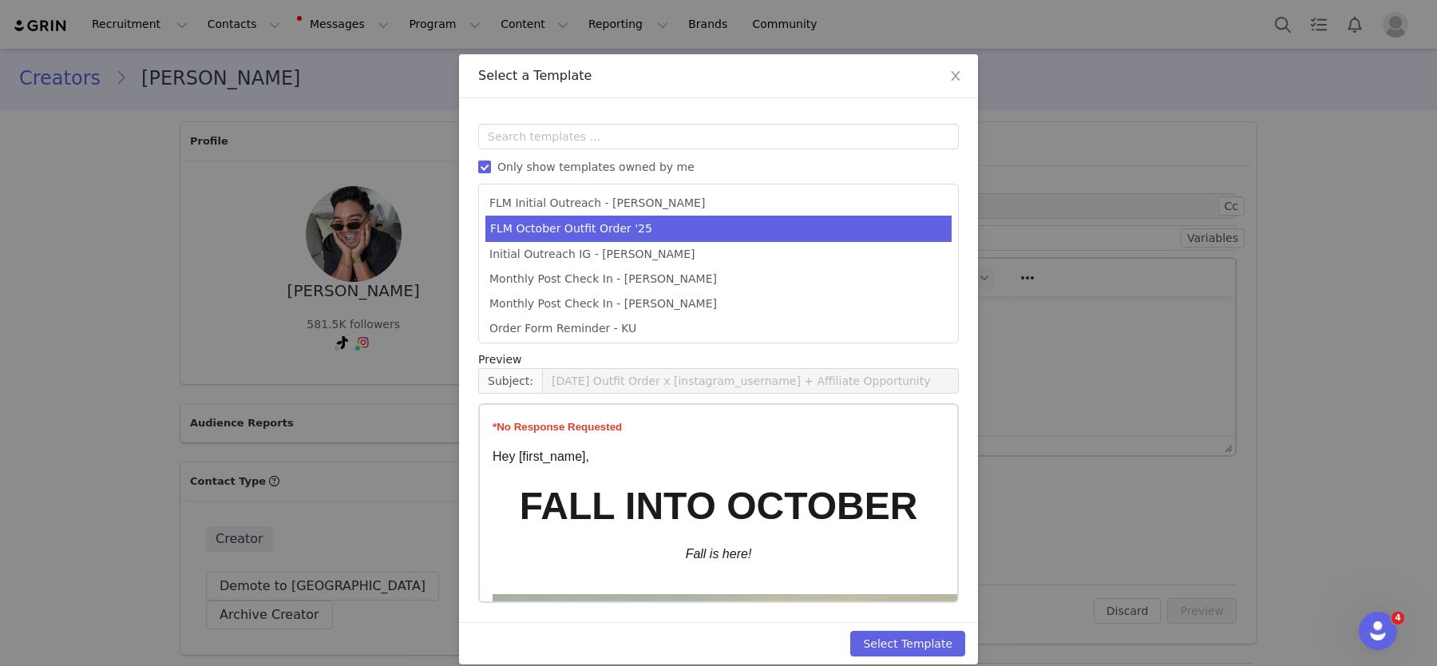
scroll to position [42, 0]
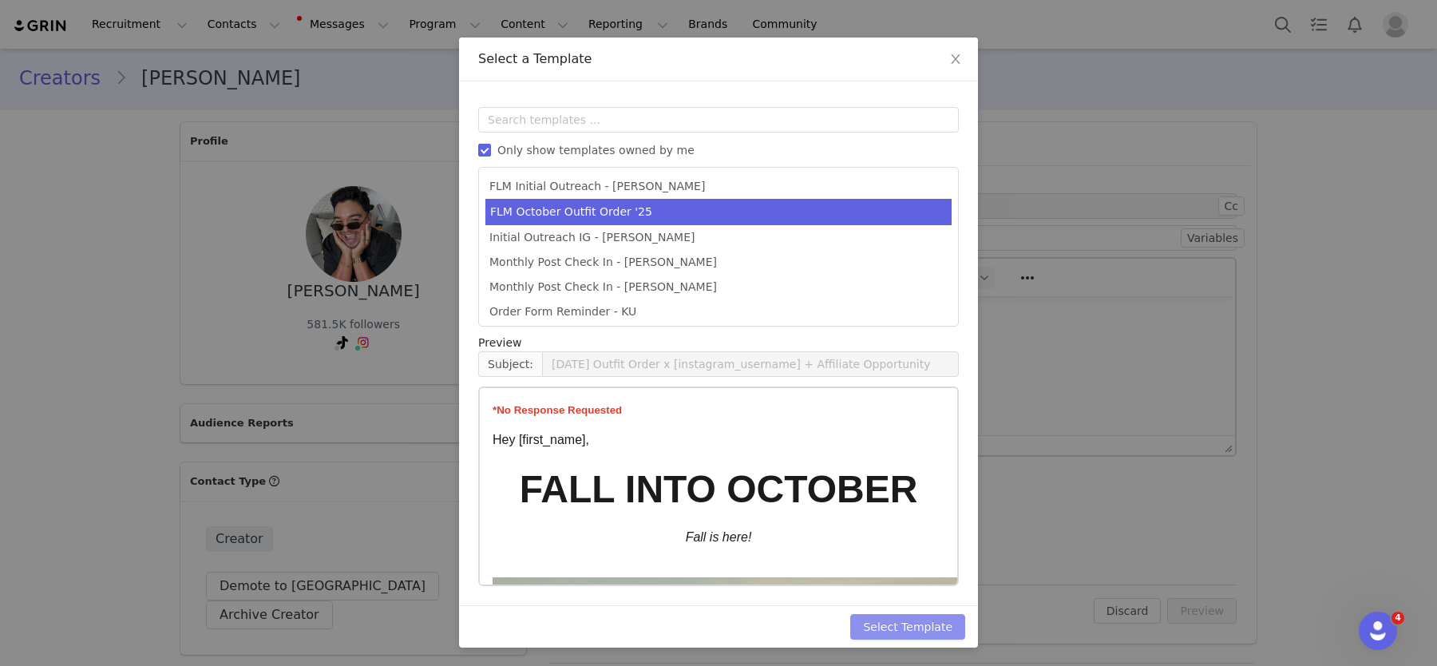
drag, startPoint x: 920, startPoint y: 625, endPoint x: 953, endPoint y: 626, distance: 32.8
click at [921, 625] on button "Select Template" at bounding box center [908, 627] width 115 height 26
type input "[DATE] Outfit Order x [instagram_username] + Affiliate Opportunity"
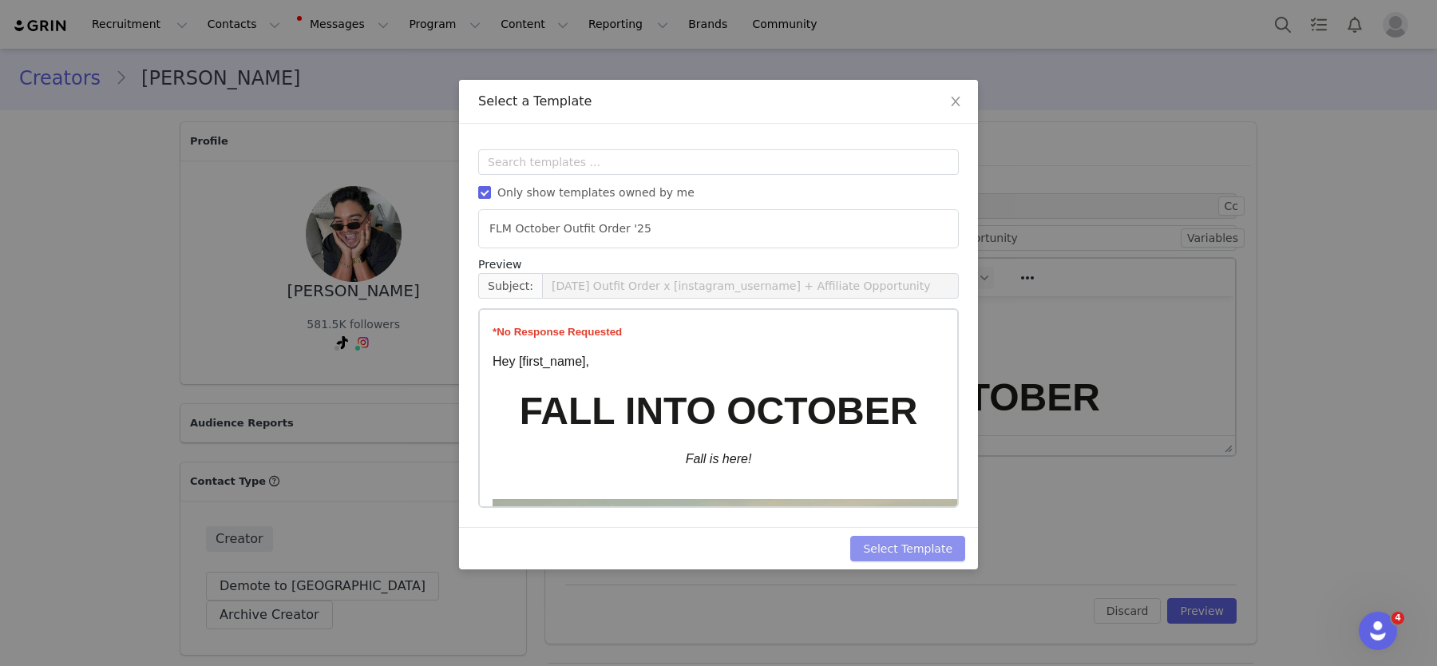
scroll to position [0, 0]
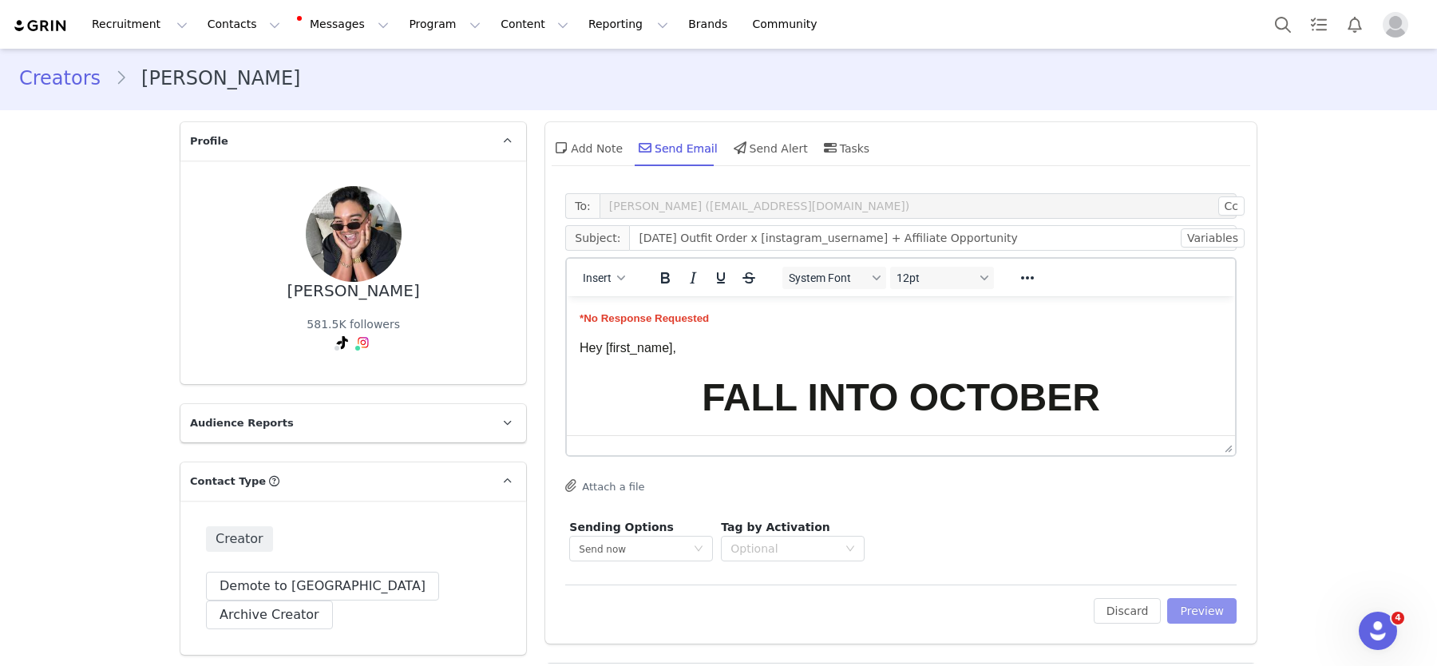
click at [1208, 617] on button "Preview" at bounding box center [1202, 611] width 69 height 26
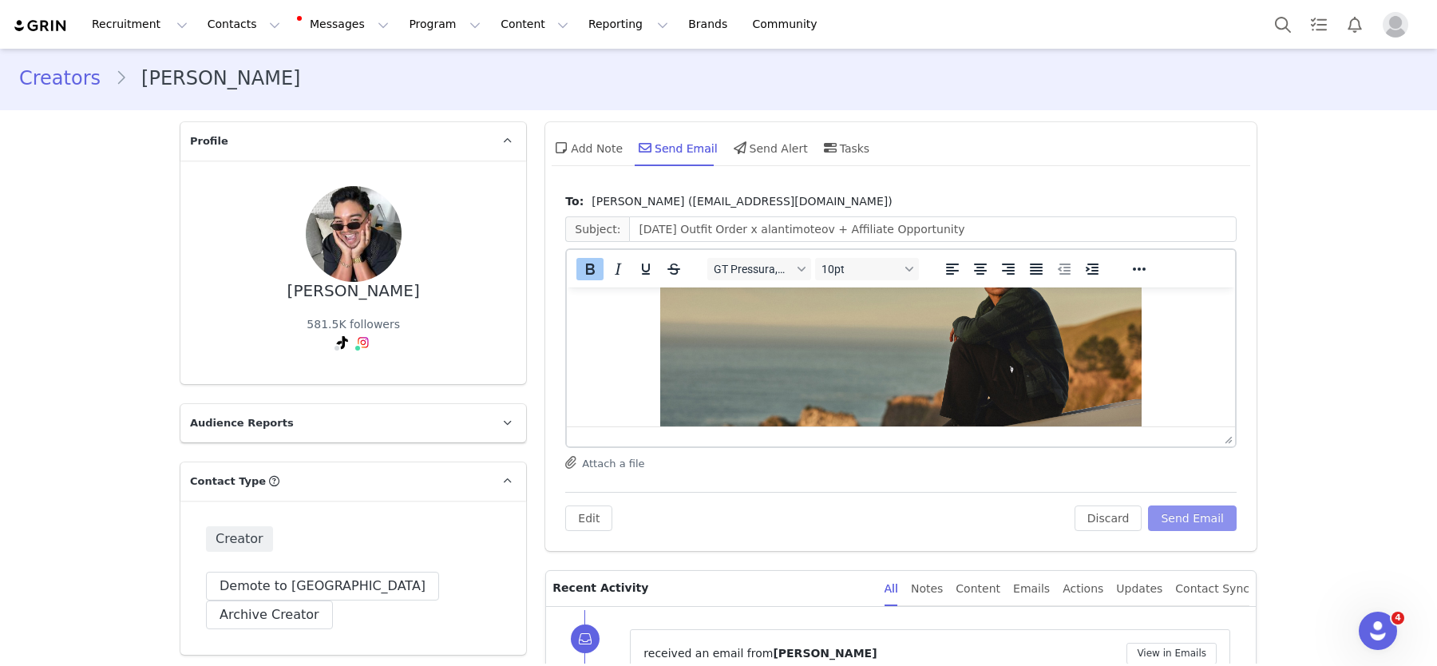
scroll to position [293, 0]
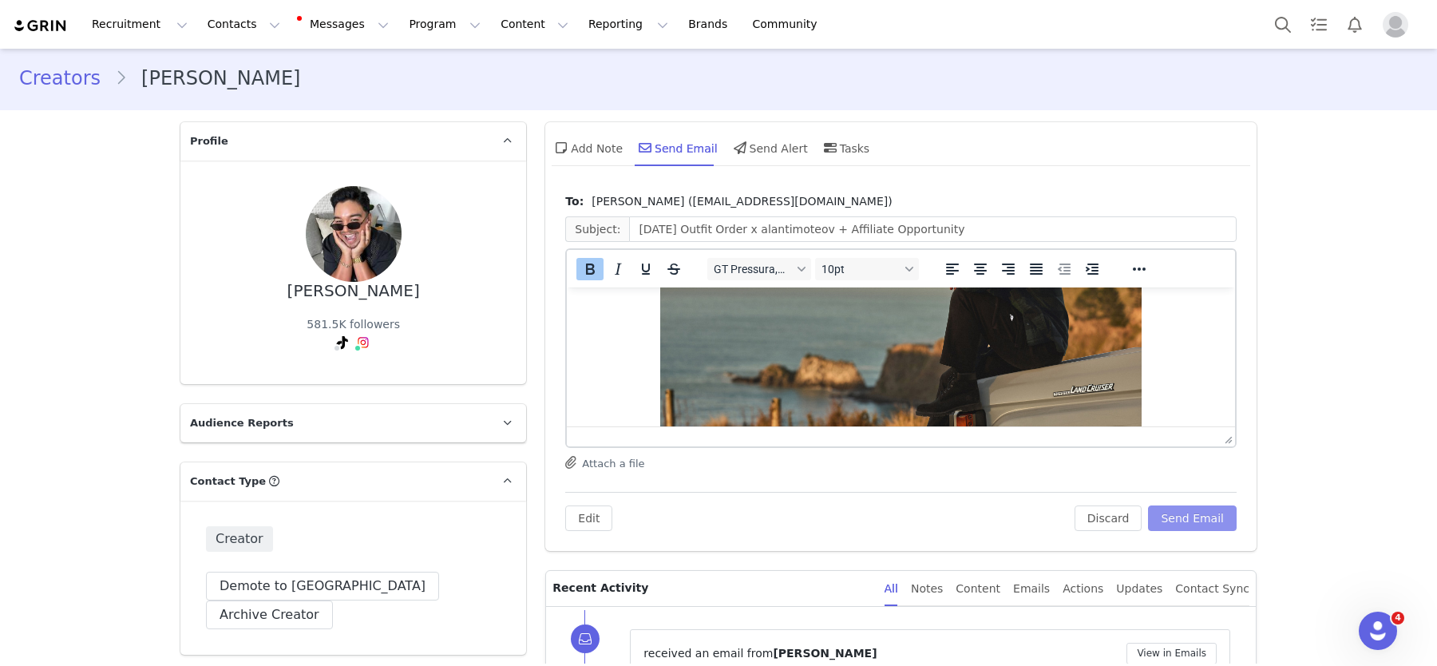
click at [1177, 510] on button "Send Email" at bounding box center [1192, 519] width 89 height 26
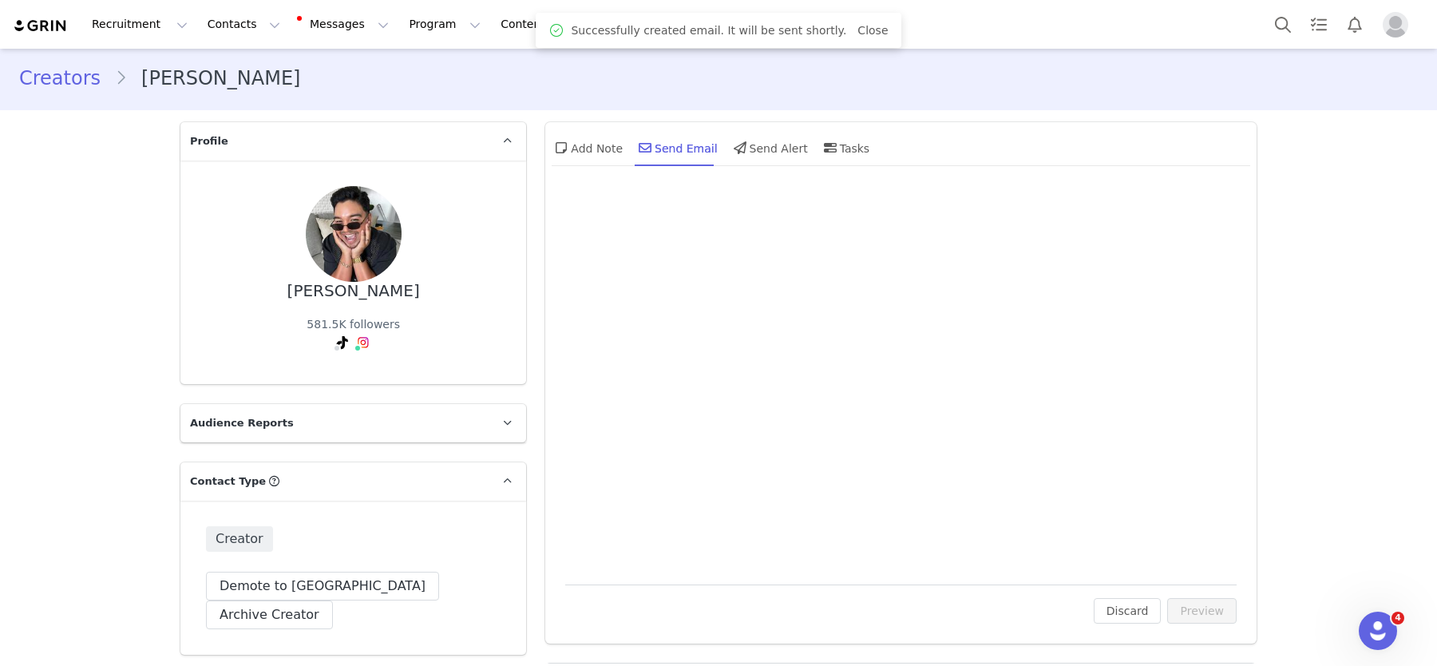
scroll to position [0, 0]
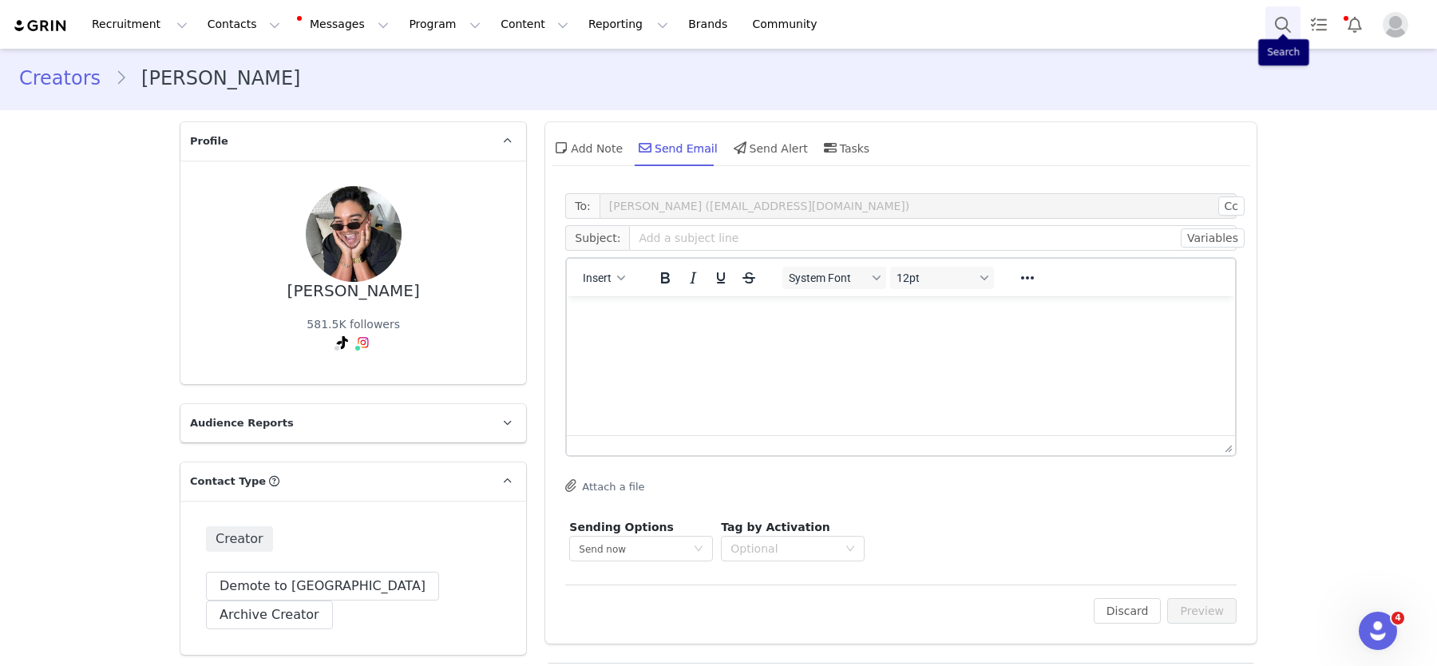
click at [1287, 28] on button "Search" at bounding box center [1283, 24] width 35 height 36
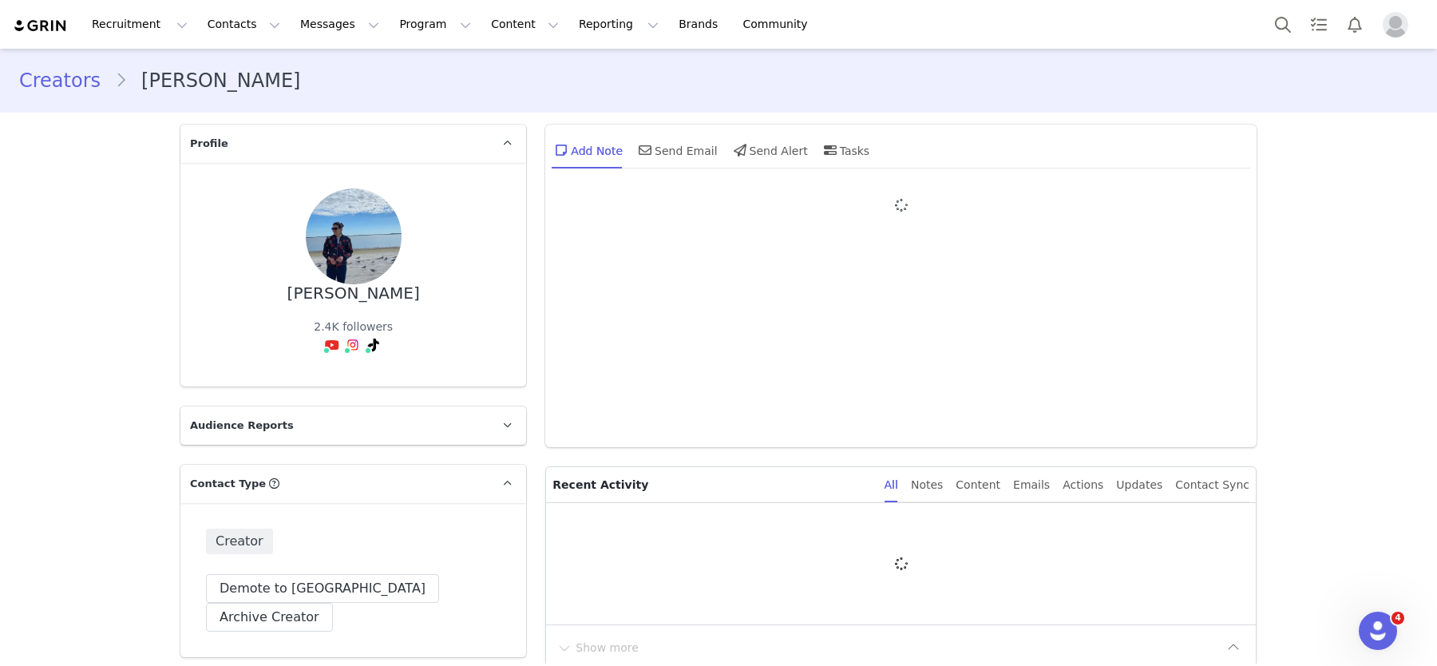
type input "+1 ([GEOGRAPHIC_DATA])"
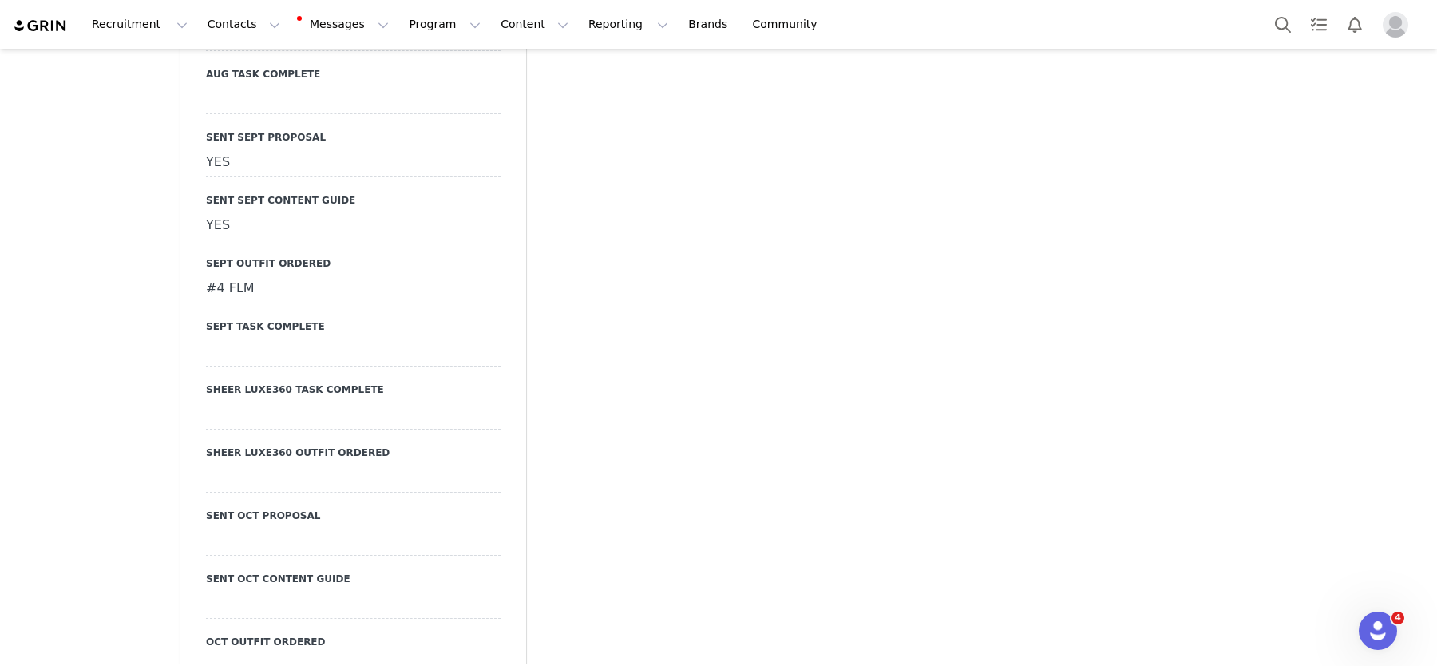
scroll to position [3392, 0]
click at [245, 337] on div at bounding box center [353, 351] width 295 height 29
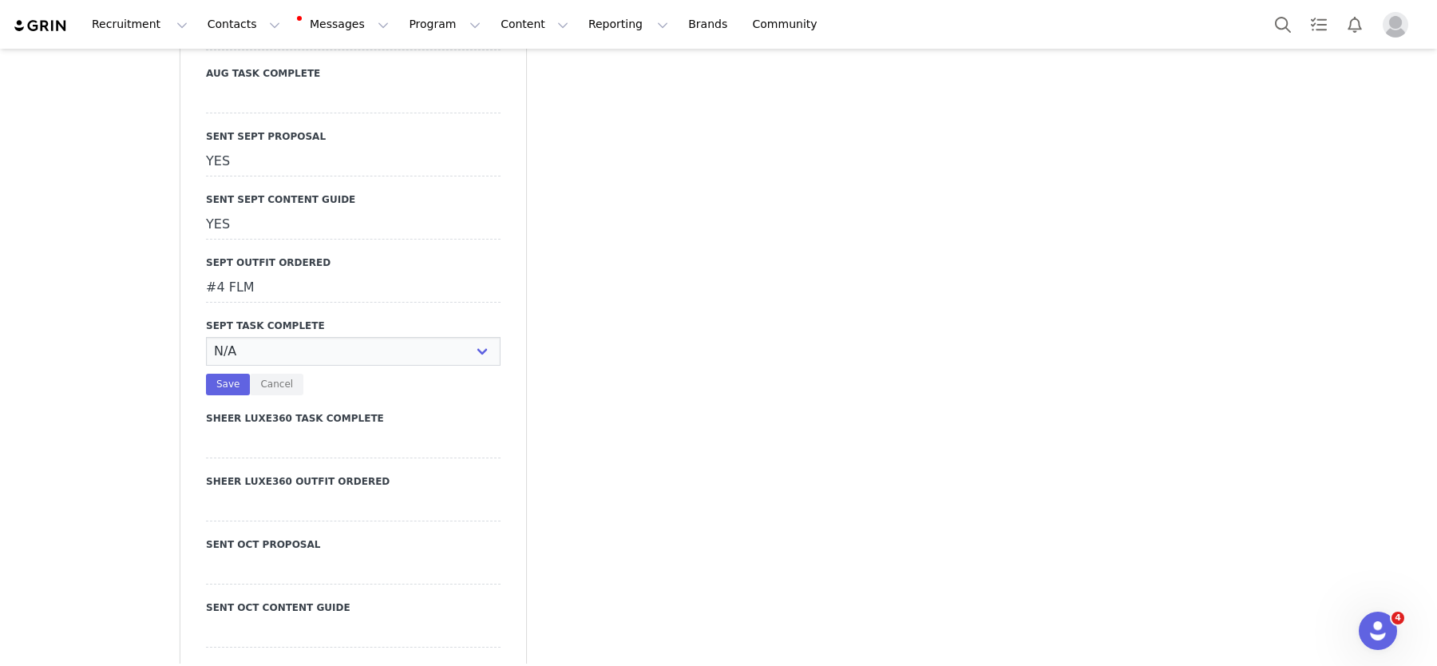
select select "YES"
click at [206, 337] on select "N/A YES" at bounding box center [353, 351] width 295 height 29
drag, startPoint x: 231, startPoint y: 355, endPoint x: 282, endPoint y: 357, distance: 51.1
click at [232, 374] on button "Save" at bounding box center [228, 385] width 44 height 22
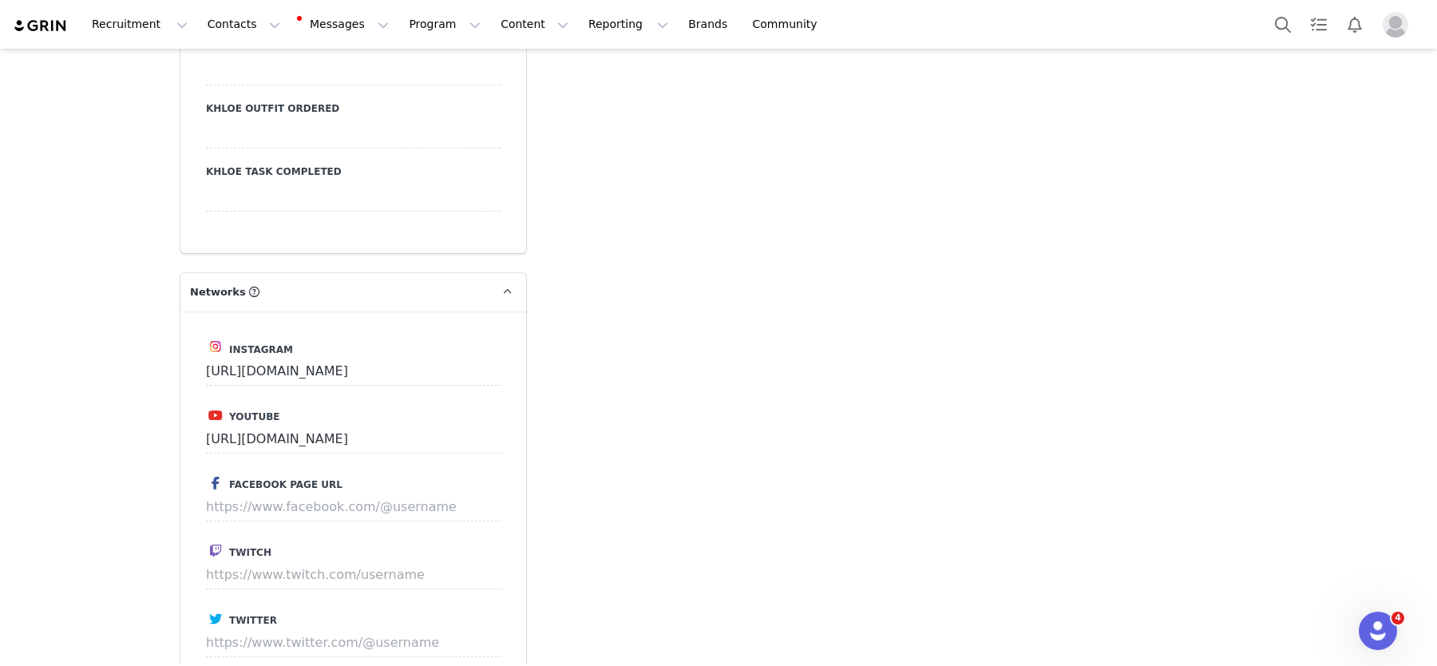
scroll to position [3887, 0]
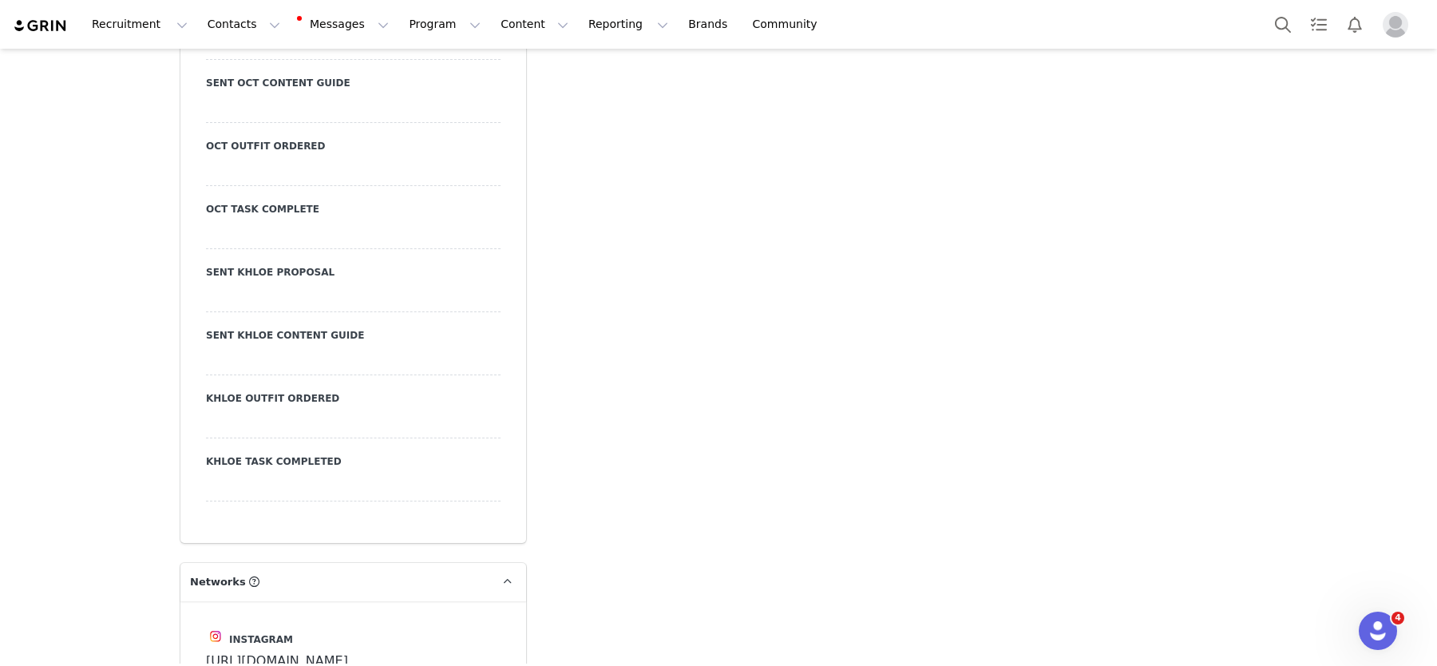
click at [243, 220] on div at bounding box center [353, 234] width 295 height 29
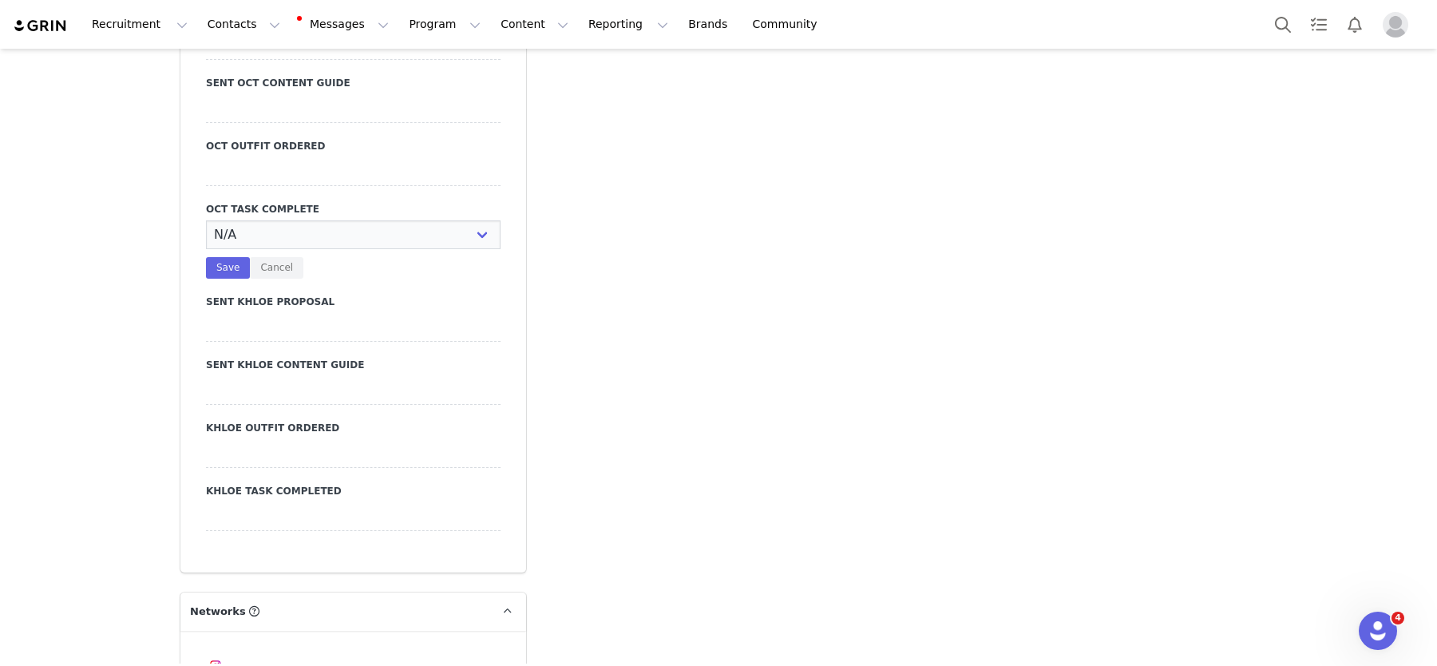
click at [243, 220] on select "N/A YES" at bounding box center [353, 234] width 295 height 29
click at [256, 157] on div at bounding box center [353, 171] width 295 height 29
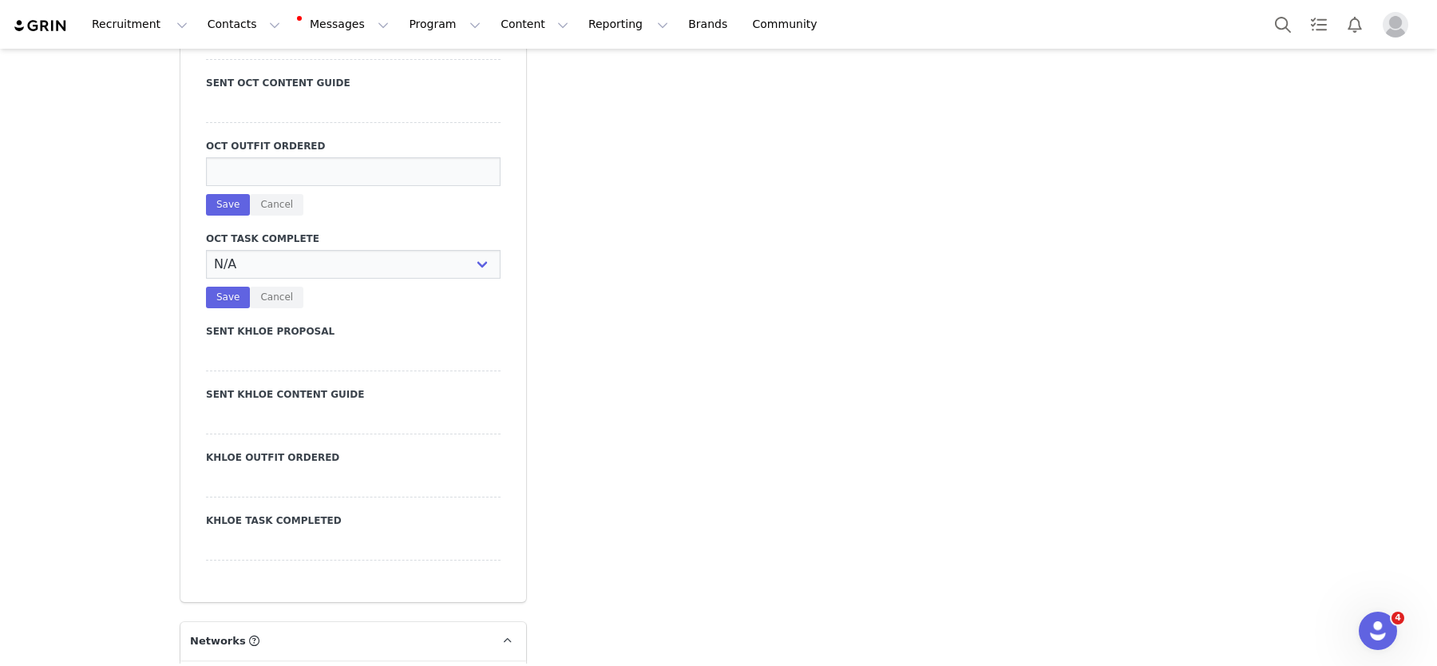
scroll to position [3819, 0]
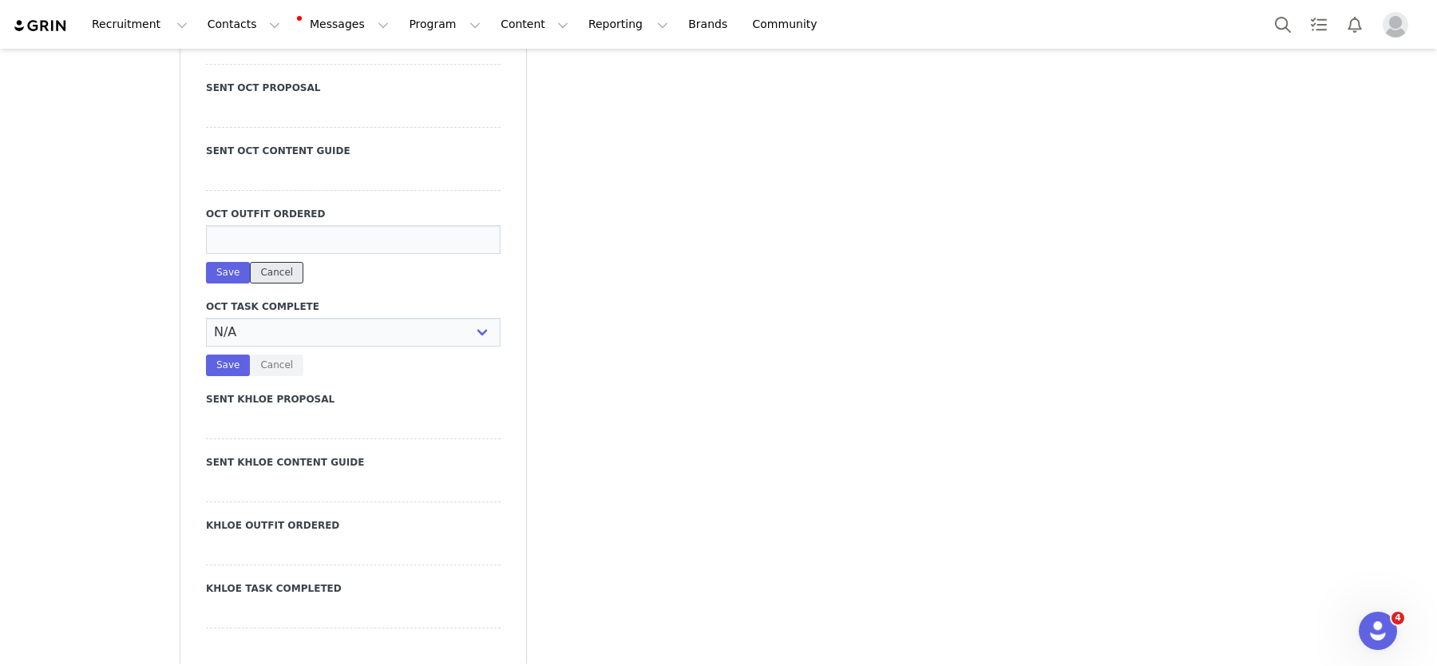
click at [277, 262] on button "Cancel" at bounding box center [277, 273] width 54 height 22
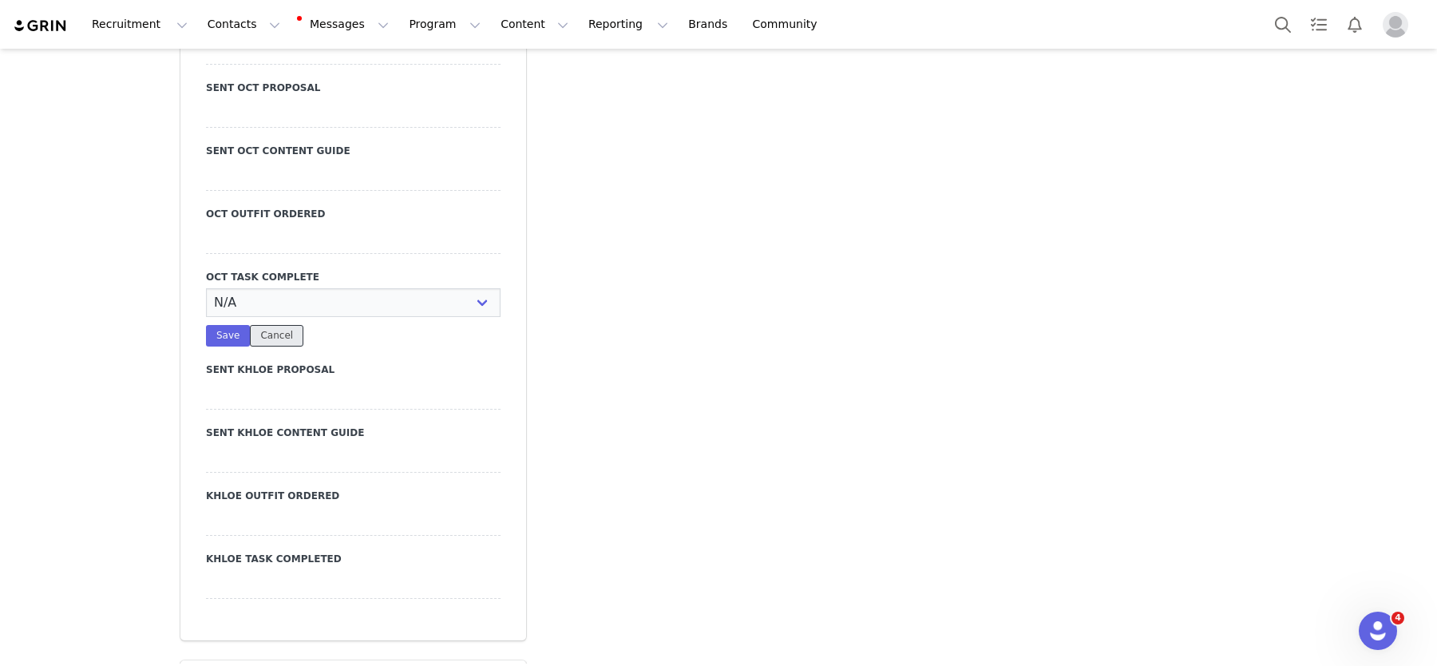
click at [287, 325] on button "Cancel" at bounding box center [277, 336] width 54 height 22
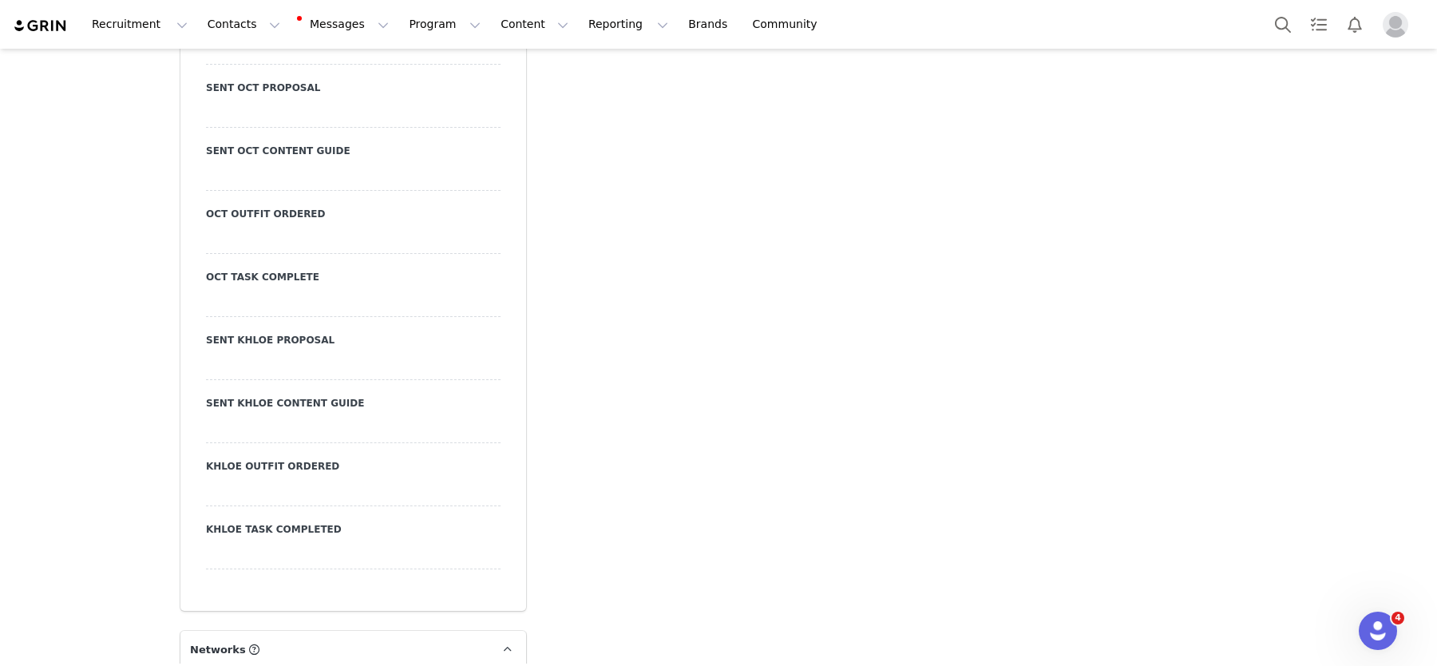
scroll to position [3762, 0]
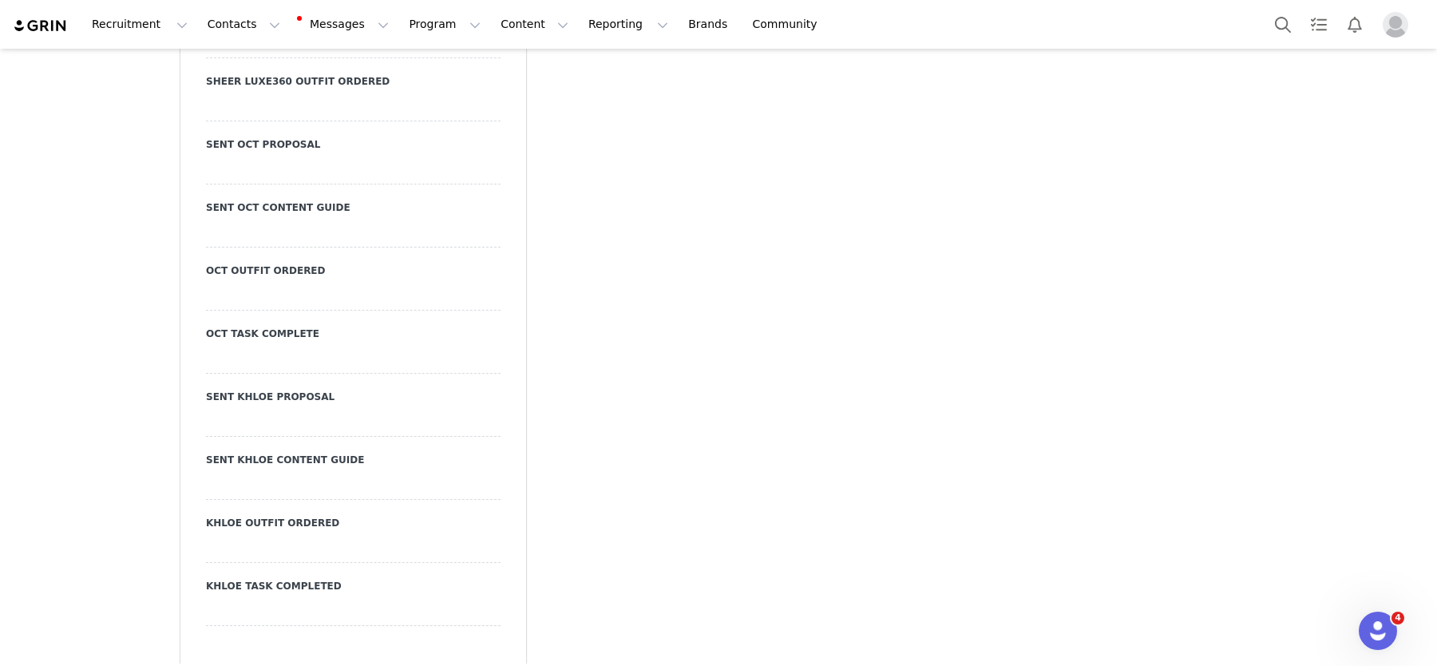
click at [236, 137] on label "SENT OCT PROPOSAL" at bounding box center [353, 144] width 295 height 14
click at [239, 156] on div at bounding box center [353, 170] width 295 height 29
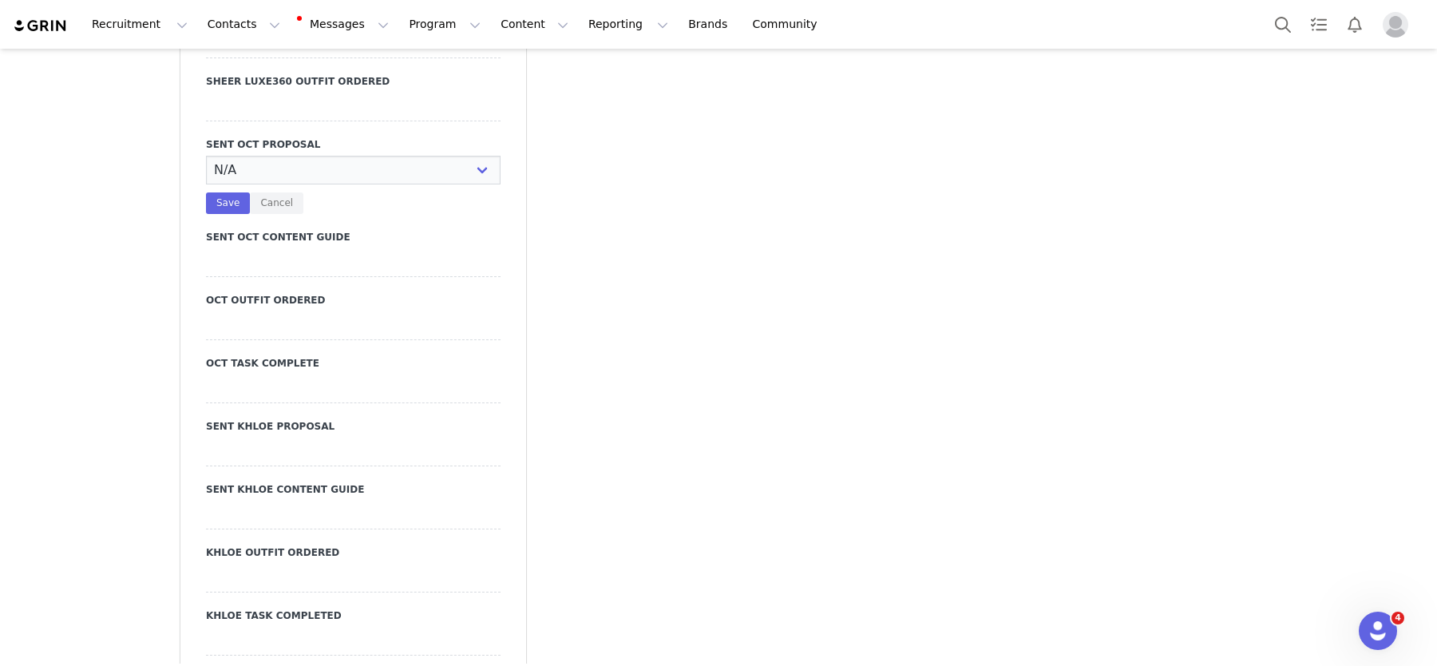
click at [239, 156] on select "N/A YES" at bounding box center [353, 170] width 295 height 29
select select "YES"
click at [206, 156] on select "N/A YES" at bounding box center [353, 170] width 295 height 29
click at [224, 192] on button "Save" at bounding box center [228, 203] width 44 height 22
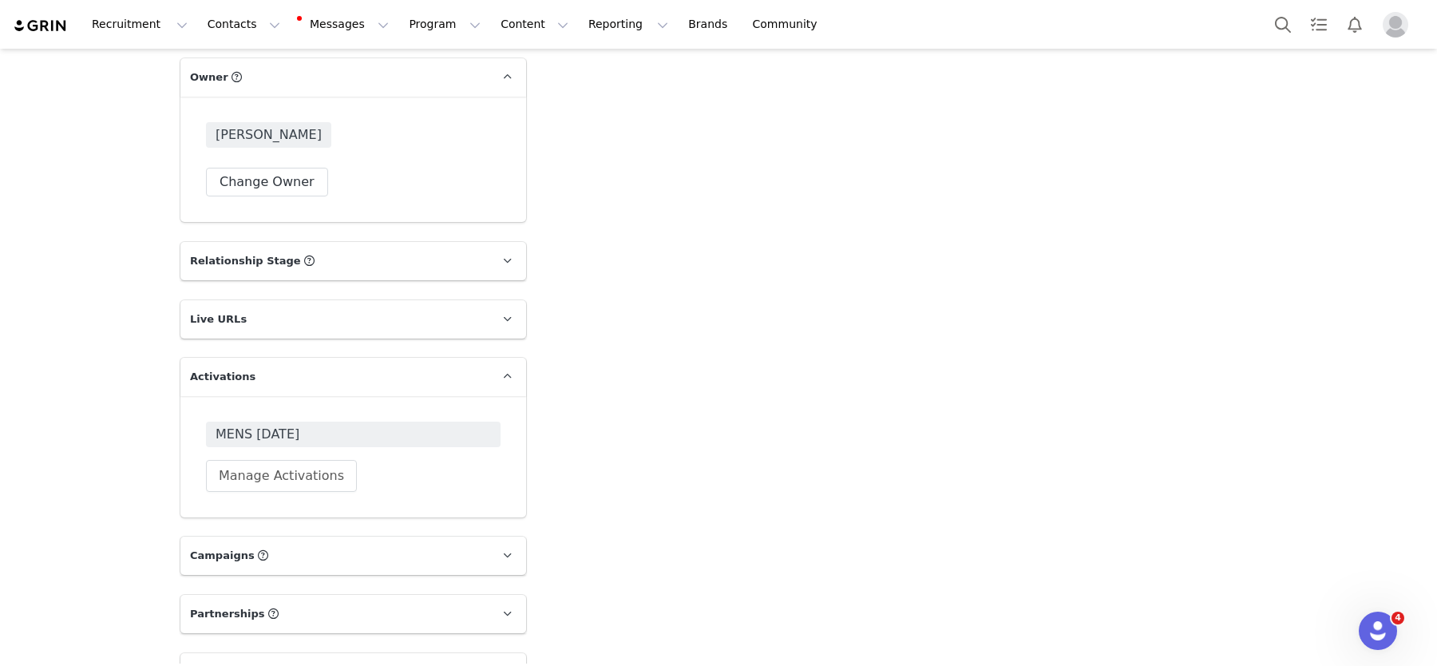
scroll to position [5498, 0]
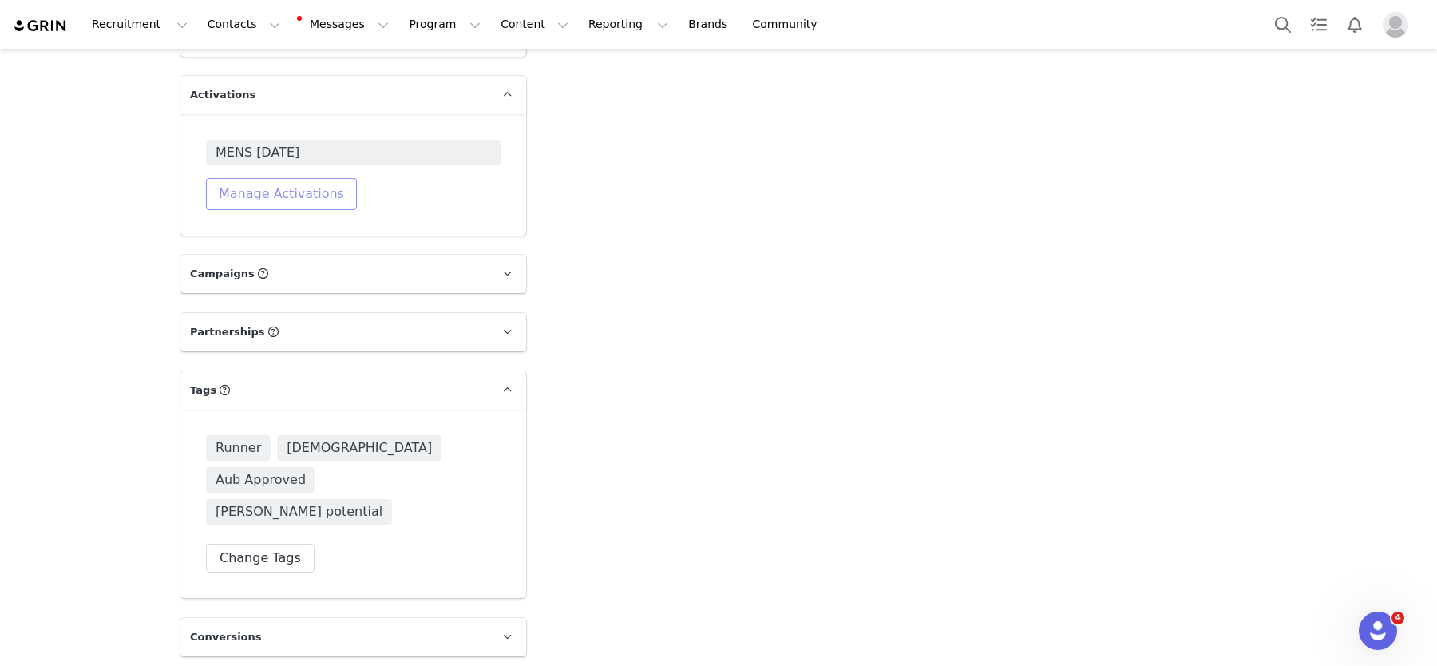
drag, startPoint x: 235, startPoint y: 161, endPoint x: 240, endPoint y: 203, distance: 42.6
click at [236, 178] on button "Manage Activations" at bounding box center [281, 194] width 151 height 32
drag, startPoint x: 240, startPoint y: 203, endPoint x: 244, endPoint y: 217, distance: 14.9
click at [240, 206] on div "Activations Manage Select Activation" at bounding box center [244, 213] width 198 height 49
click at [244, 220] on div "Select Activation" at bounding box center [208, 225] width 94 height 24
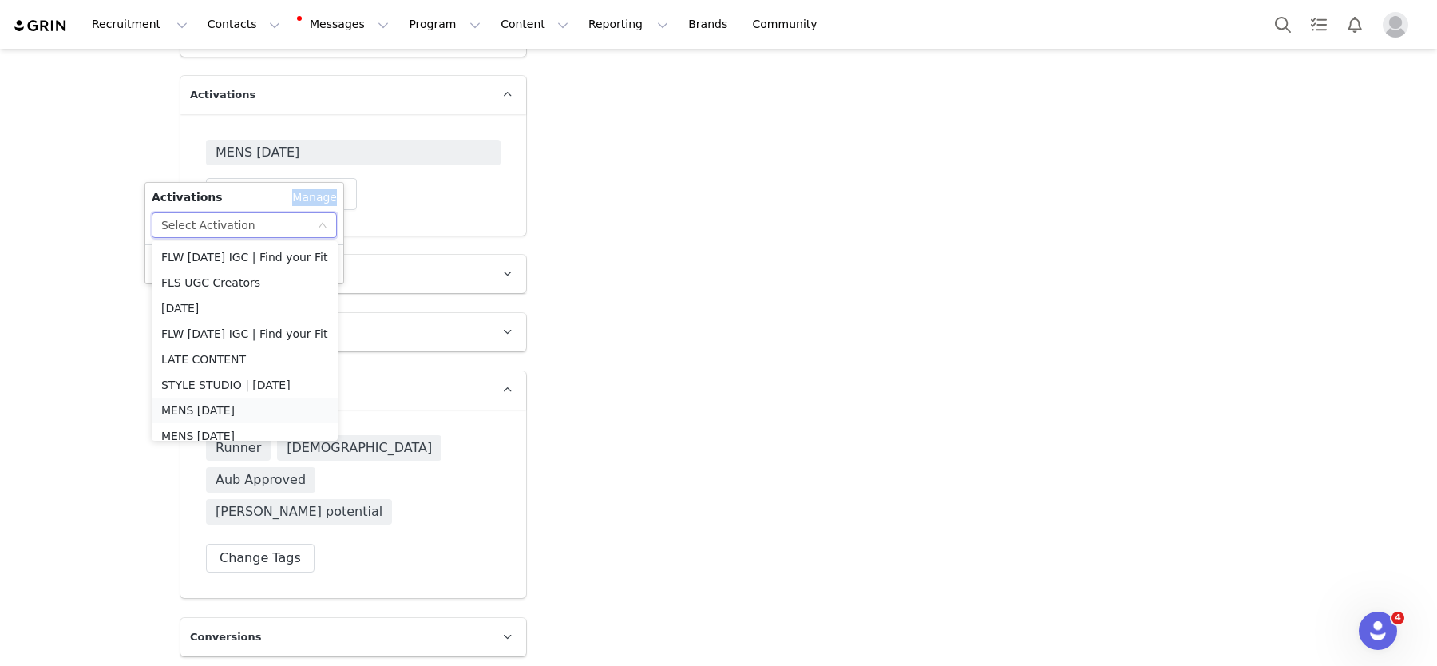
click at [236, 404] on li "MENS [DATE]" at bounding box center [245, 411] width 186 height 26
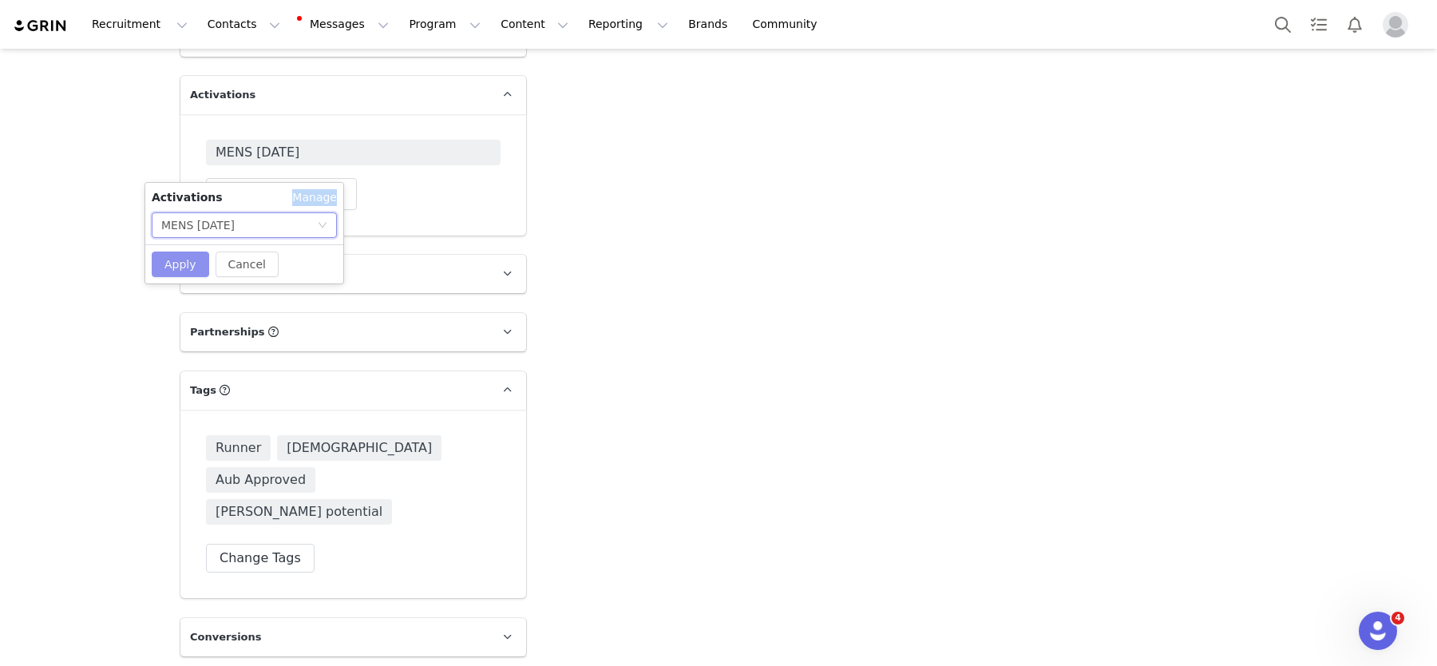
click at [190, 270] on button "Apply" at bounding box center [180, 265] width 57 height 26
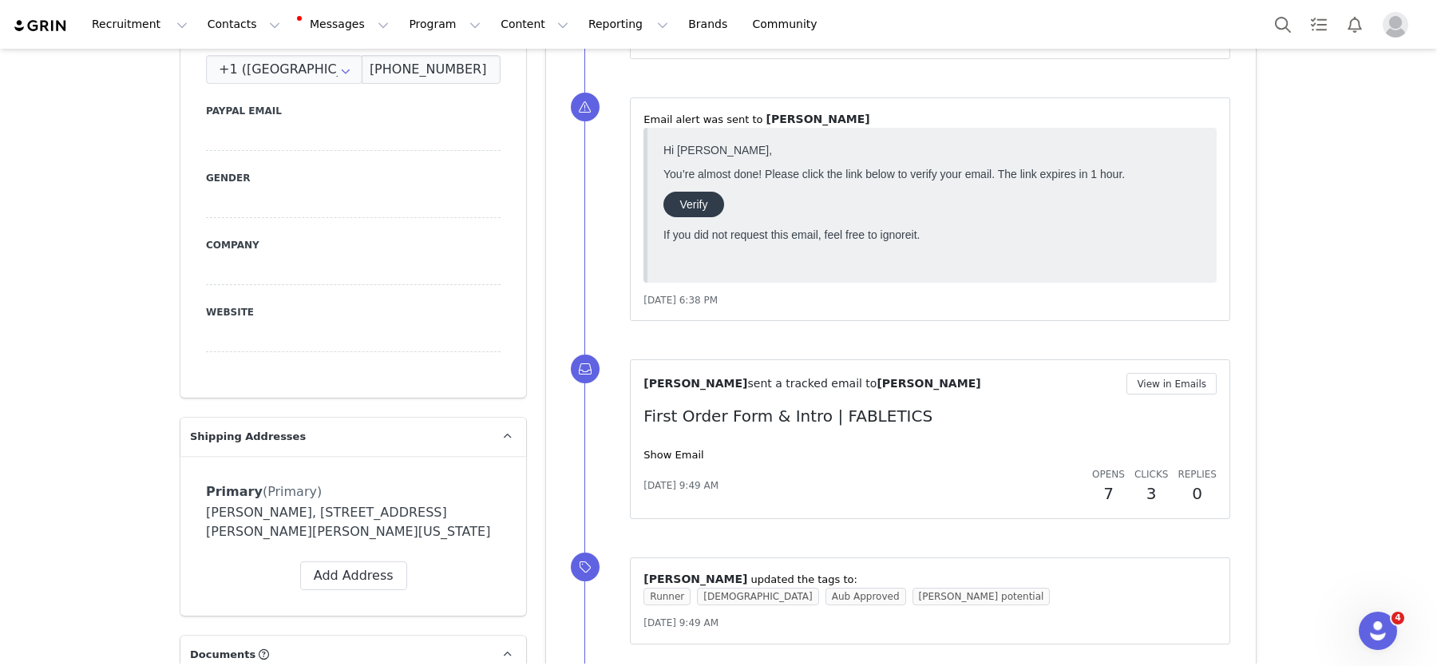
scroll to position [0, 0]
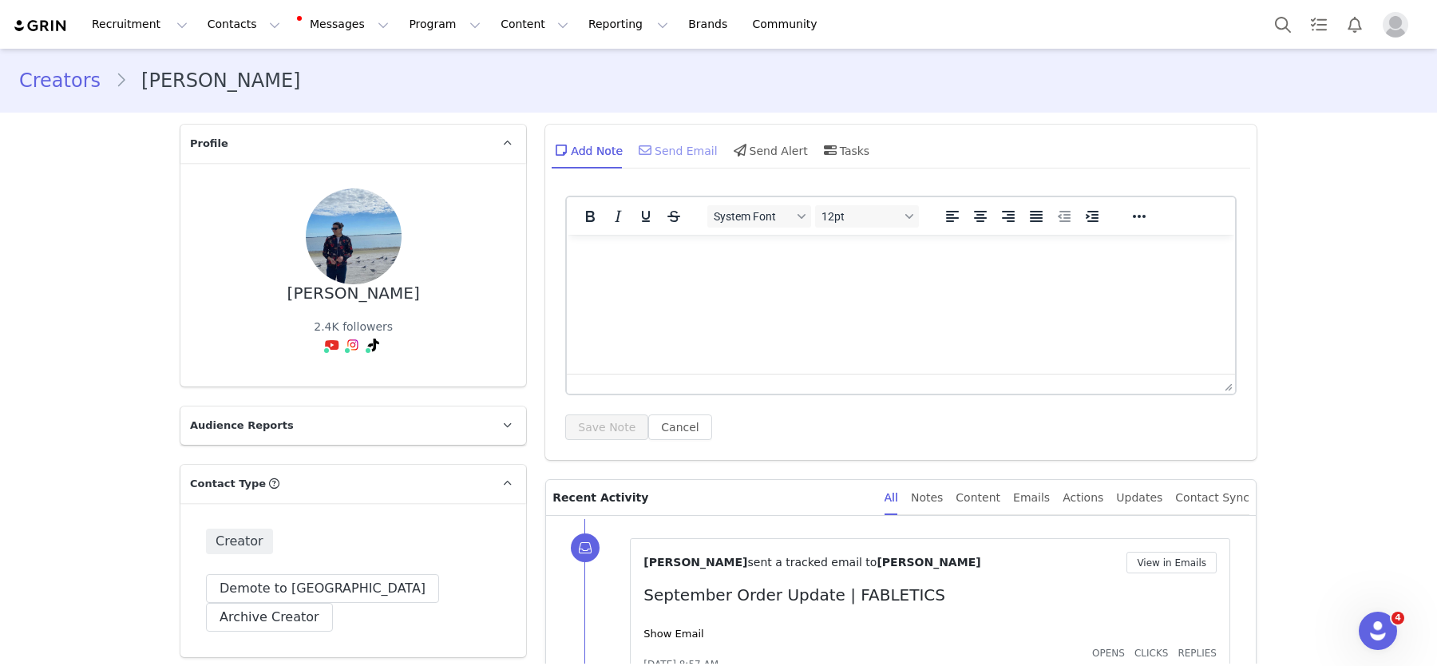
click at [695, 147] on div "Send Email" at bounding box center [677, 150] width 82 height 38
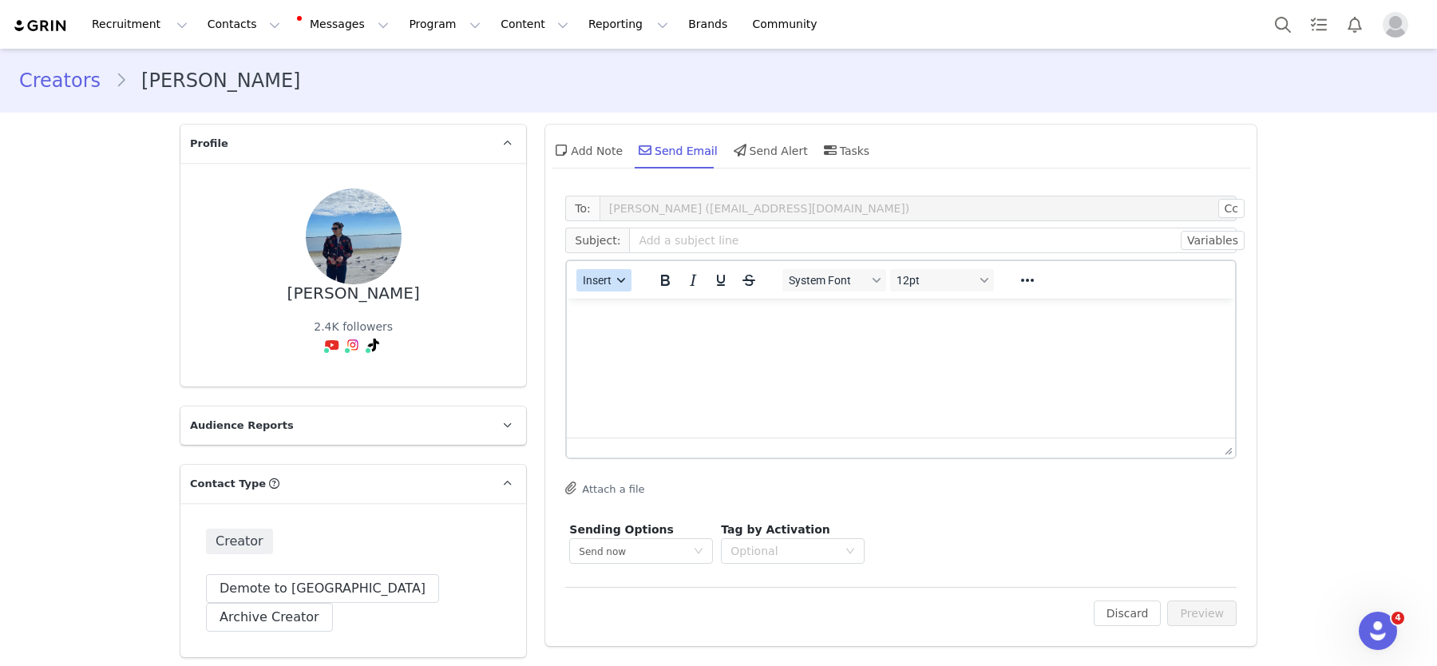
drag, startPoint x: 610, startPoint y: 277, endPoint x: 629, endPoint y: 289, distance: 22.6
click at [612, 277] on span "Insert" at bounding box center [598, 280] width 29 height 13
click at [636, 295] on div "Insert Template" at bounding box center [661, 308] width 160 height 26
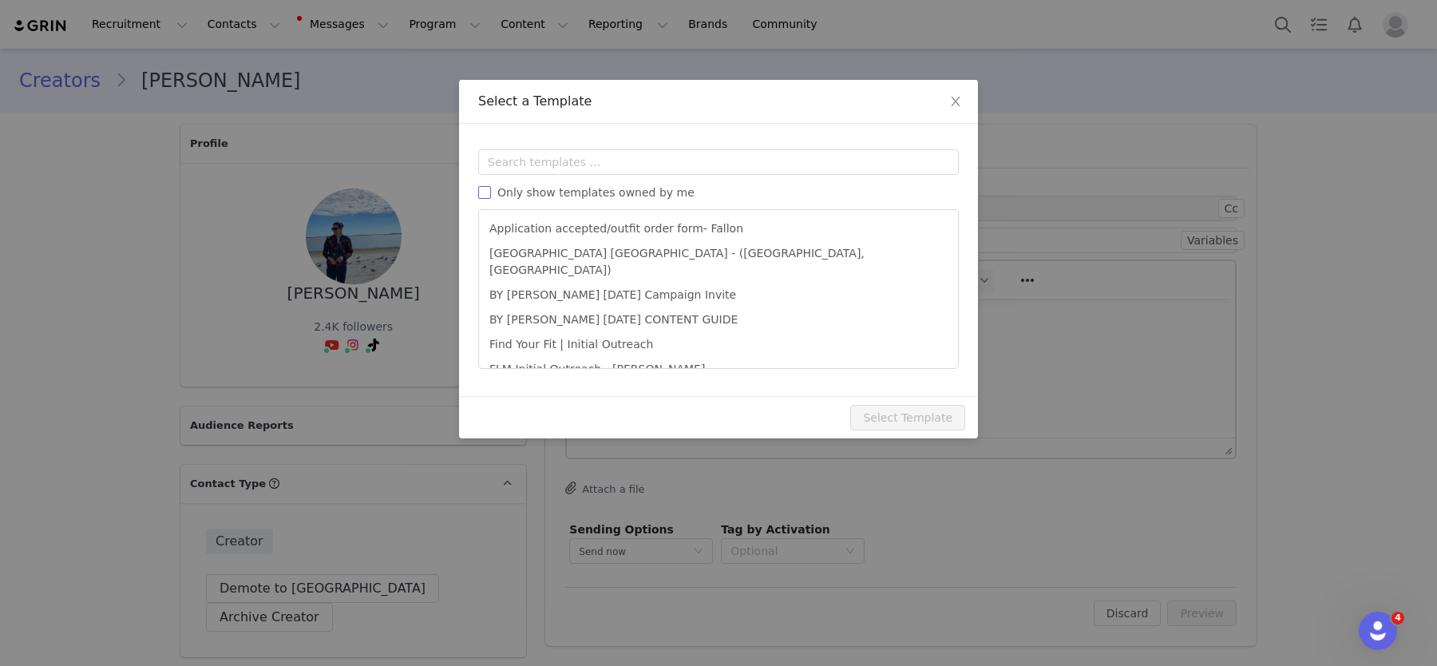
click at [611, 194] on span "Only show templates owned by me" at bounding box center [596, 192] width 210 height 13
click at [491, 194] on input "Only show templates owned by me" at bounding box center [484, 192] width 13 height 13
checkbox input "true"
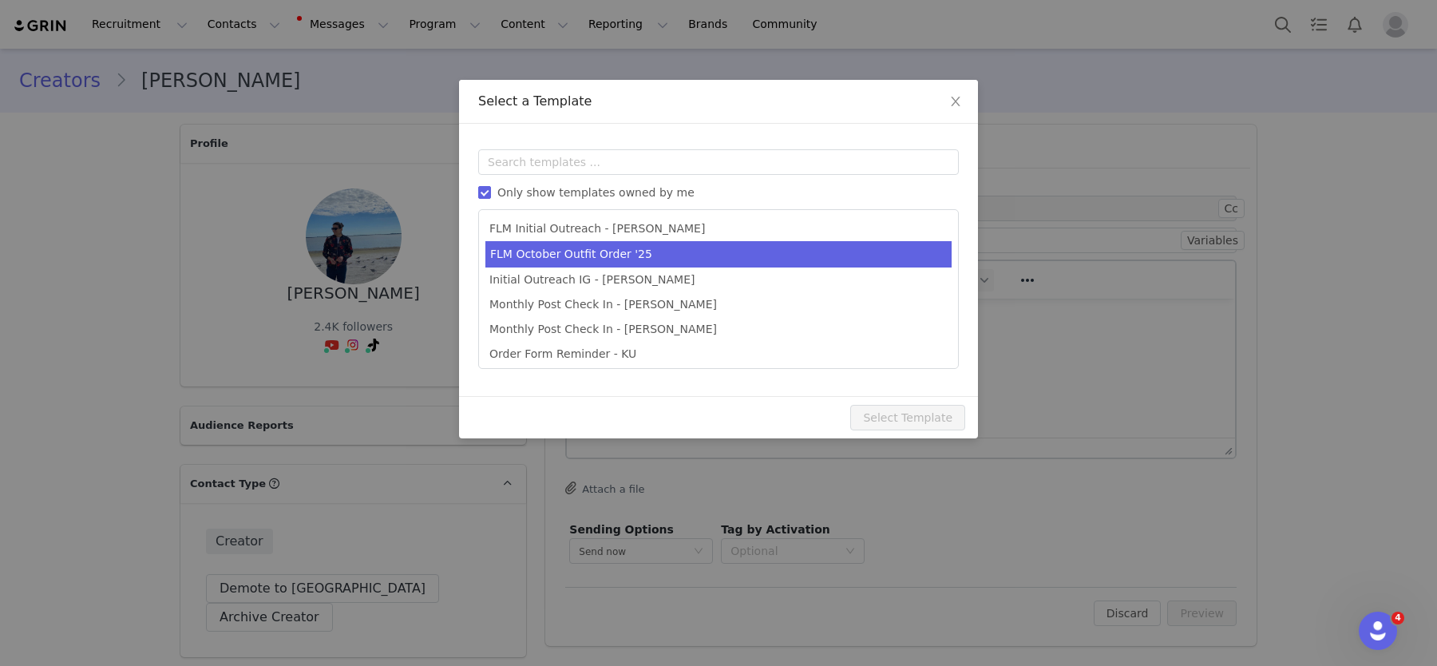
drag, startPoint x: 623, startPoint y: 256, endPoint x: 631, endPoint y: 263, distance: 10.2
click at [623, 256] on li "FLM October Outfit Order '25" at bounding box center [719, 254] width 466 height 26
type input "[DATE] Outfit Order x [instagram_username] + Affiliate Opportunity"
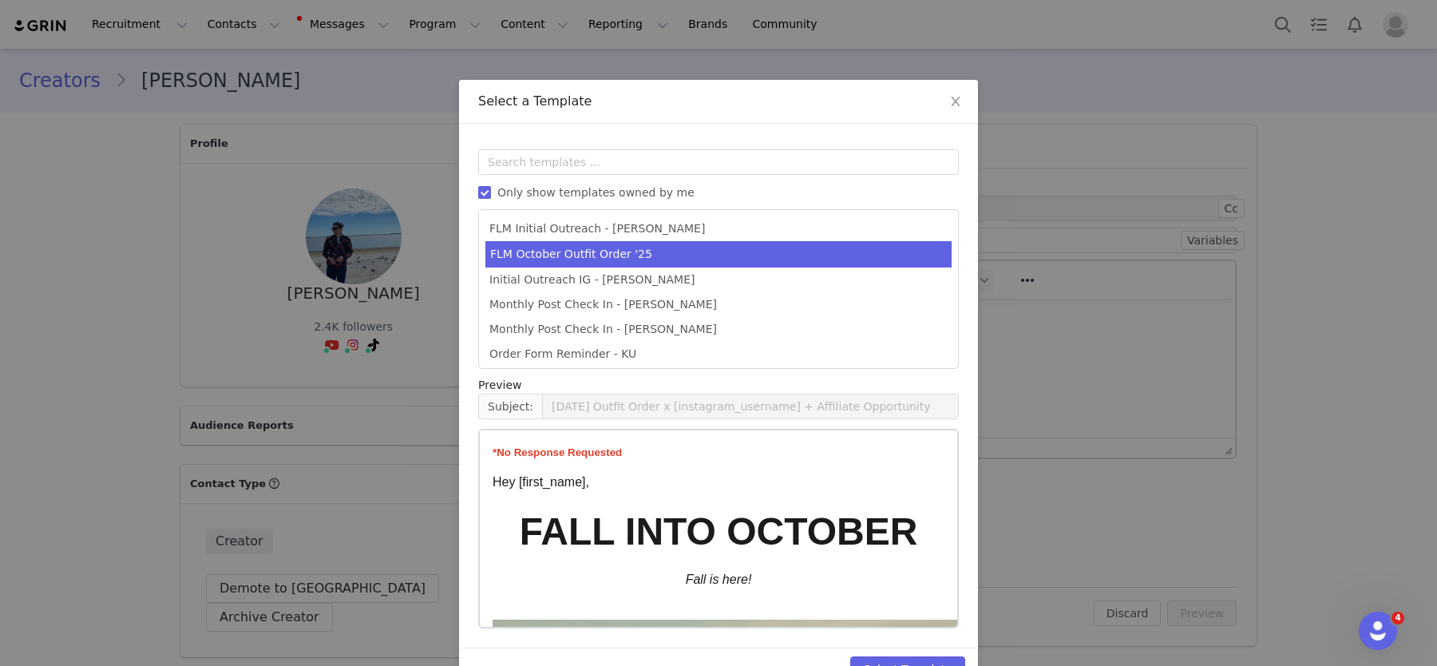
scroll to position [32, 0]
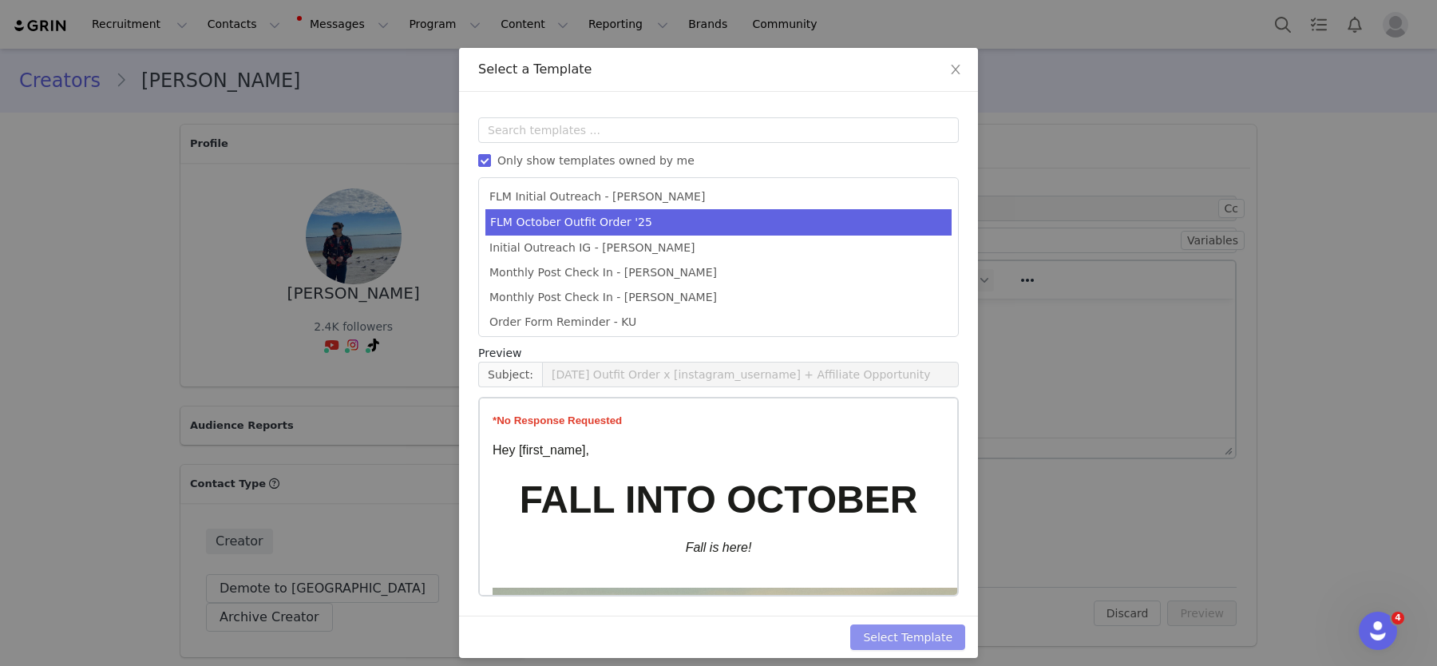
drag, startPoint x: 941, startPoint y: 612, endPoint x: 943, endPoint y: 626, distance: 14.6
click at [941, 613] on div "Templates Only show templates owned by me FLM Initial Outreach - Kristi FLM Oct…" at bounding box center [718, 354] width 519 height 524
click at [943, 628] on button "Select Template" at bounding box center [908, 638] width 115 height 26
type input "[DATE] Outfit Order x [instagram_username] + Affiliate Opportunity"
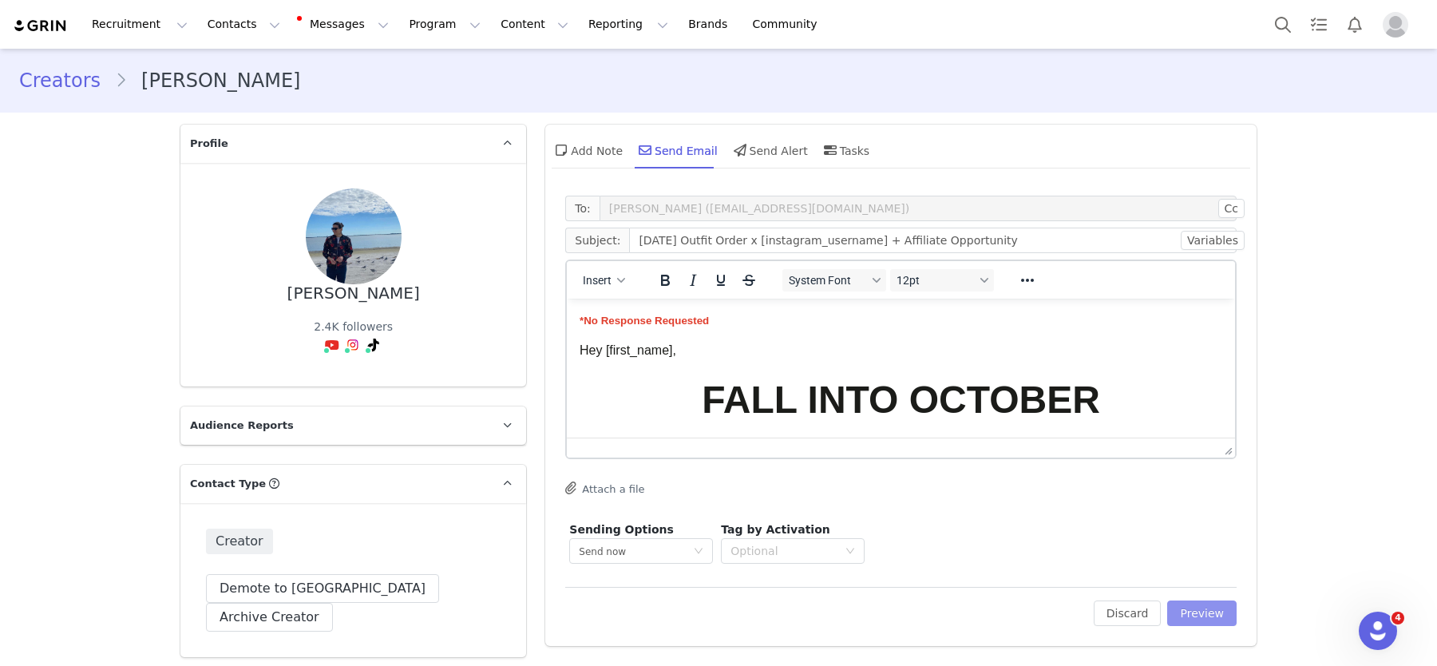
click at [1197, 611] on button "Preview" at bounding box center [1202, 614] width 69 height 26
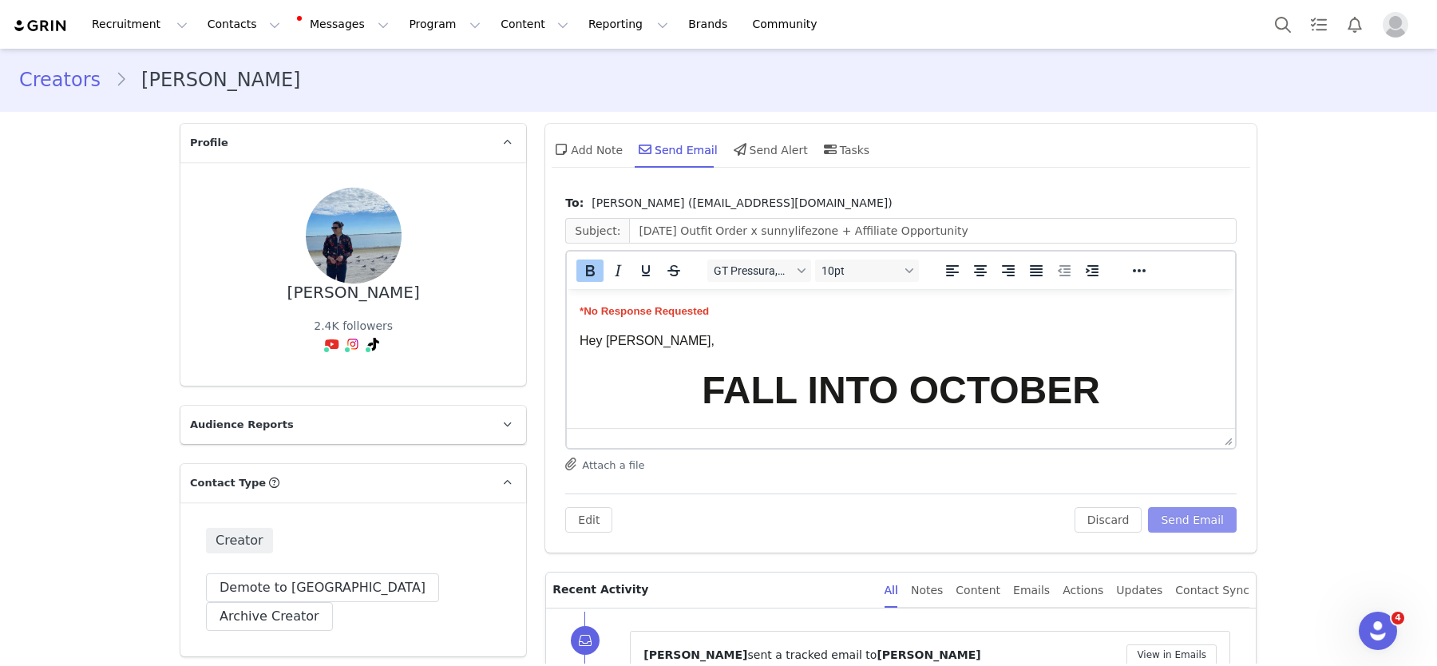
click at [1208, 523] on button "Send Email" at bounding box center [1192, 520] width 89 height 26
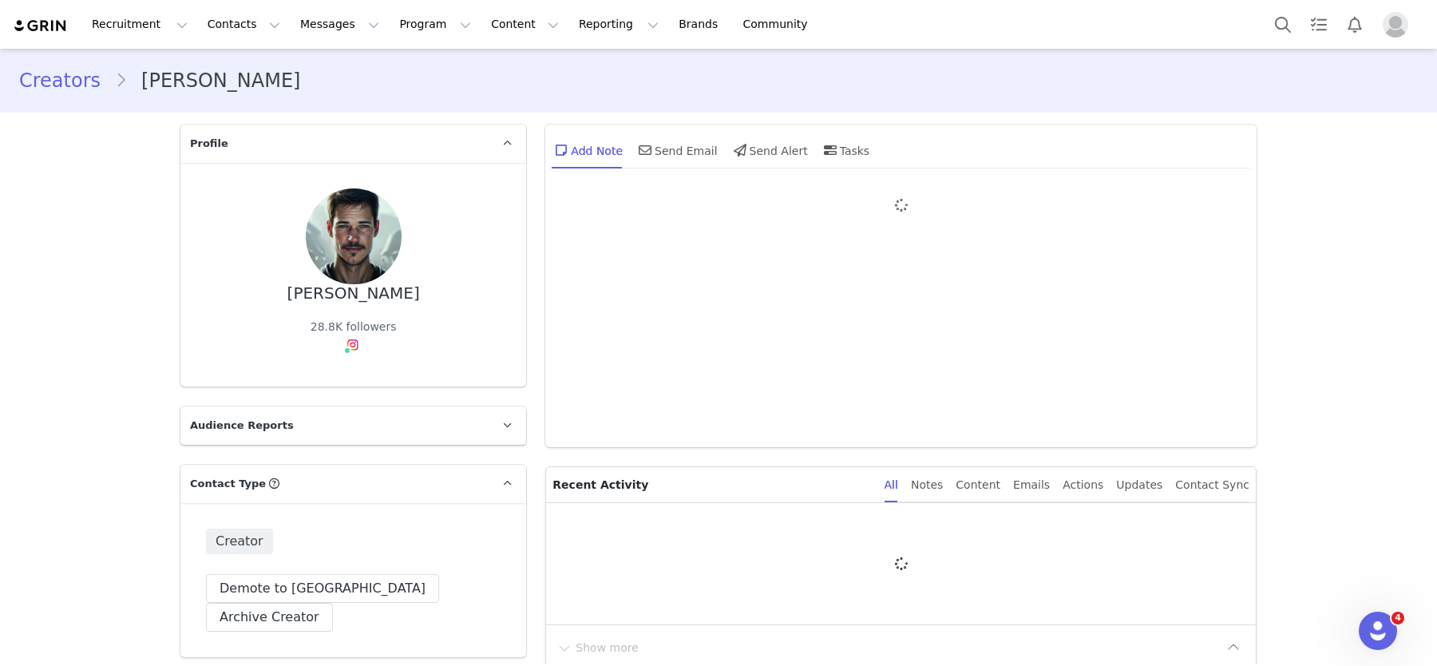
type input "+1 ([GEOGRAPHIC_DATA])"
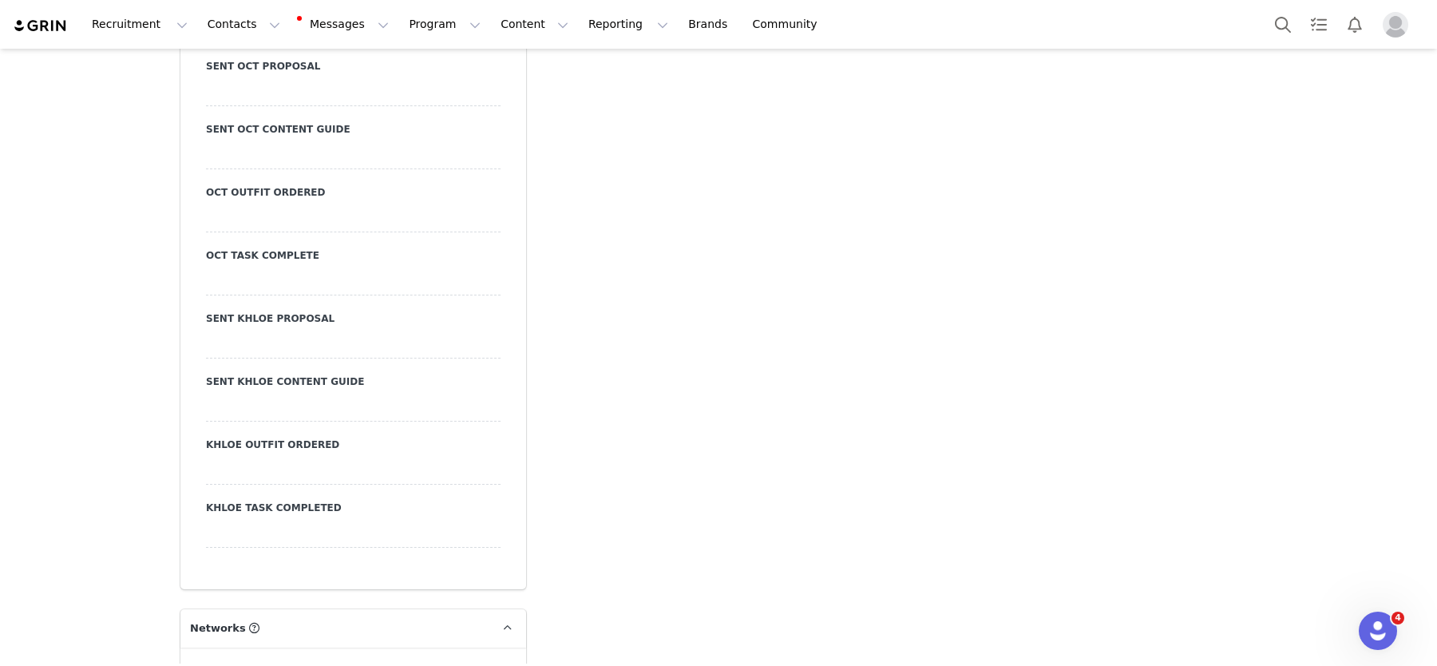
scroll to position [3803, 0]
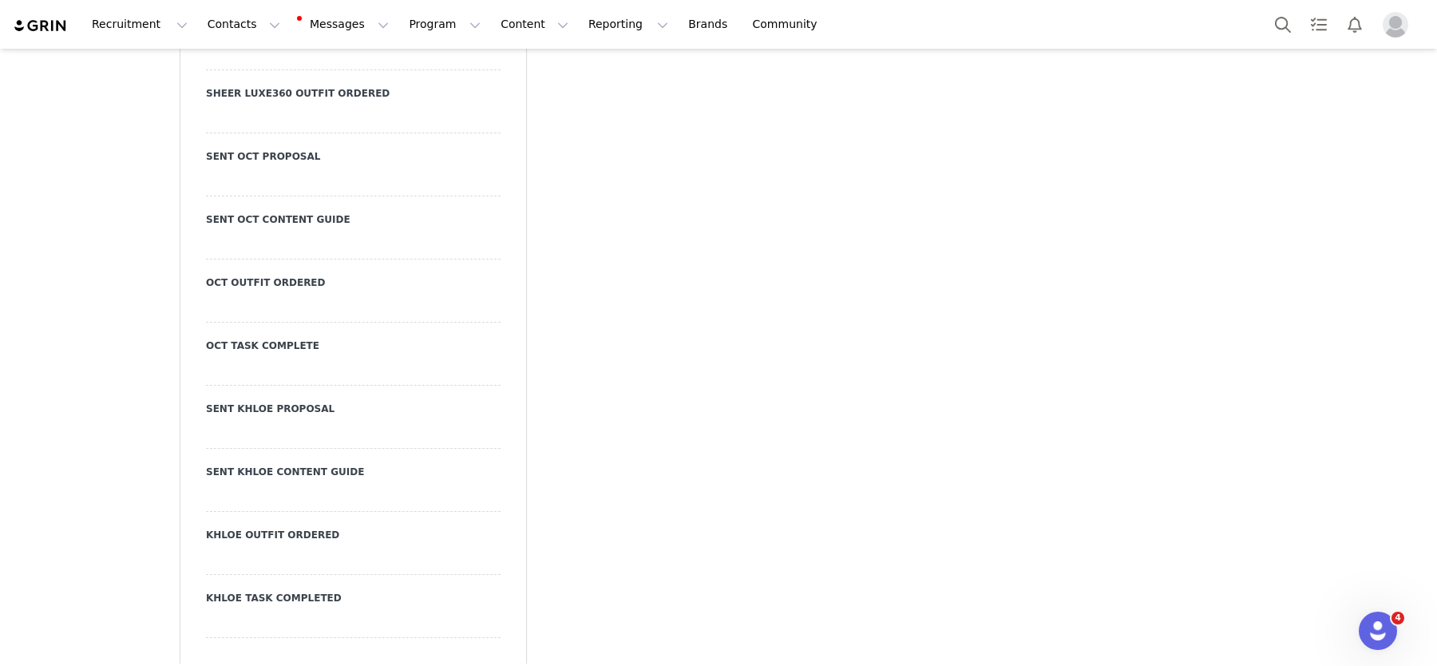
click at [241, 168] on div at bounding box center [353, 182] width 295 height 29
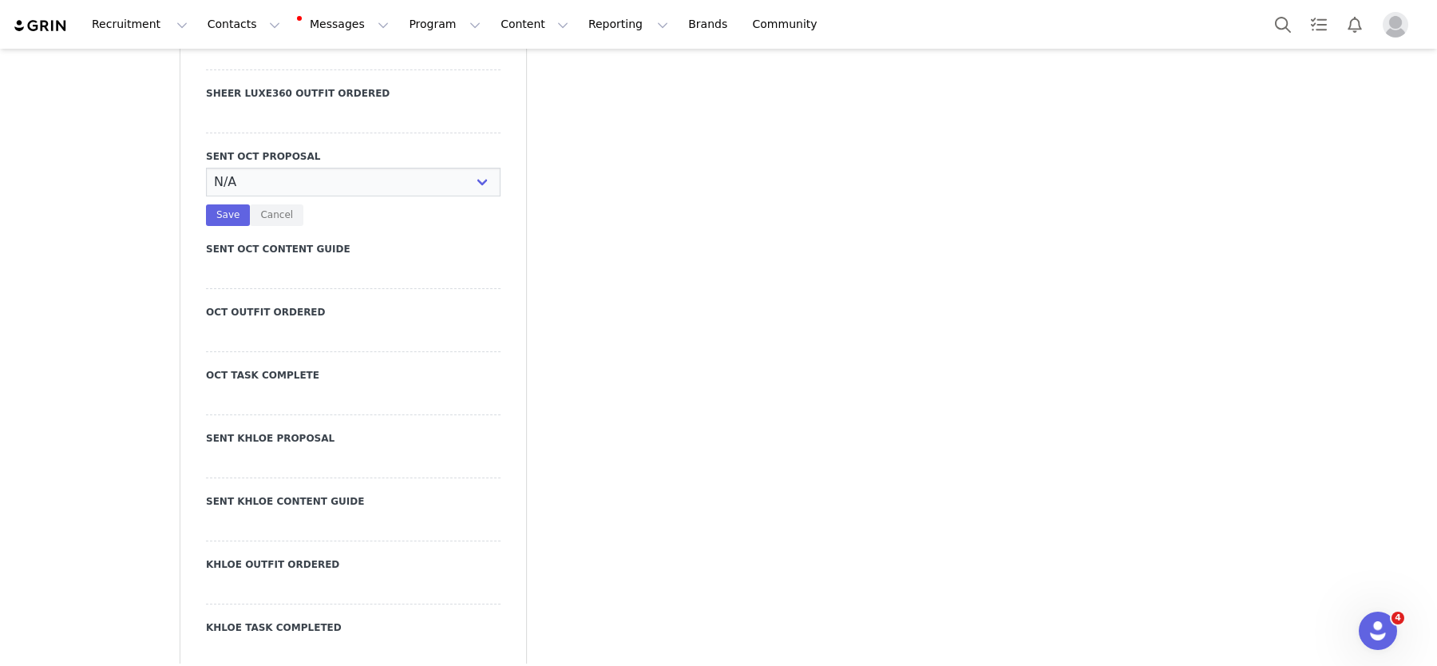
click at [241, 168] on select "N/A YES" at bounding box center [353, 182] width 295 height 29
select select "YES"
click at [206, 166] on select "N/A YES" at bounding box center [353, 180] width 295 height 29
click at [225, 203] on button "Save" at bounding box center [228, 214] width 44 height 22
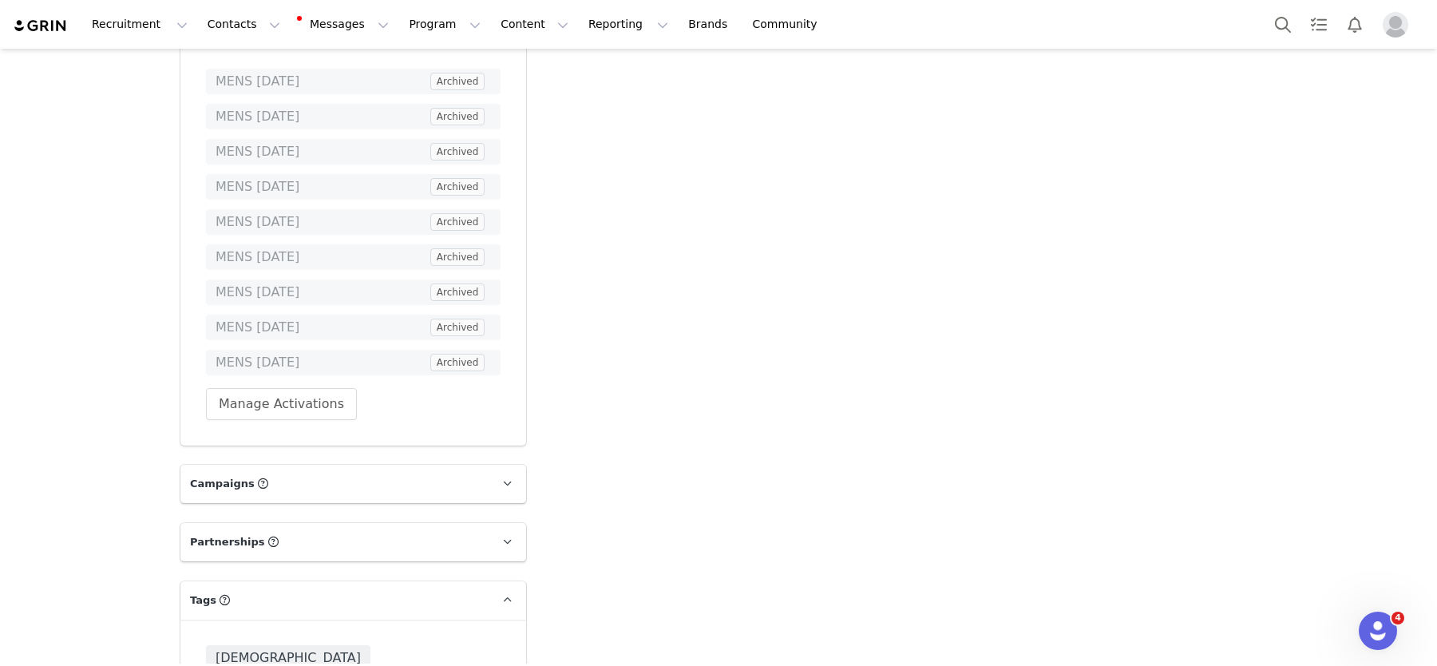
scroll to position [5747, 0]
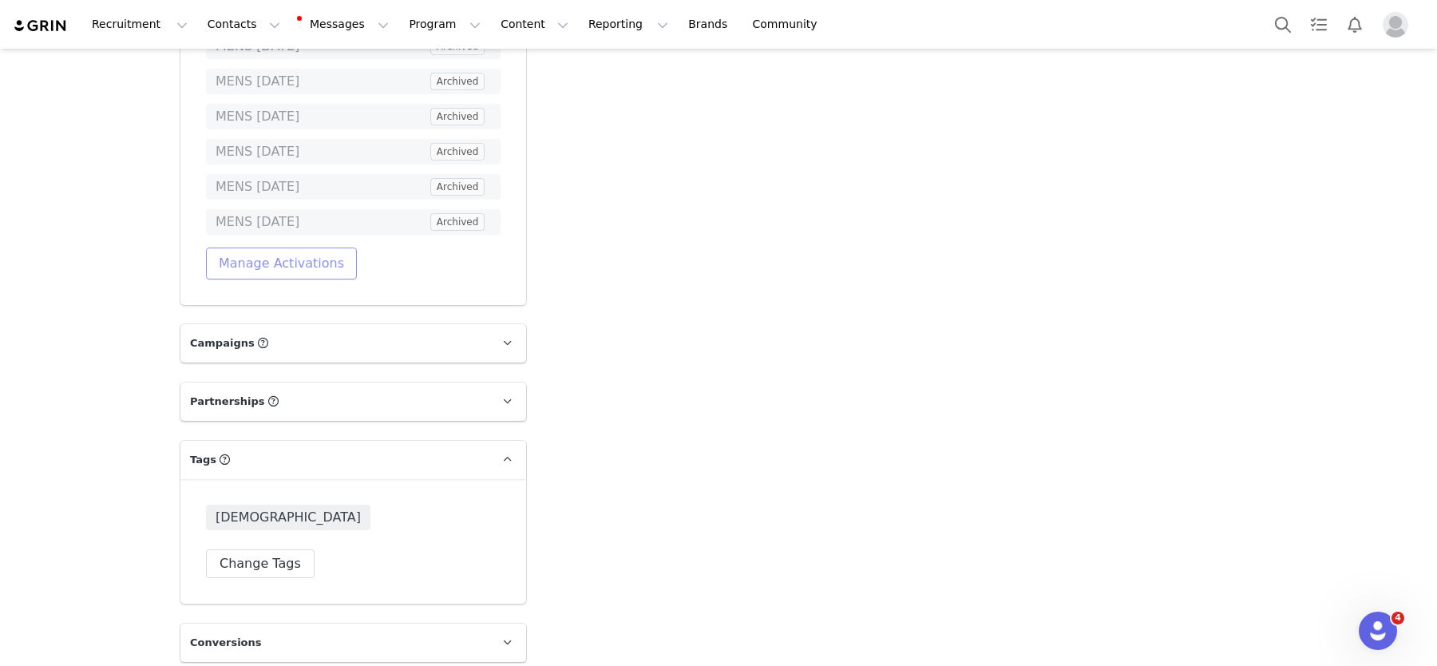
click at [334, 248] on button "Manage Activations" at bounding box center [281, 264] width 151 height 32
click at [270, 259] on div "Select Activation" at bounding box center [239, 257] width 156 height 24
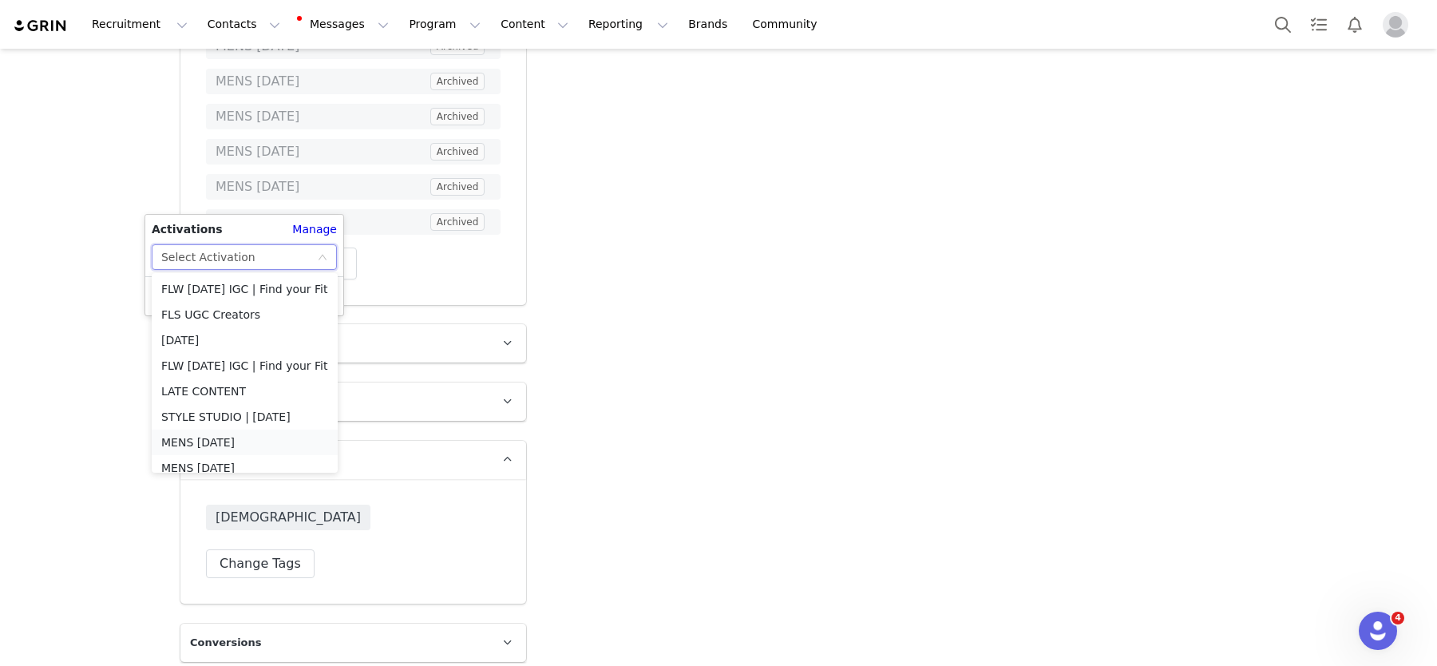
click at [271, 450] on li "MENS [DATE]" at bounding box center [245, 443] width 186 height 26
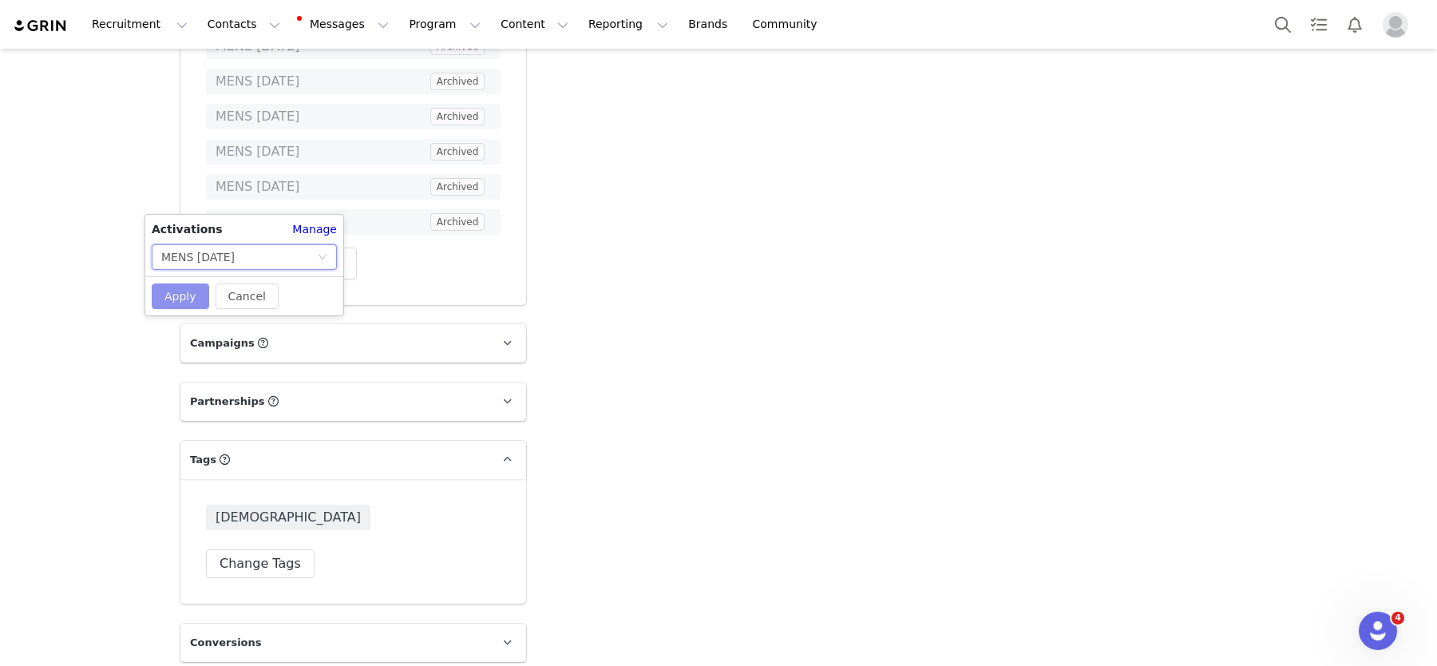
click at [178, 291] on button "Apply" at bounding box center [180, 297] width 57 height 26
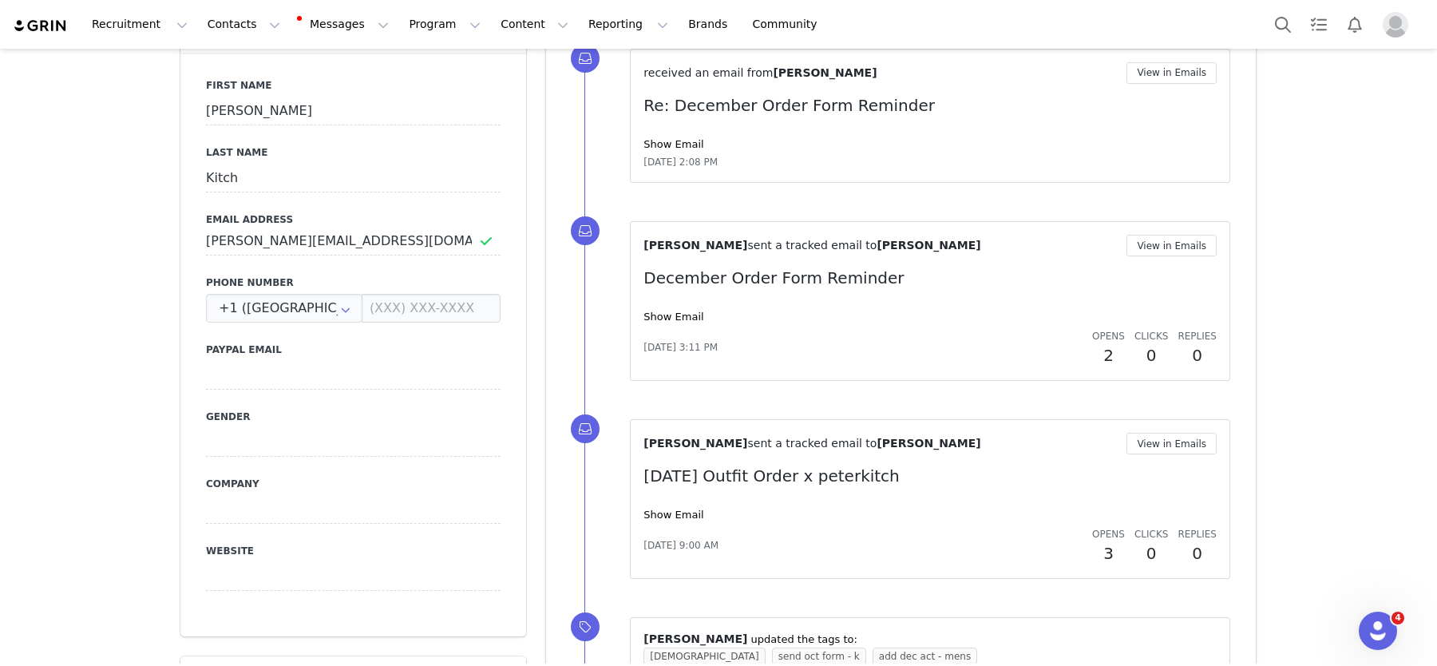
scroll to position [0, 0]
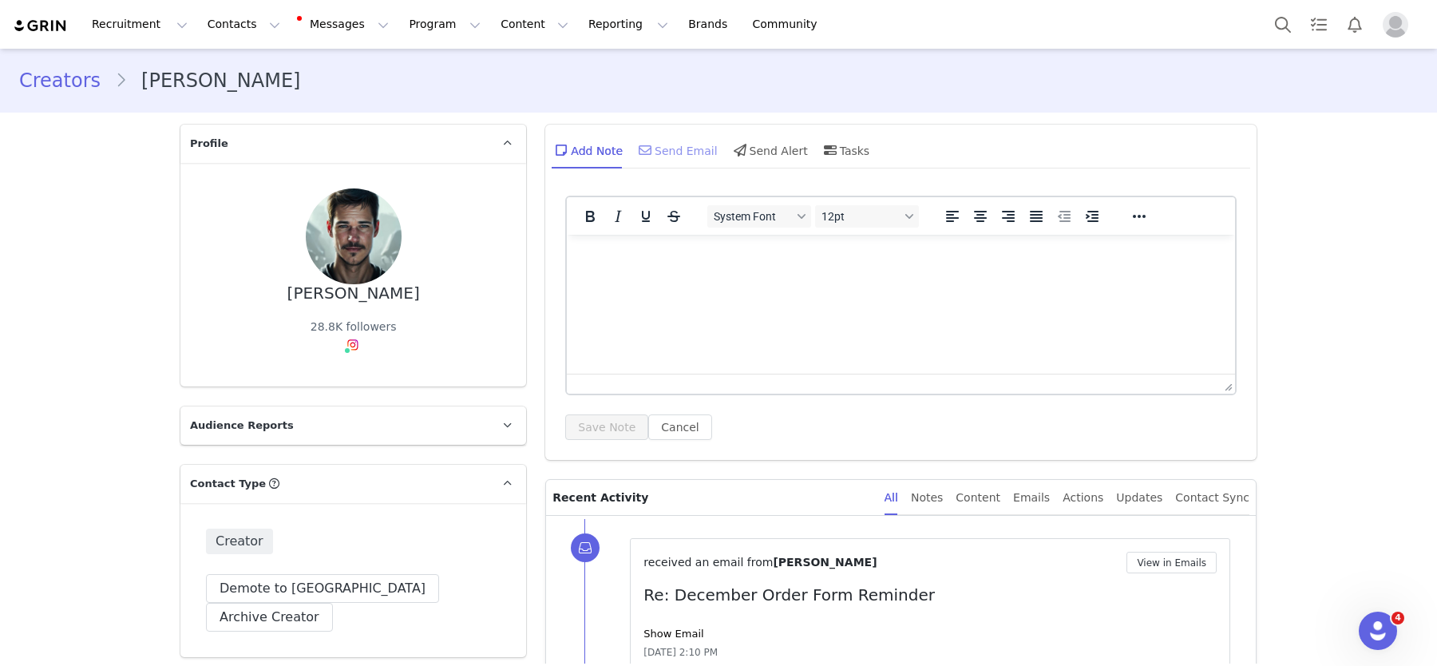
click at [680, 155] on div "Send Email" at bounding box center [677, 150] width 82 height 38
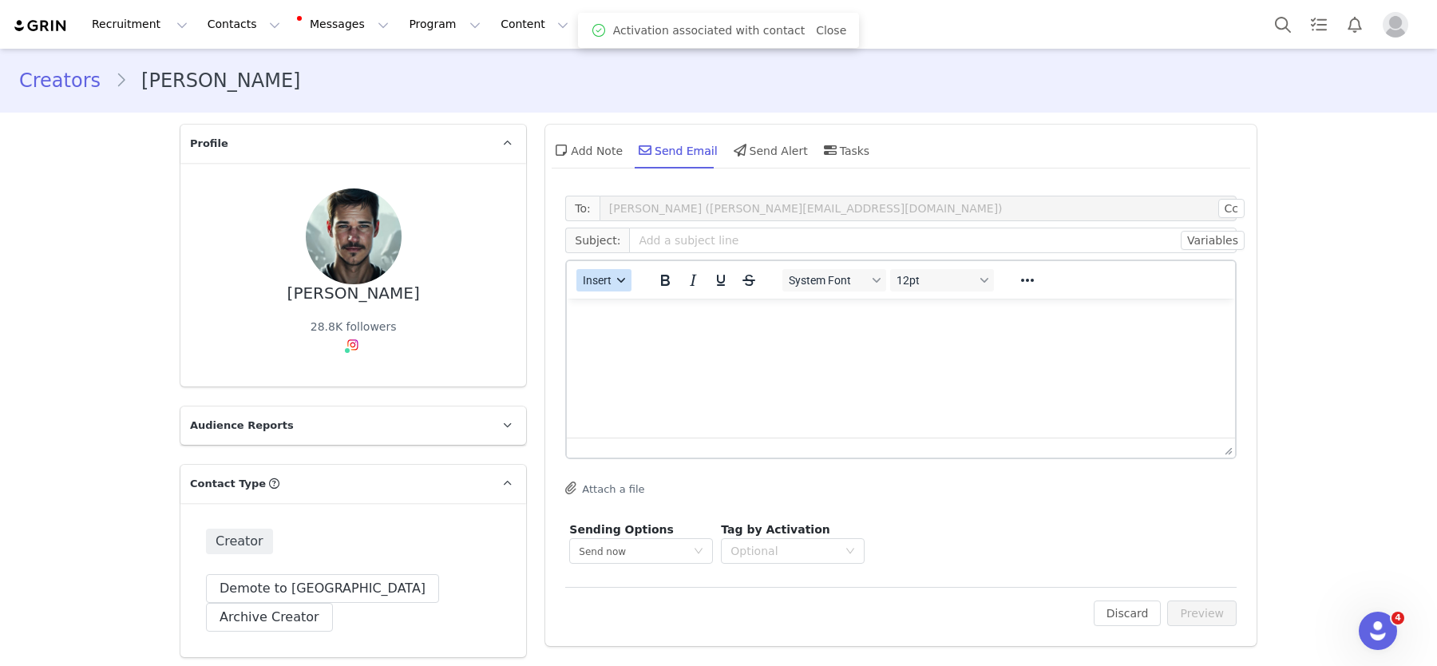
click at [611, 284] on span "Insert" at bounding box center [598, 280] width 29 height 13
click at [627, 308] on div "Insert Template" at bounding box center [662, 308] width 144 height 19
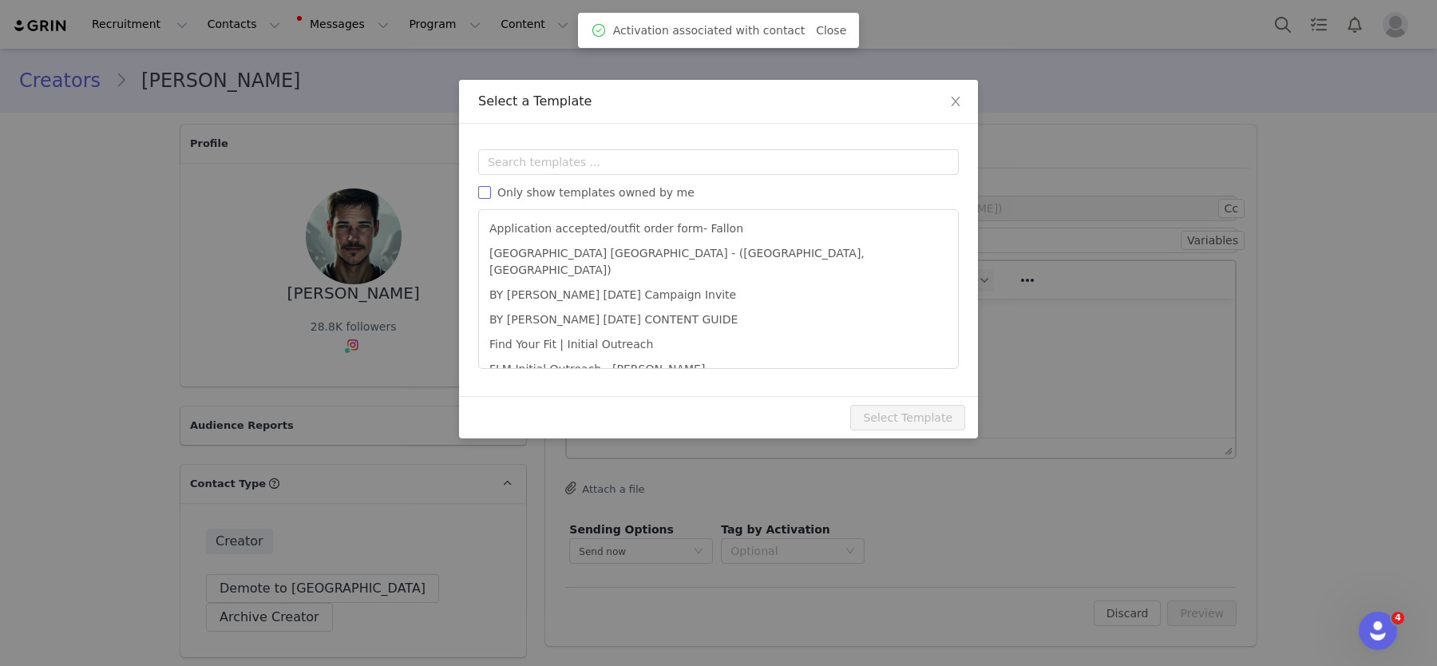
click at [606, 190] on span "Only show templates owned by me" at bounding box center [596, 192] width 210 height 13
click at [491, 190] on input "Only show templates owned by me" at bounding box center [484, 192] width 13 height 13
checkbox input "true"
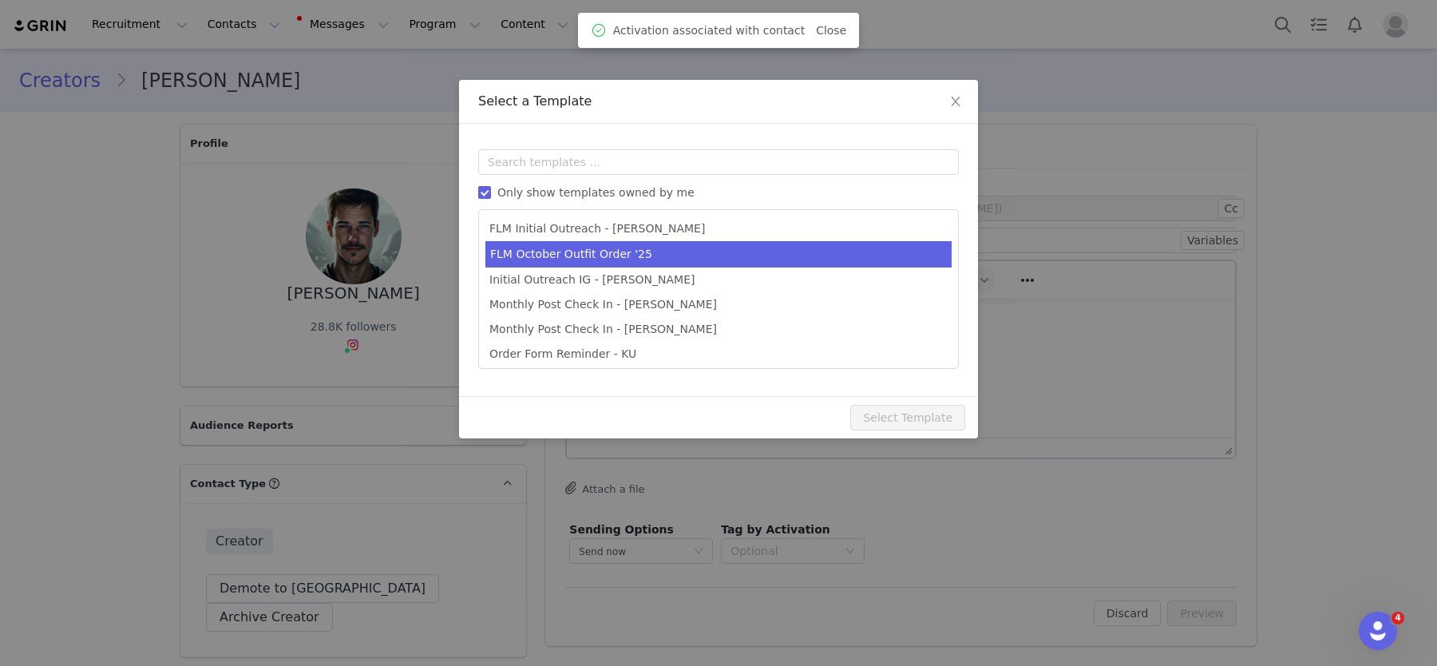
click at [600, 253] on li "FLM October Outfit Order '25" at bounding box center [719, 254] width 466 height 26
type input "[DATE] Outfit Order x [instagram_username] + Affiliate Opportunity"
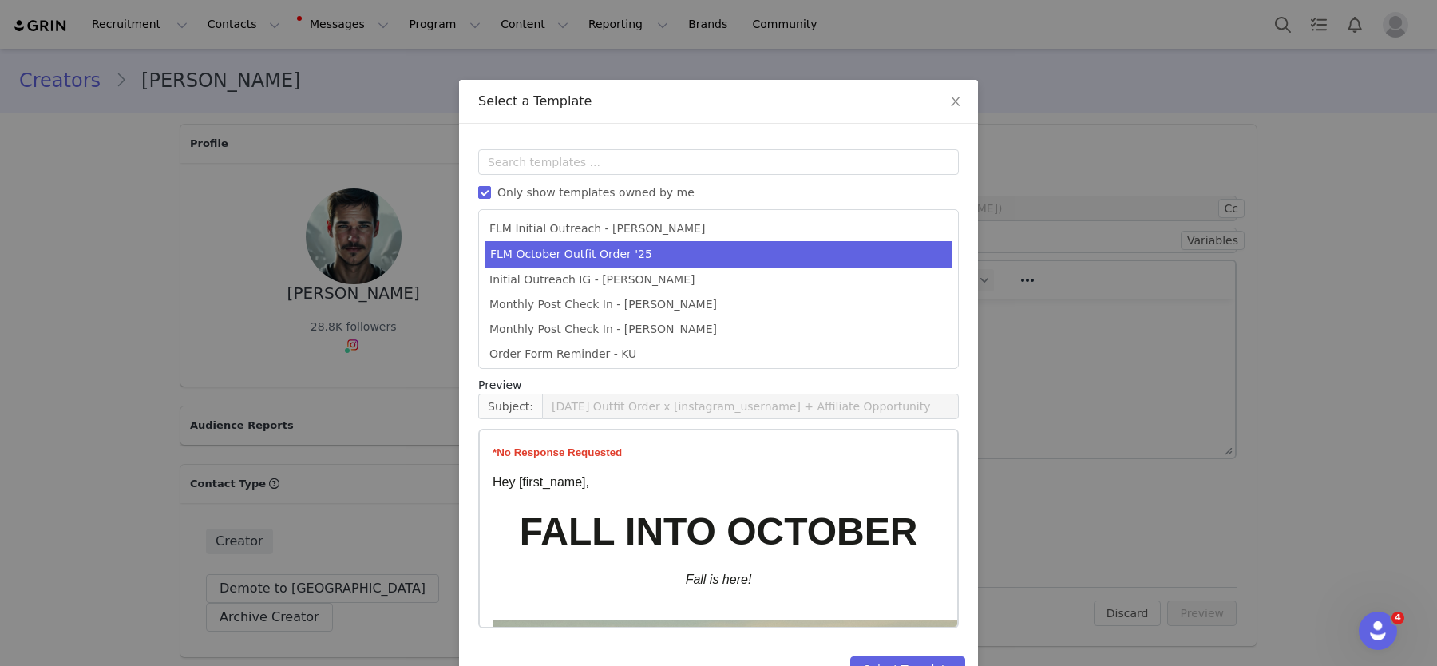
scroll to position [42, 0]
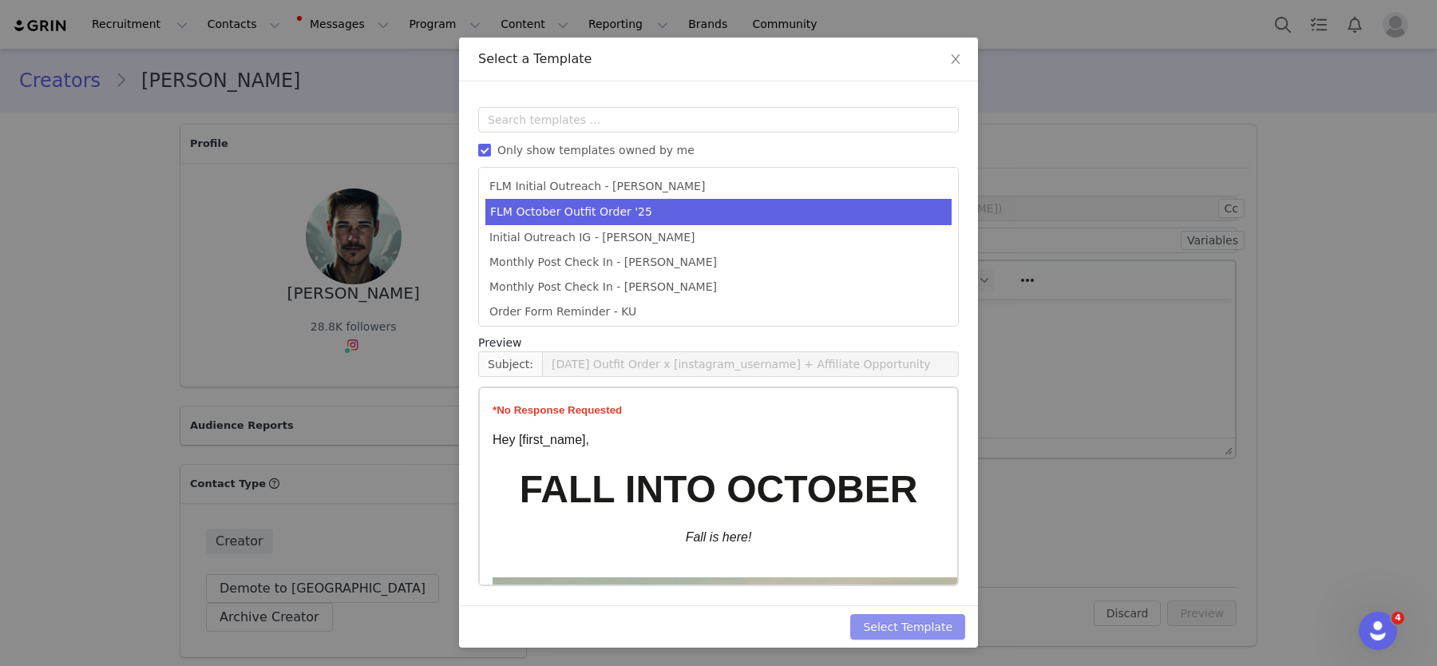
click at [950, 623] on button "Select Template" at bounding box center [908, 627] width 115 height 26
type input "[DATE] Outfit Order x [instagram_username] + Affiliate Opportunity"
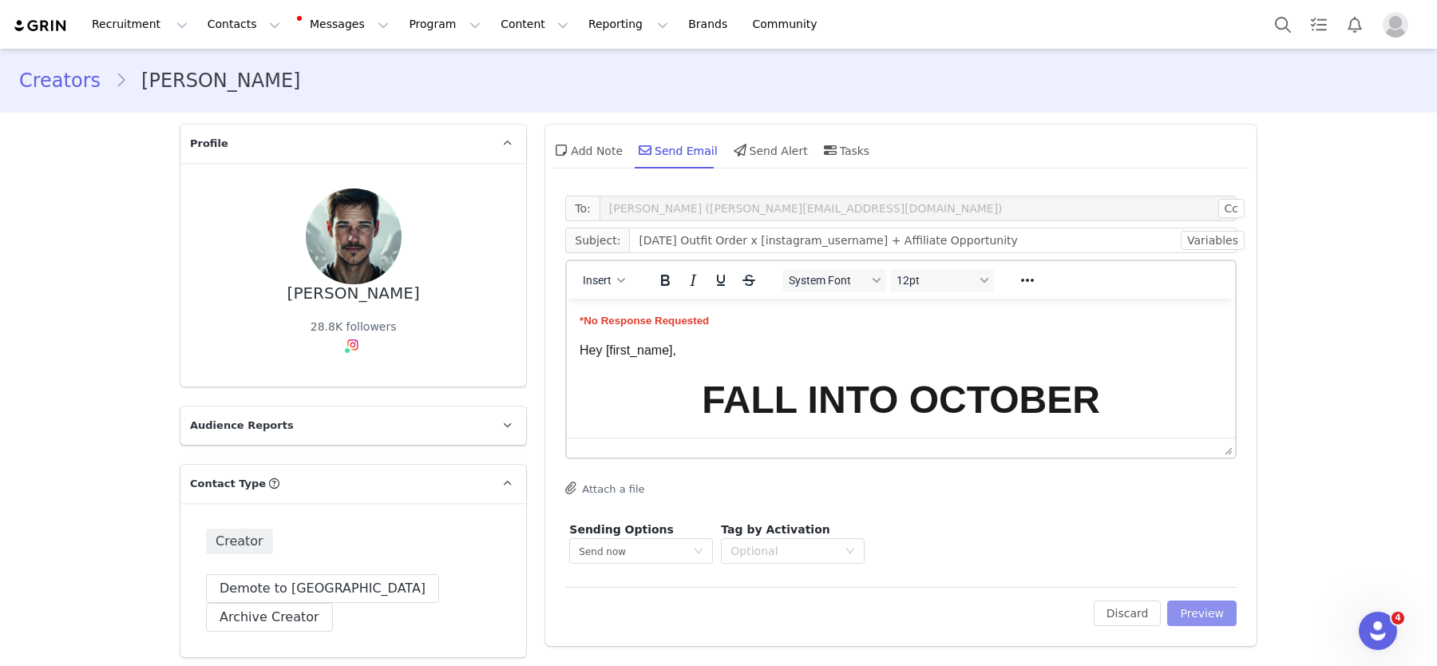
click at [1198, 610] on button "Preview" at bounding box center [1202, 614] width 69 height 26
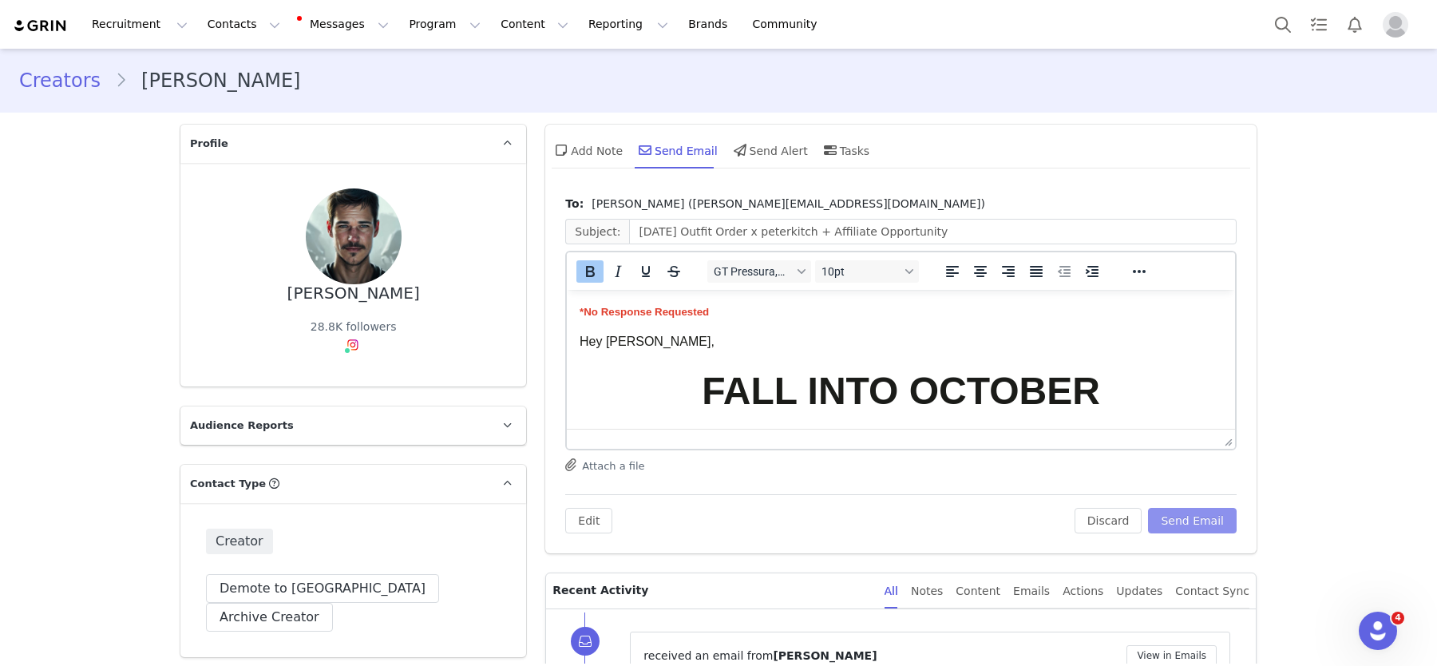
click at [1205, 525] on button "Send Email" at bounding box center [1192, 521] width 89 height 26
